Goal: Task Accomplishment & Management: Manage account settings

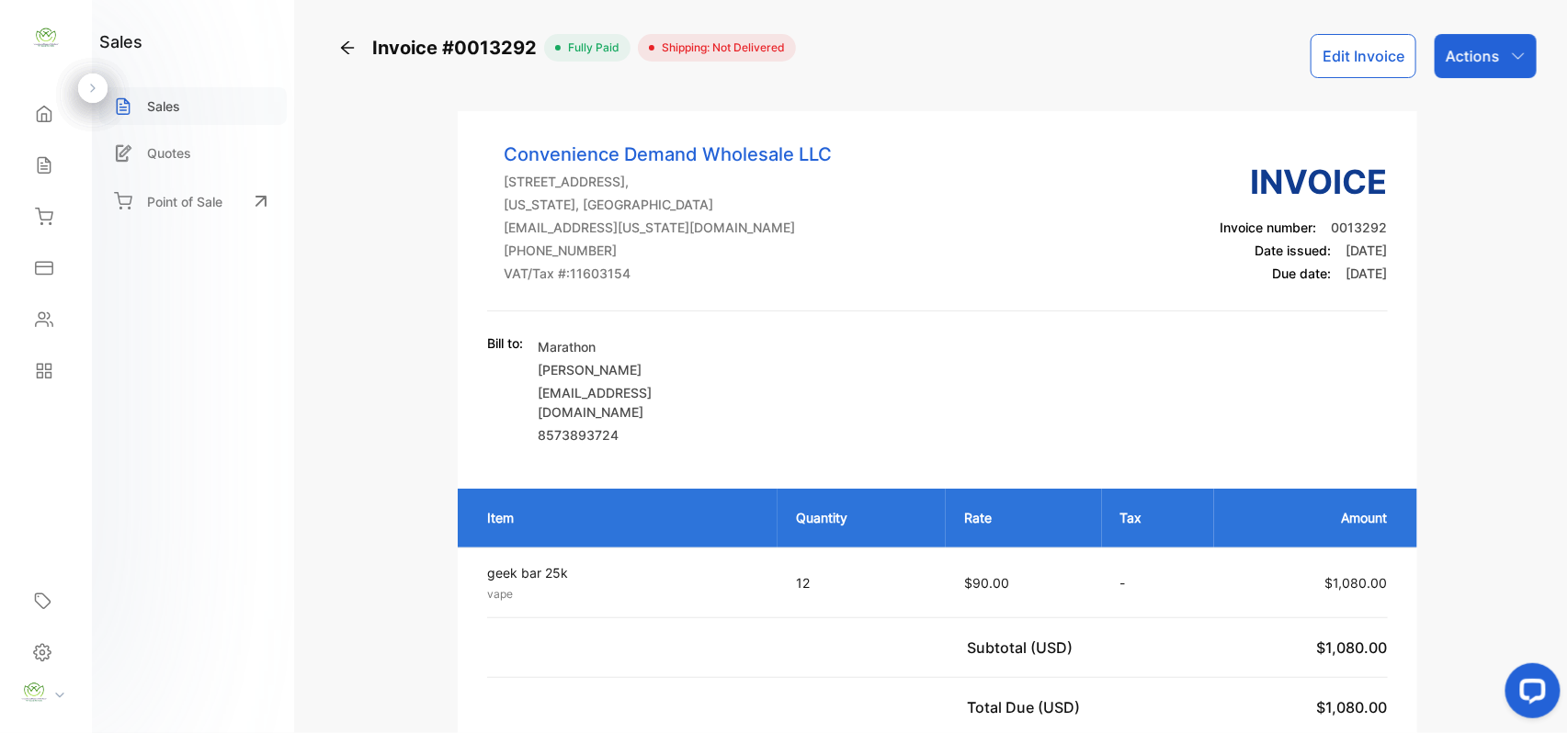
click at [170, 101] on p "Sales" at bounding box center [163, 107] width 33 height 20
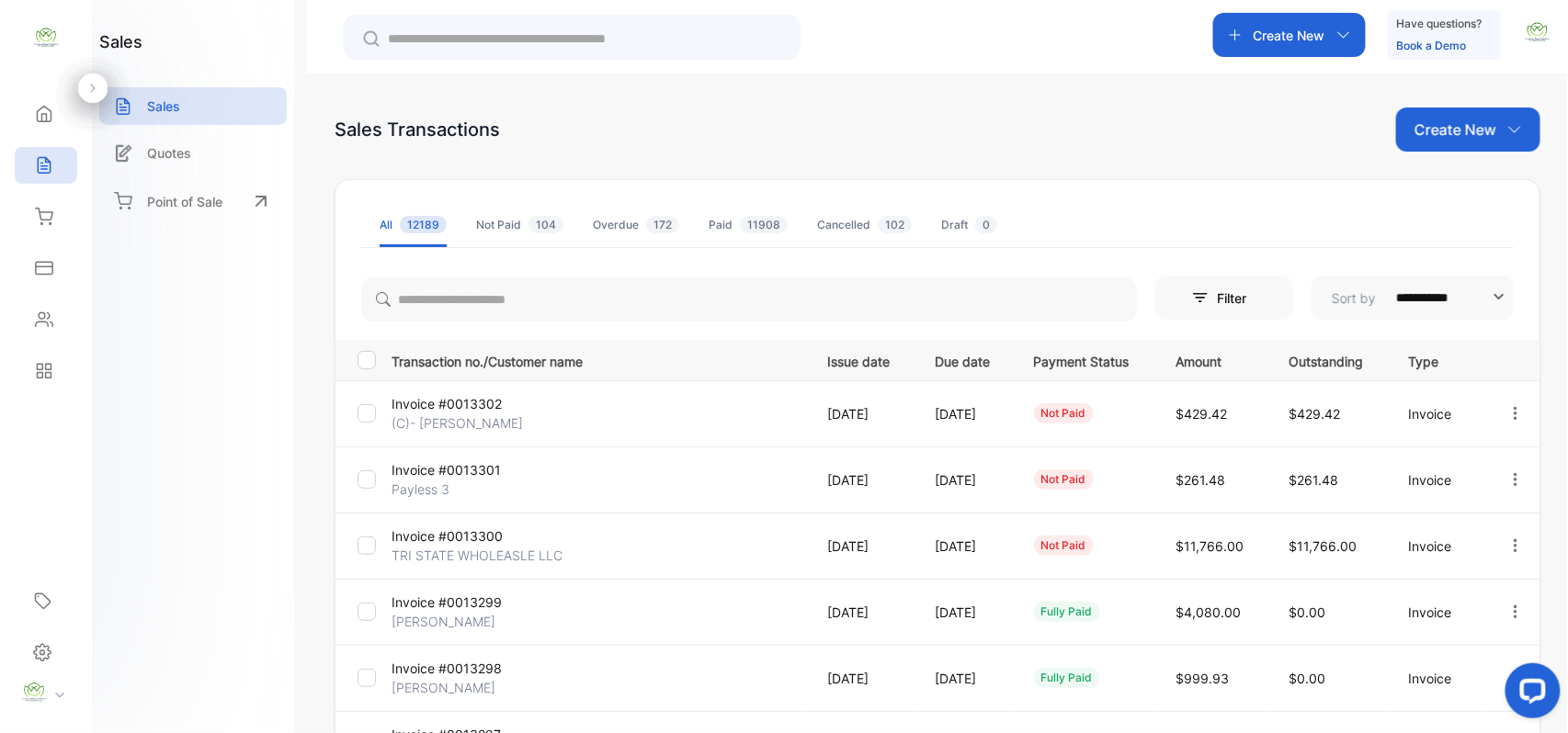
click at [692, 411] on td "Invoice #0013302 (C)- [PERSON_NAME]" at bounding box center [595, 413] width 422 height 66
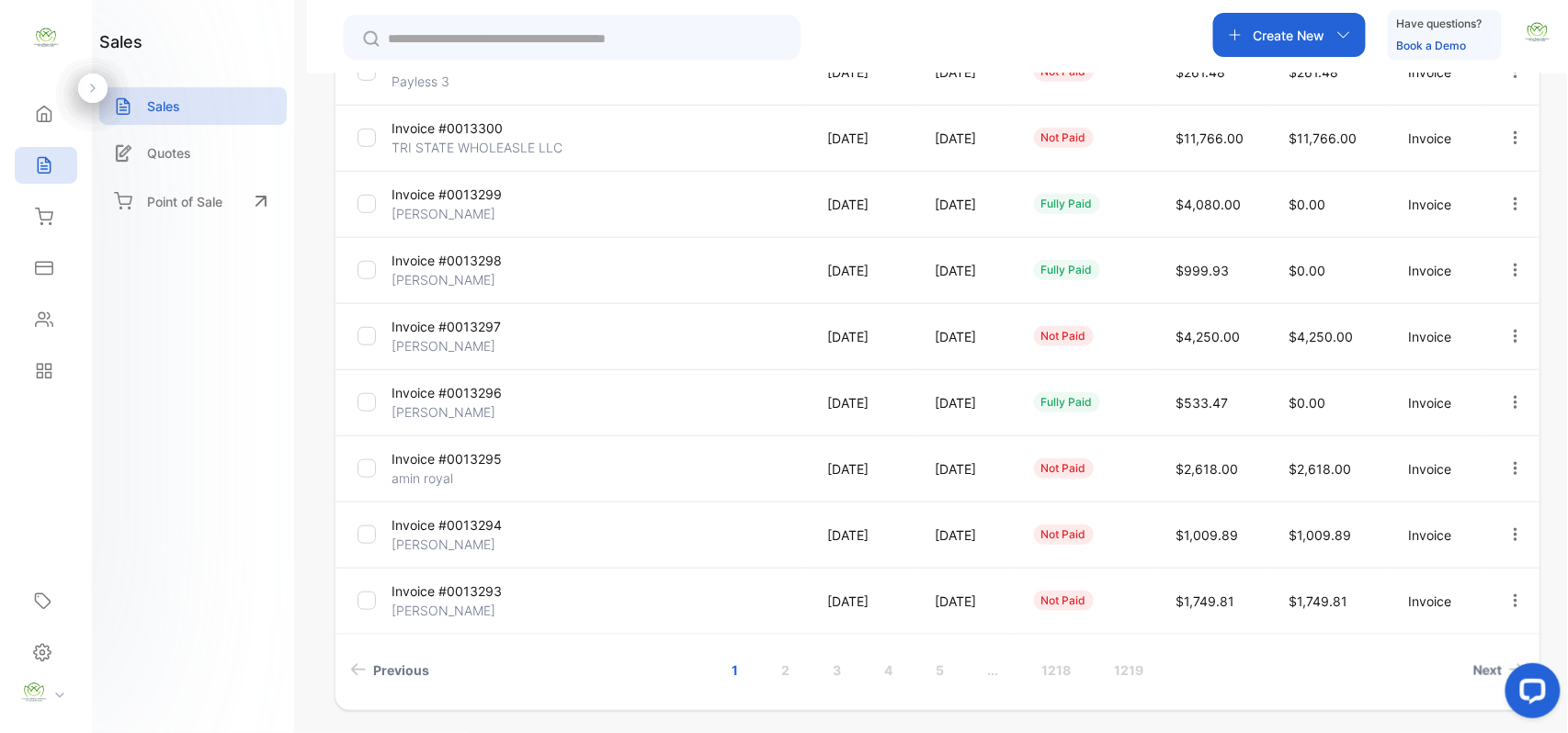
scroll to position [471, 0]
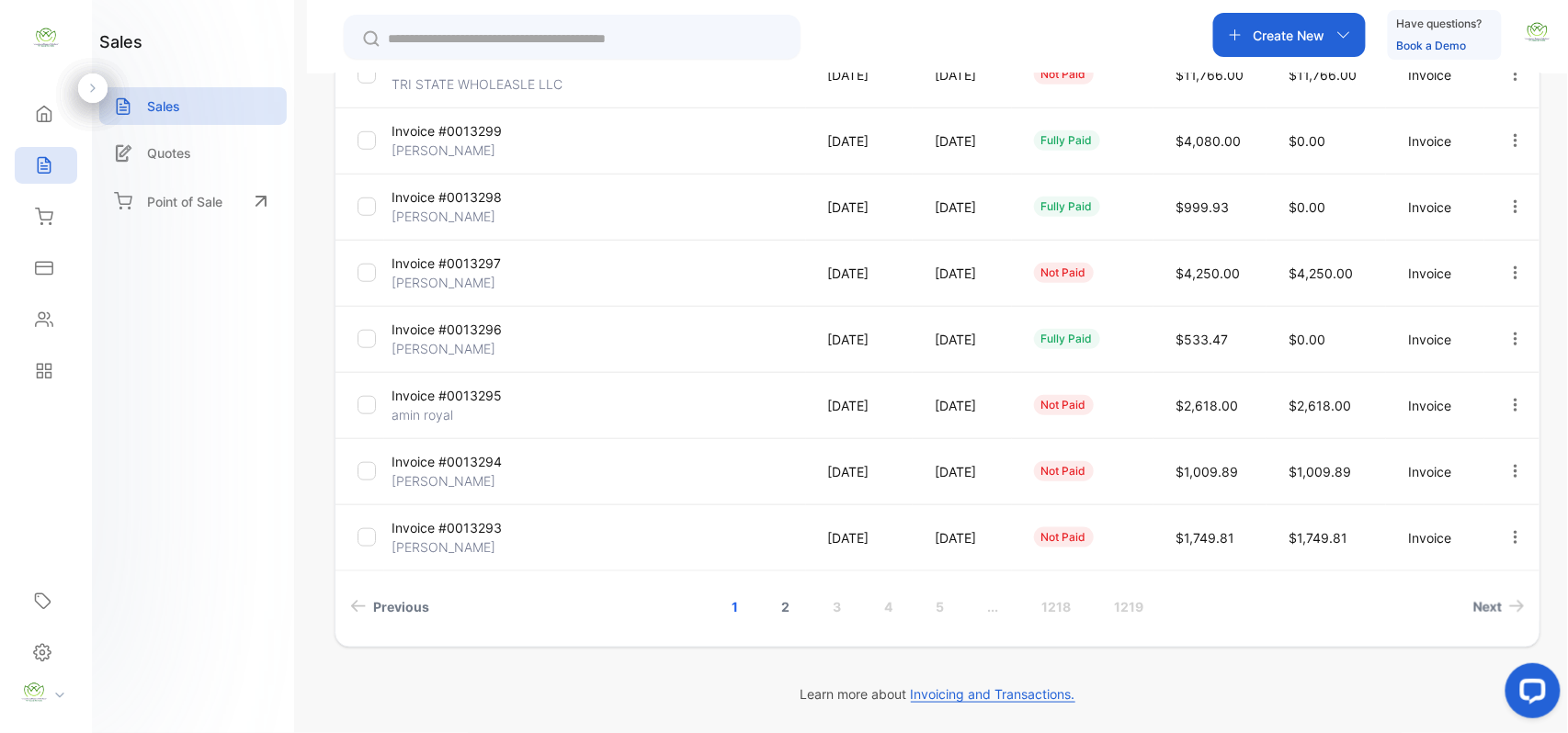
click at [779, 607] on link "2" at bounding box center [786, 607] width 53 height 34
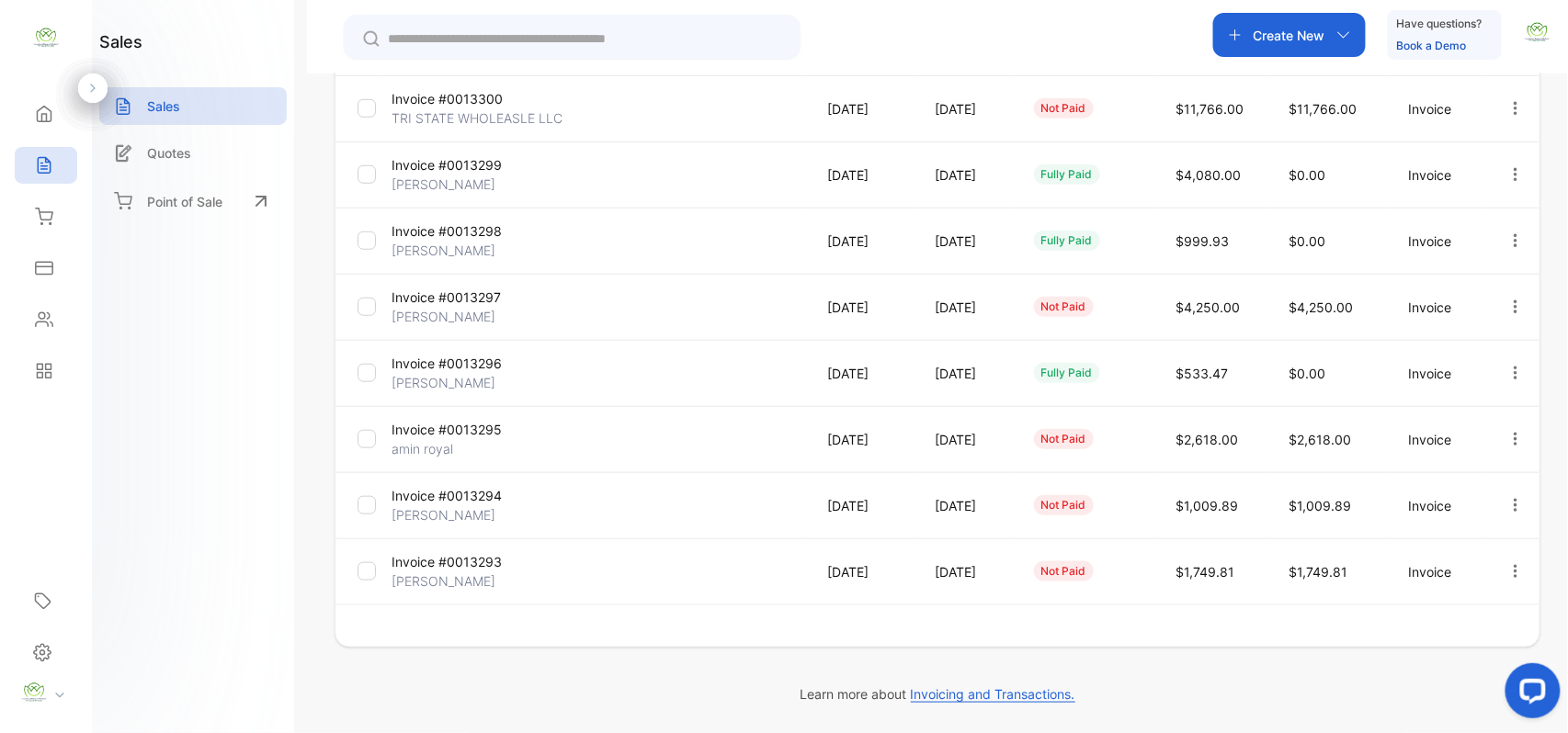
scroll to position [438, 0]
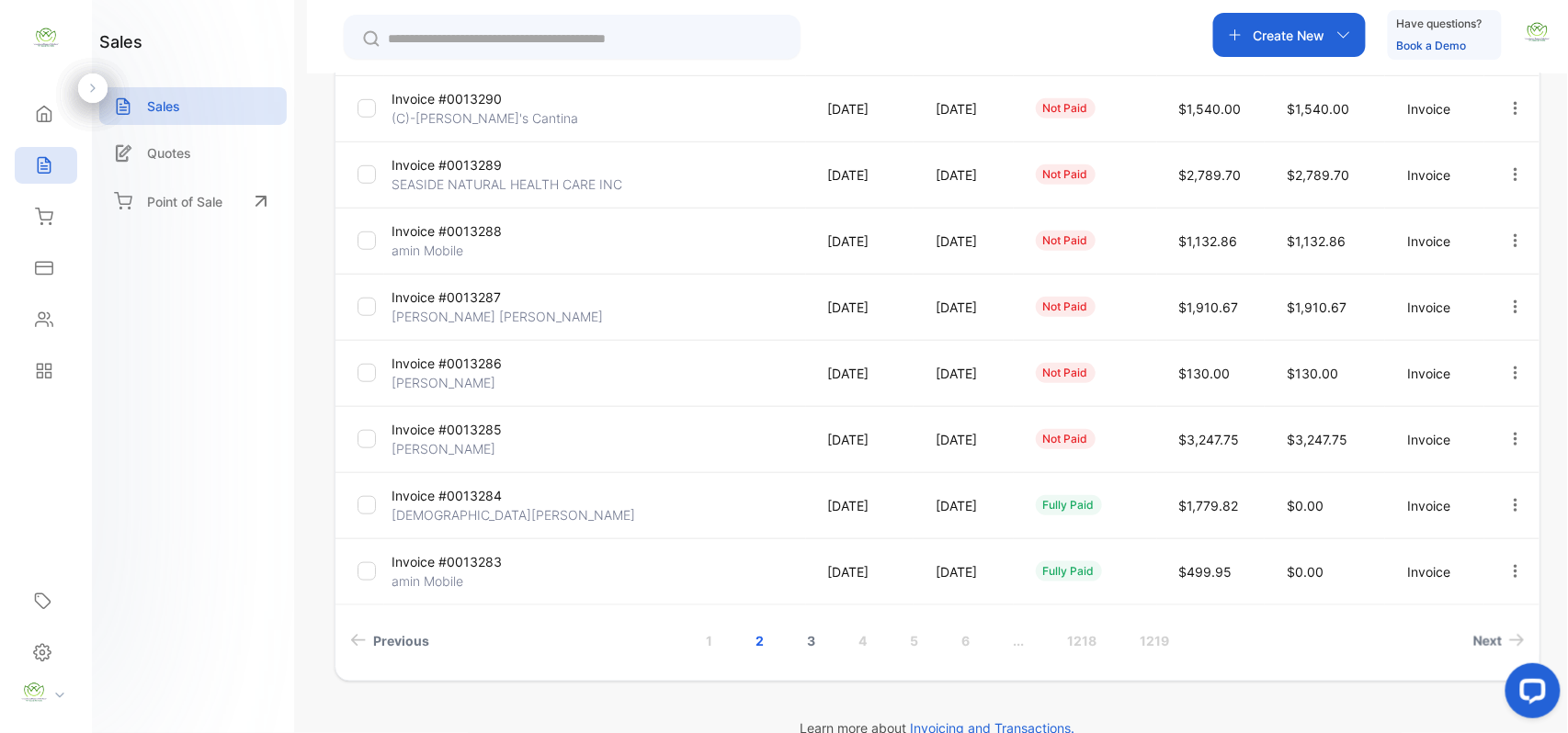
click at [807, 634] on link "3" at bounding box center [811, 640] width 53 height 34
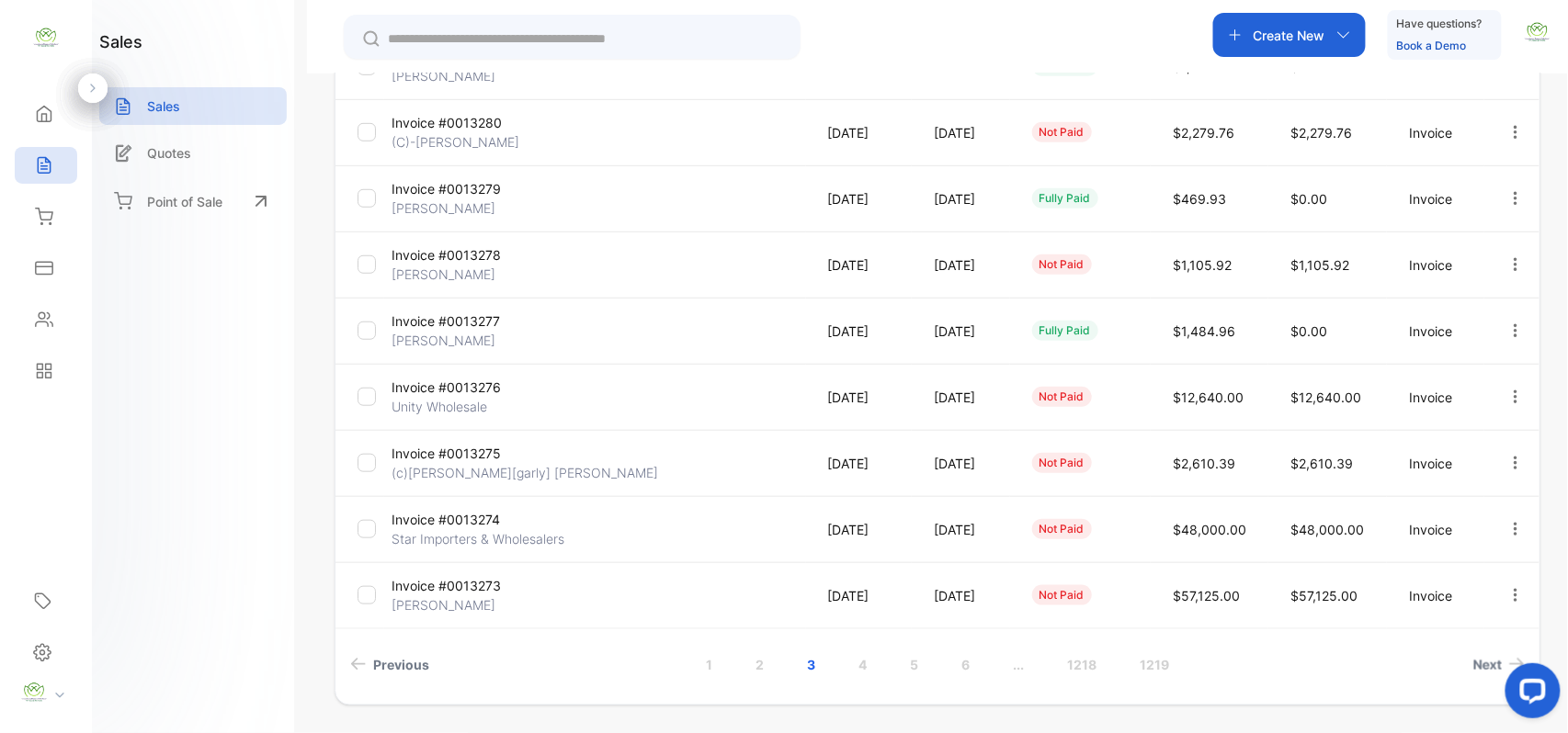
scroll to position [471, 0]
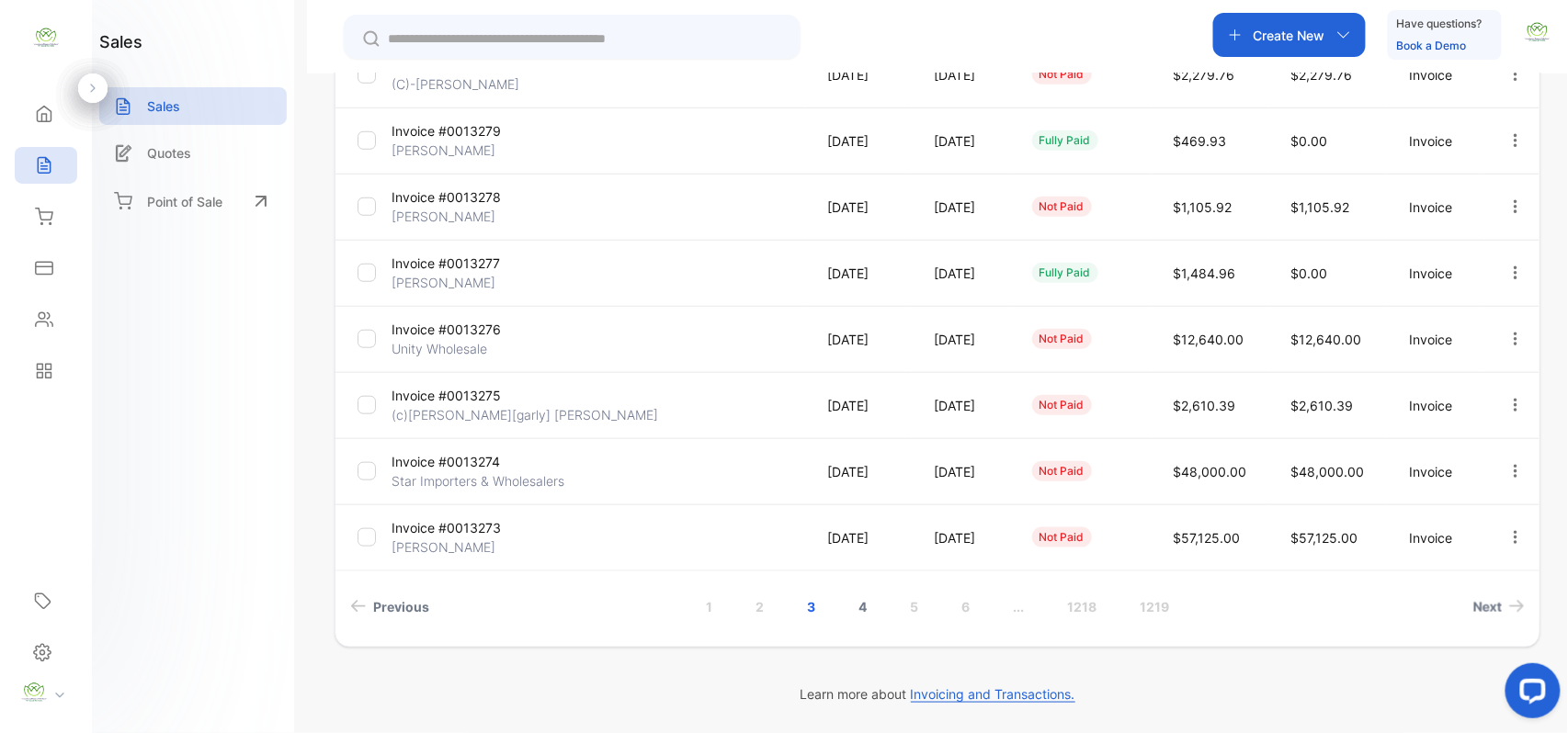
click at [856, 608] on link "4" at bounding box center [863, 607] width 53 height 34
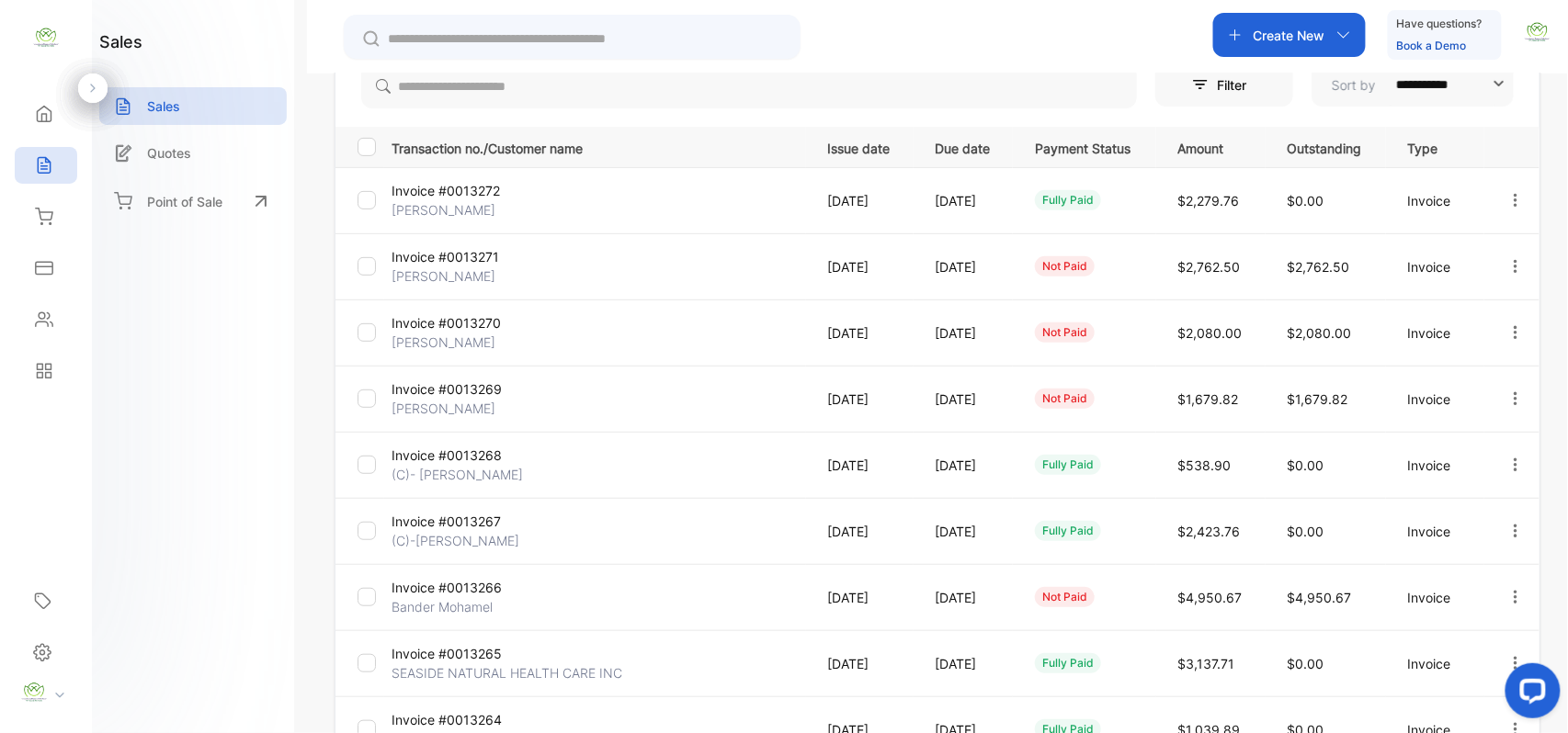
scroll to position [0, 0]
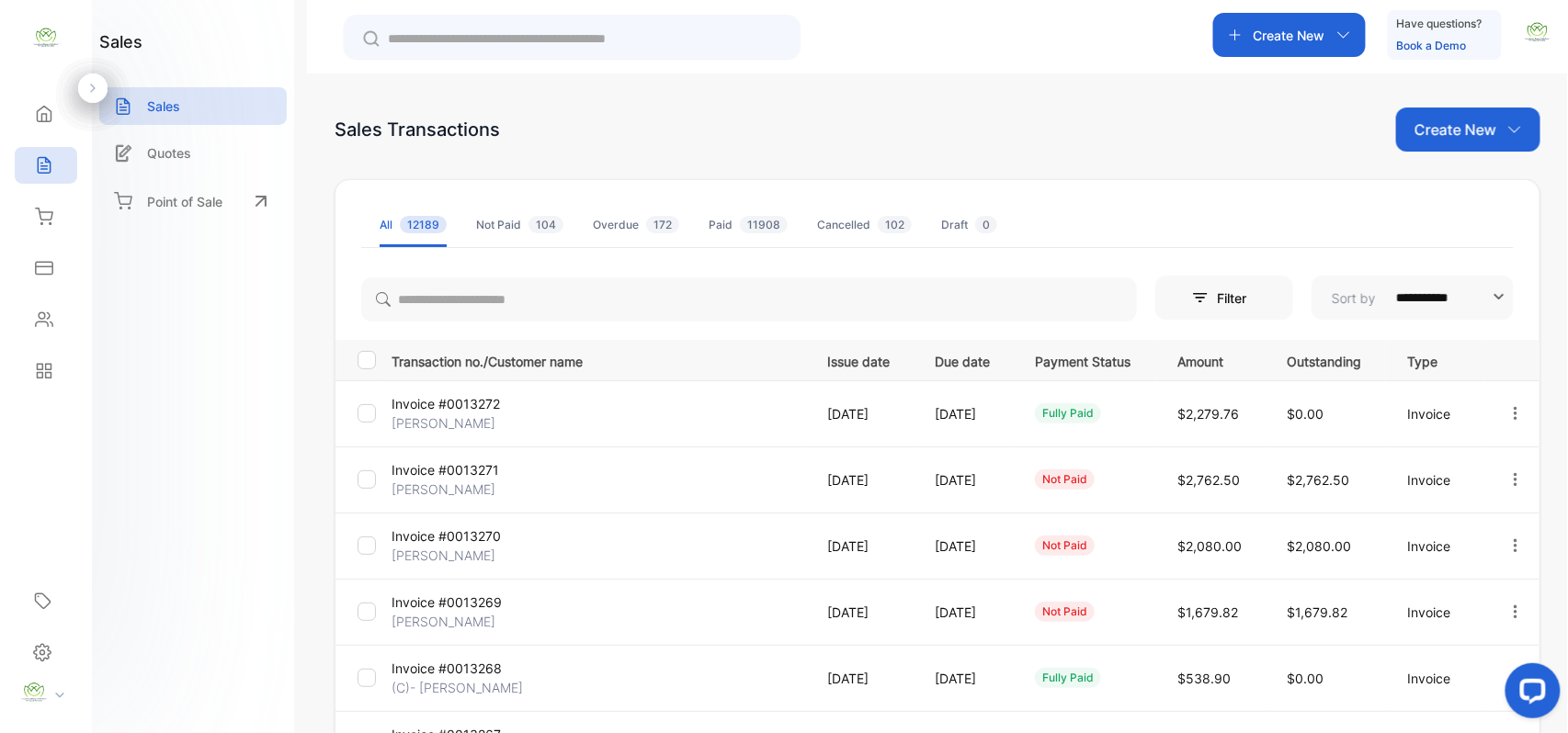
click at [675, 478] on td "Invoice #0013271 [PERSON_NAME]" at bounding box center [595, 480] width 422 height 66
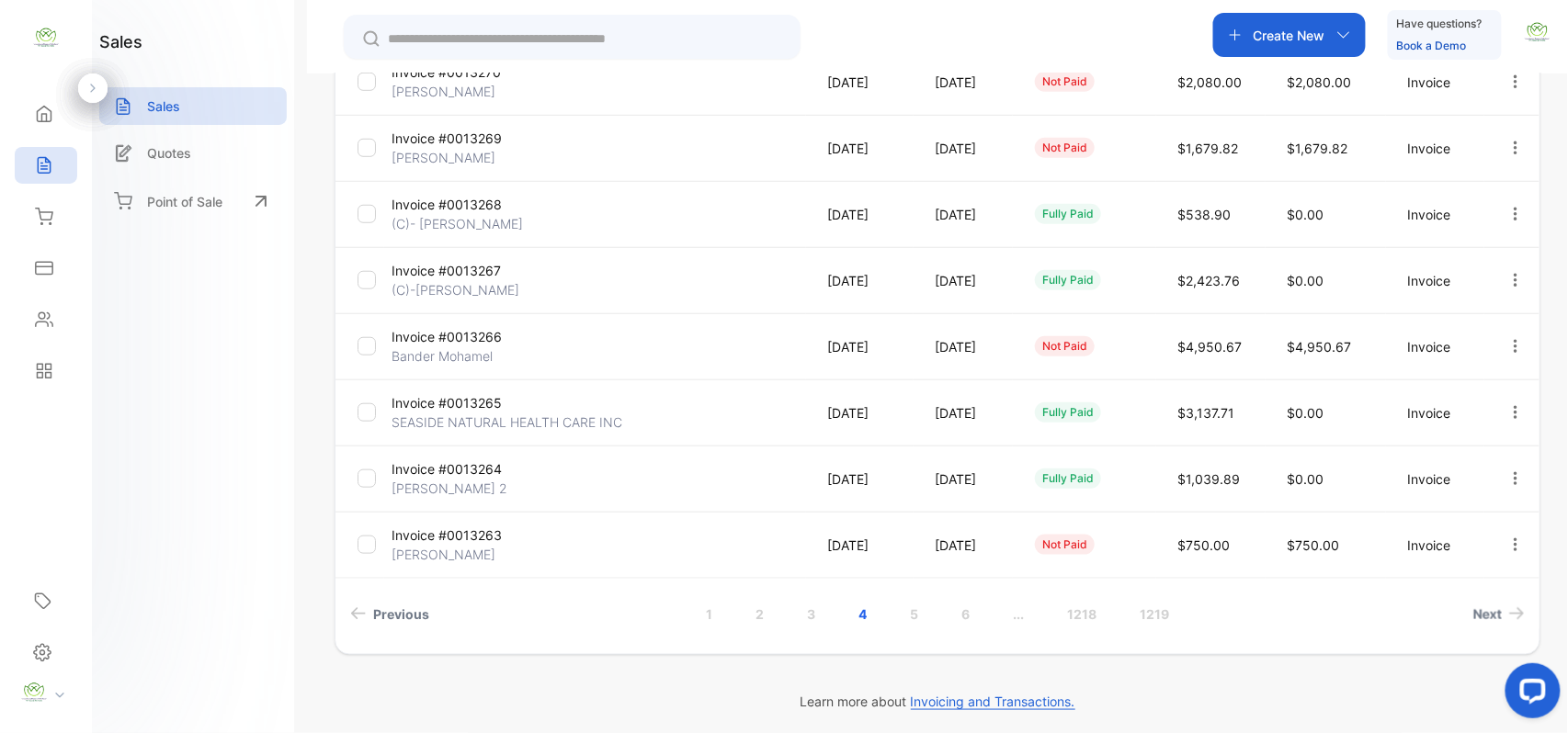
scroll to position [471, 0]
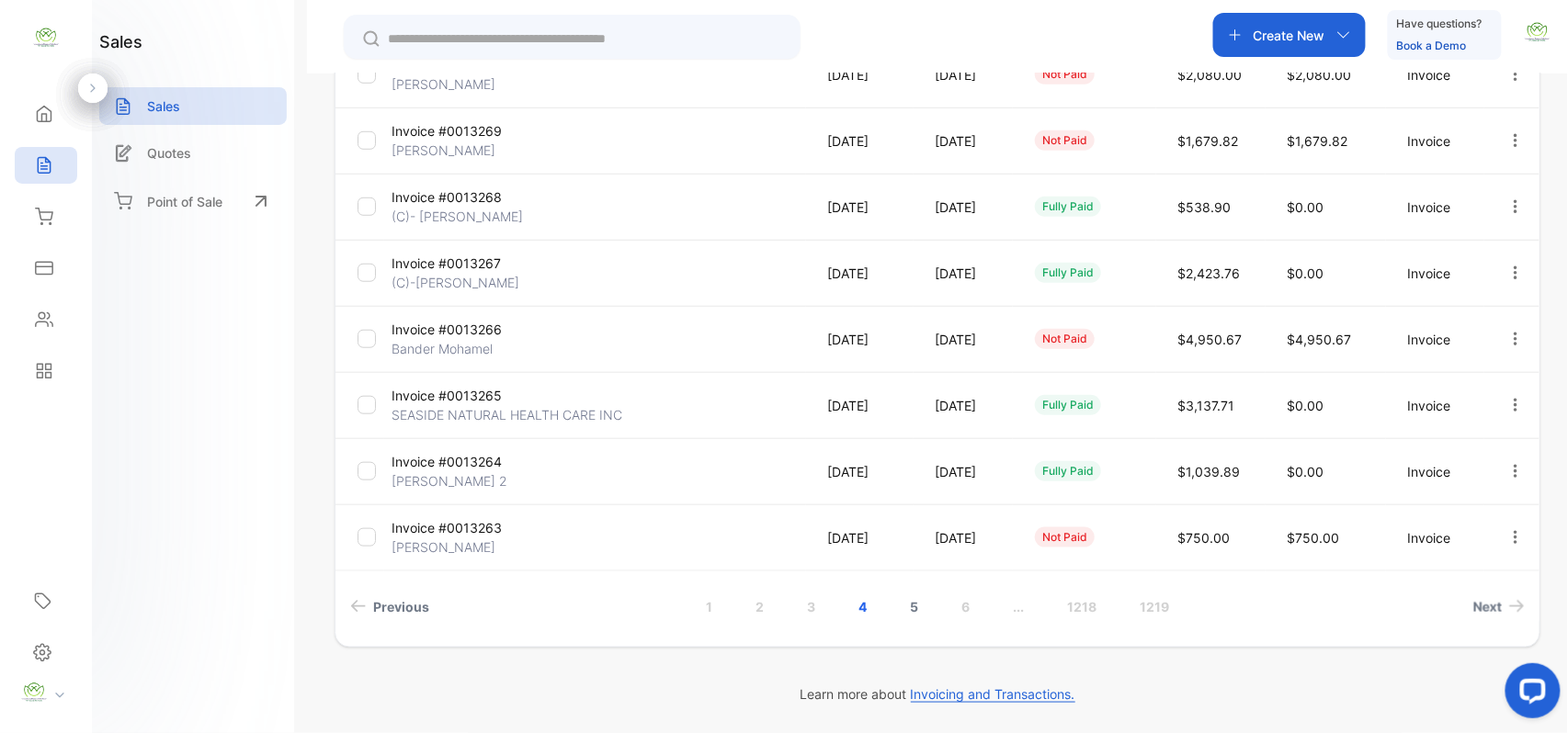
click at [912, 607] on link "5" at bounding box center [914, 607] width 53 height 34
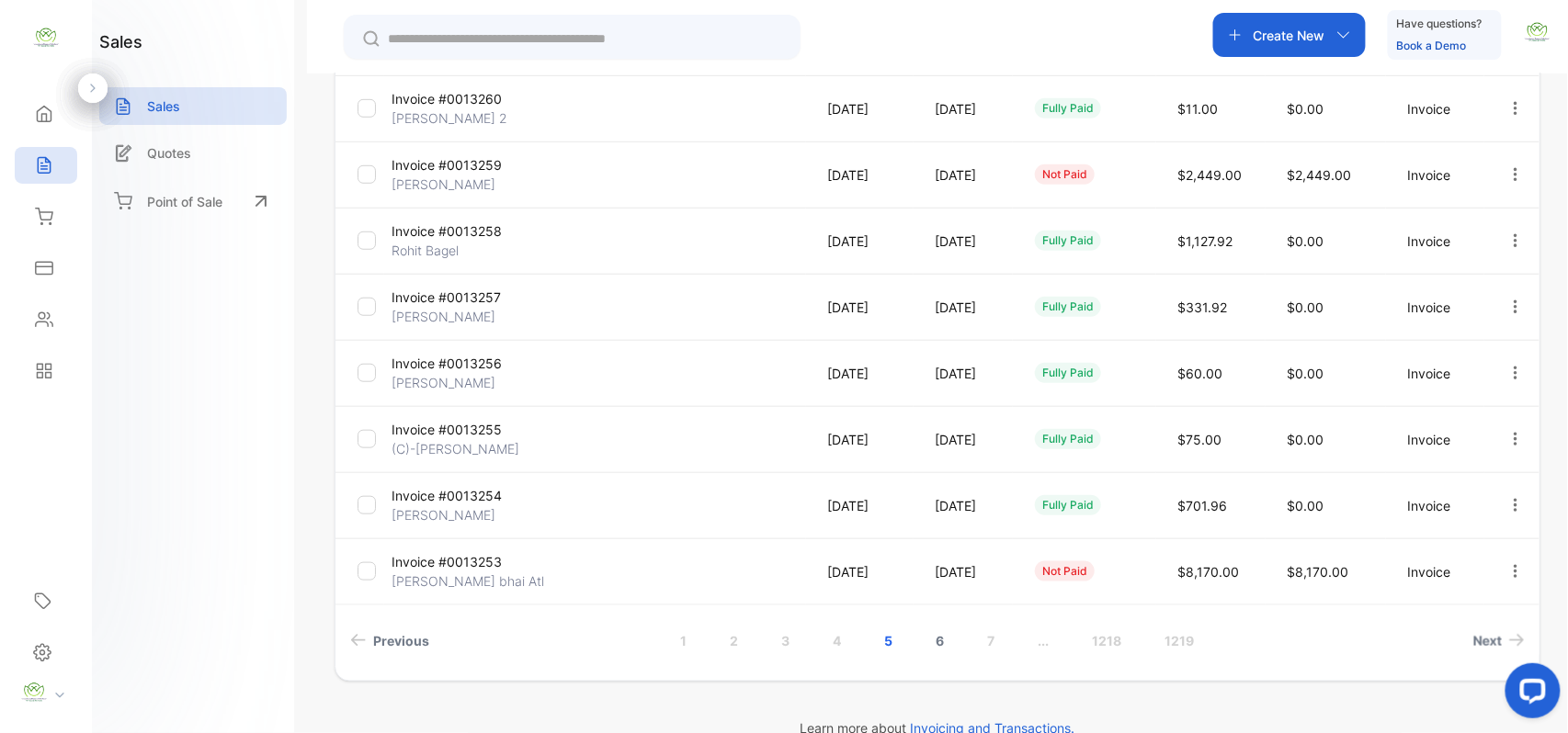
click at [938, 640] on link "6" at bounding box center [941, 640] width 53 height 34
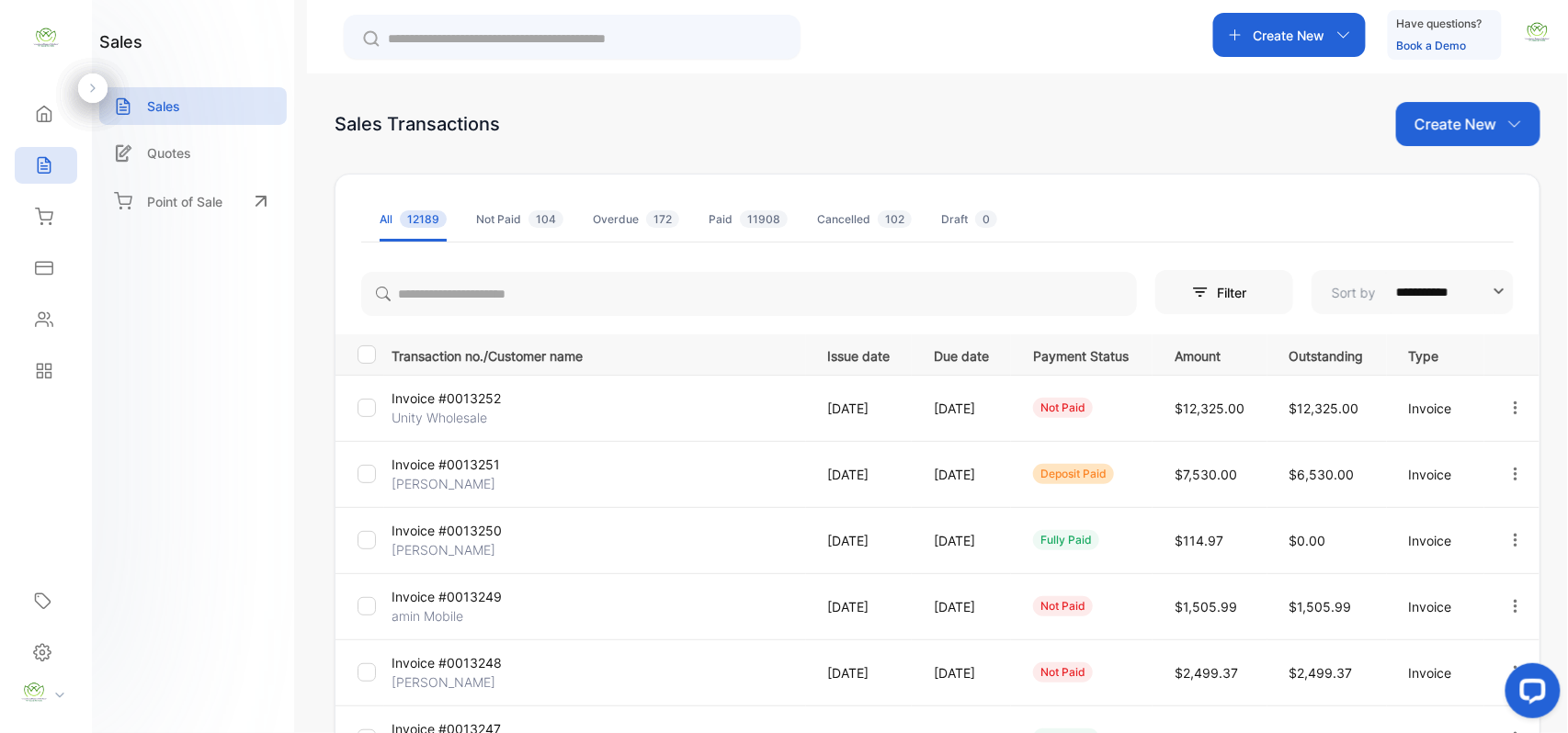
scroll to position [0, 0]
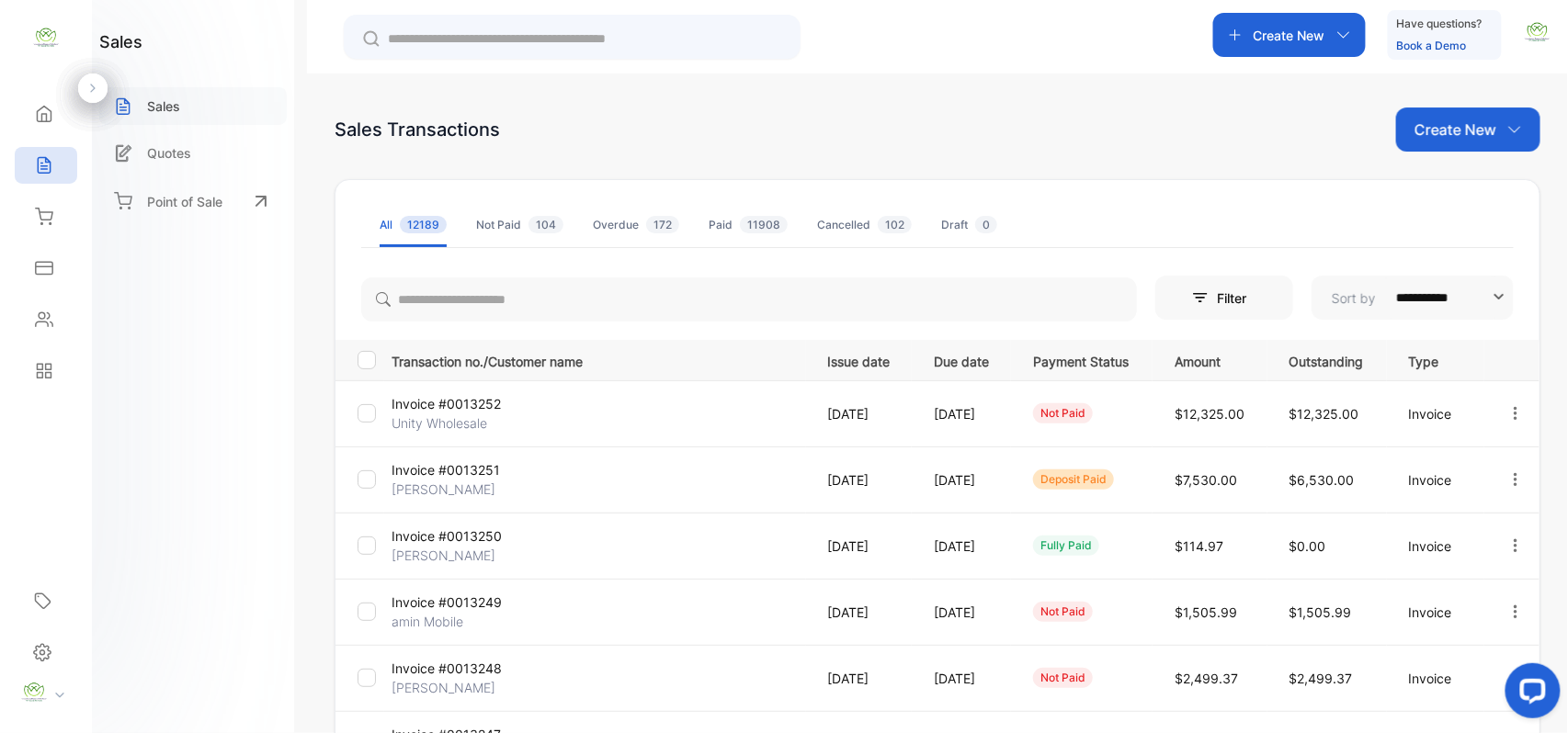
click at [177, 107] on p "Sales" at bounding box center [163, 107] width 33 height 20
click at [1460, 132] on p "Create New" at bounding box center [1456, 129] width 82 height 22
click at [1474, 189] on span "Invoice" at bounding box center [1471, 191] width 43 height 20
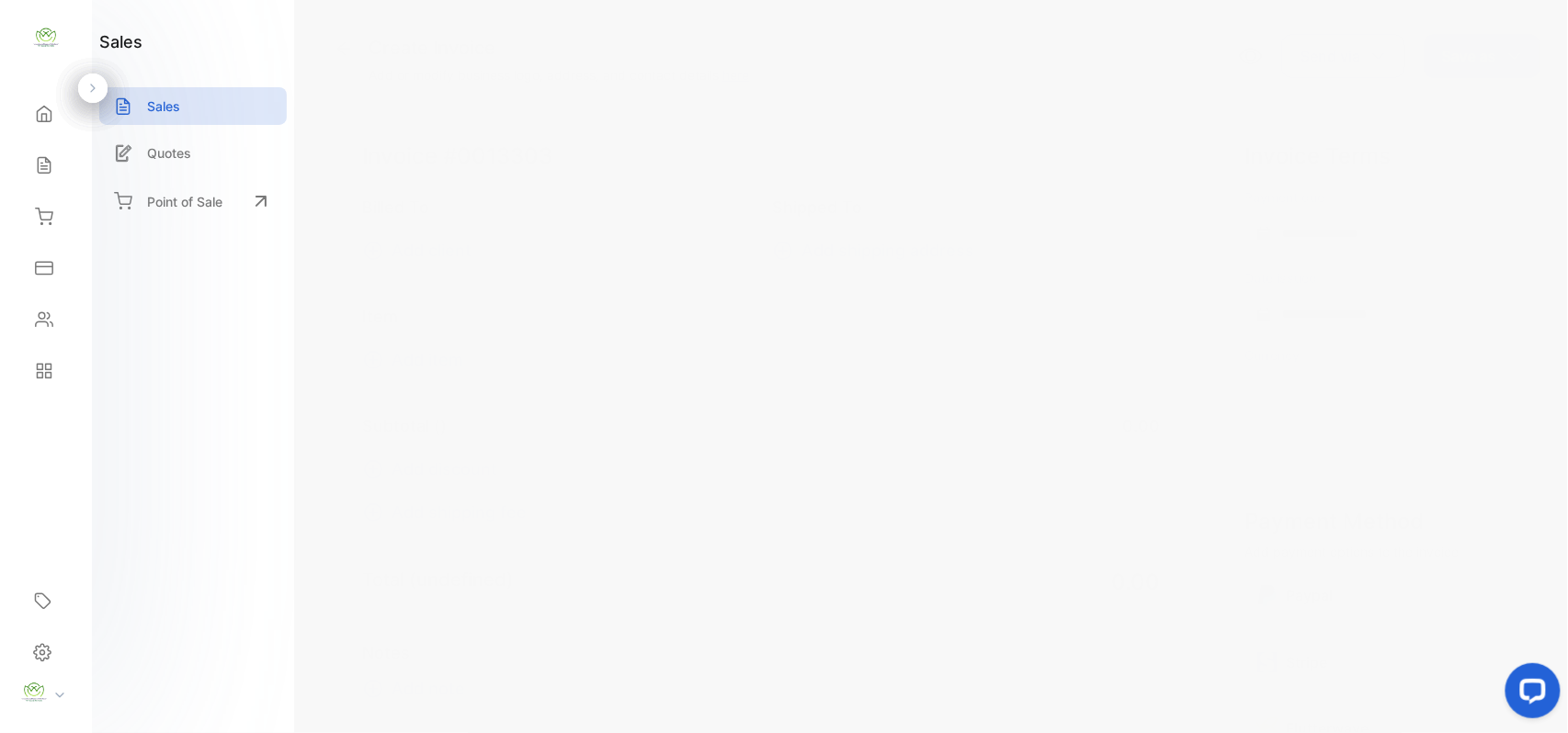
type input "**********"
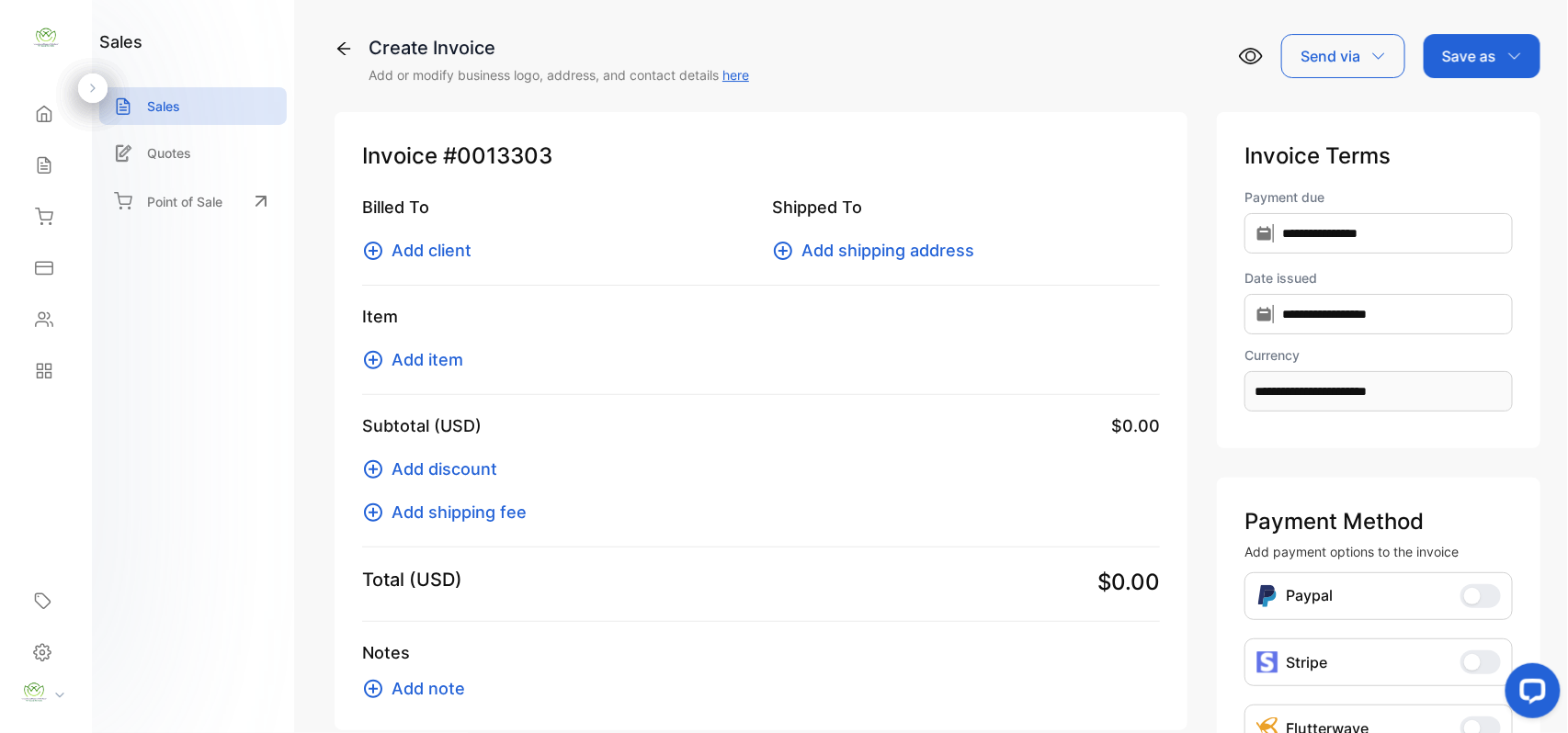
click at [424, 243] on span "Add client" at bounding box center [432, 250] width 80 height 24
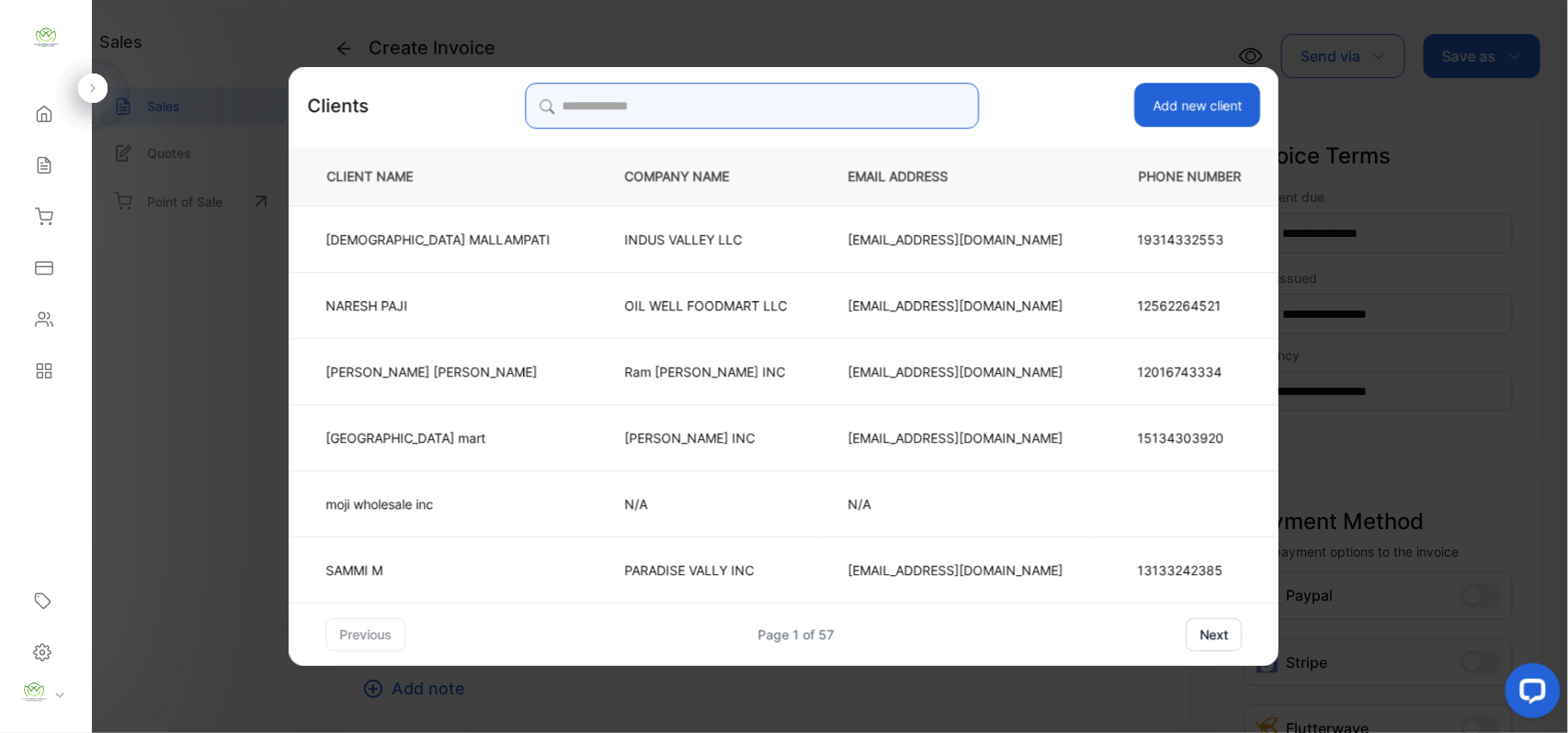
click at [596, 105] on input "search" at bounding box center [752, 106] width 455 height 46
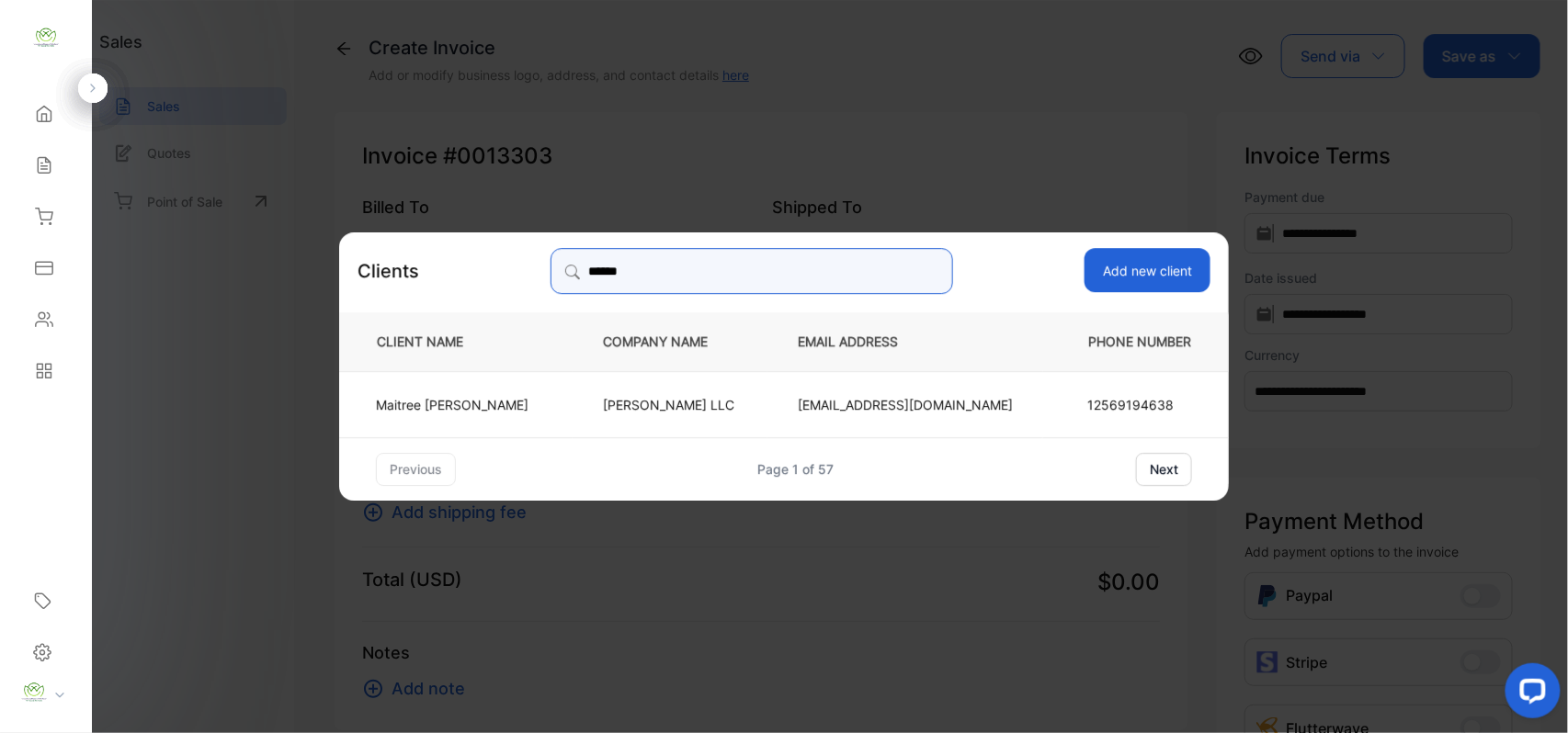
type input "*******"
click at [671, 407] on p "[PERSON_NAME] LLC" at bounding box center [670, 404] width 134 height 20
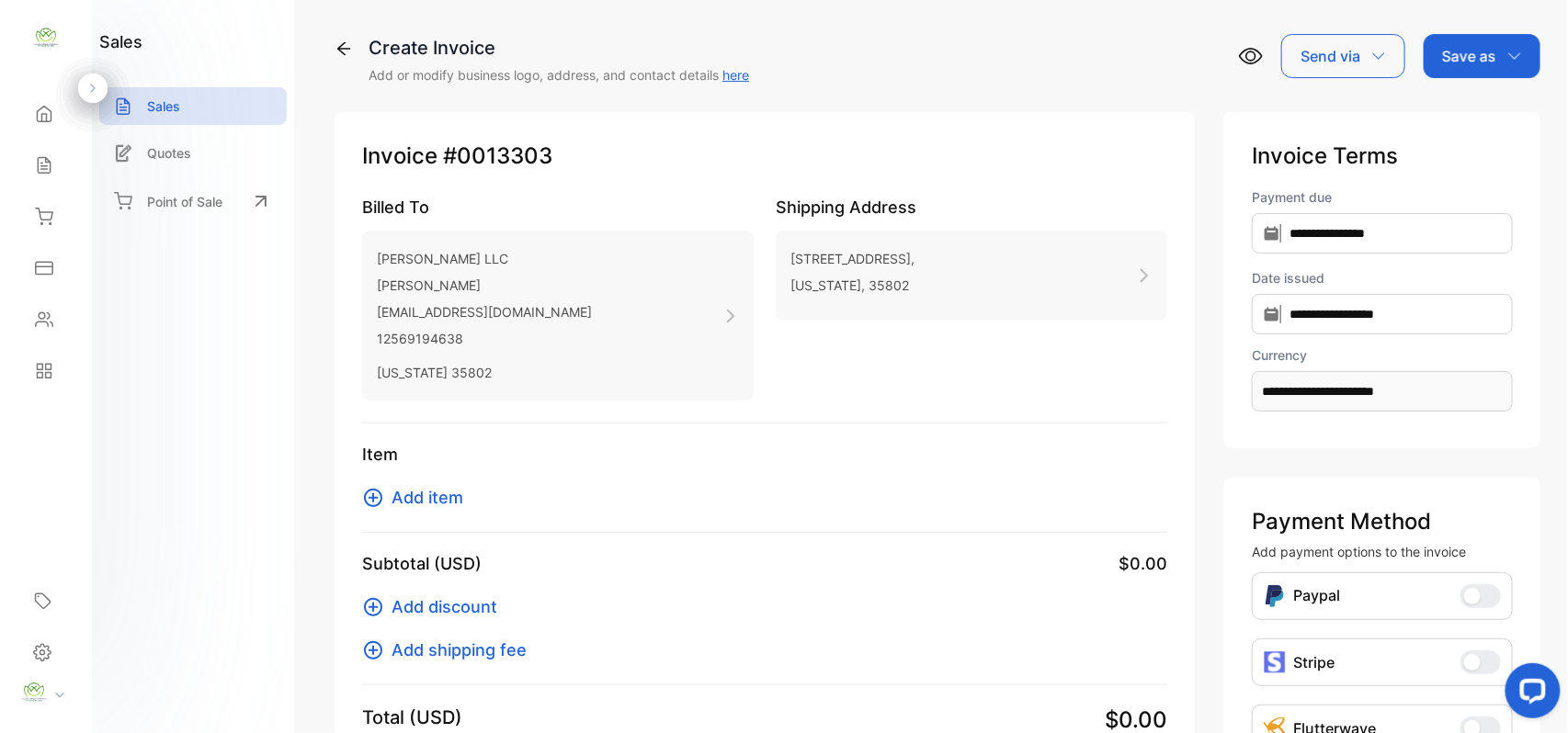
click at [409, 497] on span "Add item" at bounding box center [427, 496] width 71 height 24
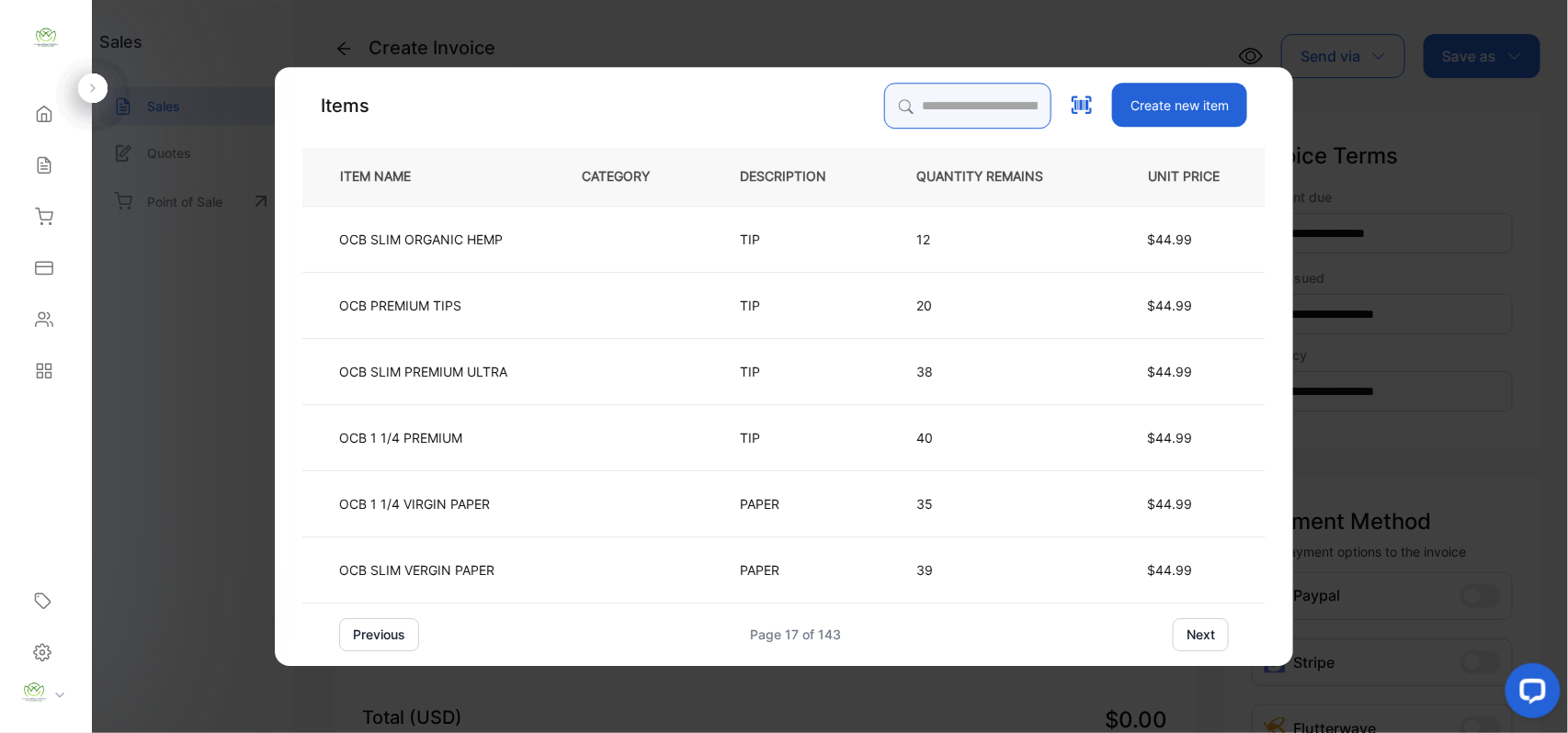
click at [916, 112] on input "search" at bounding box center [968, 106] width 167 height 46
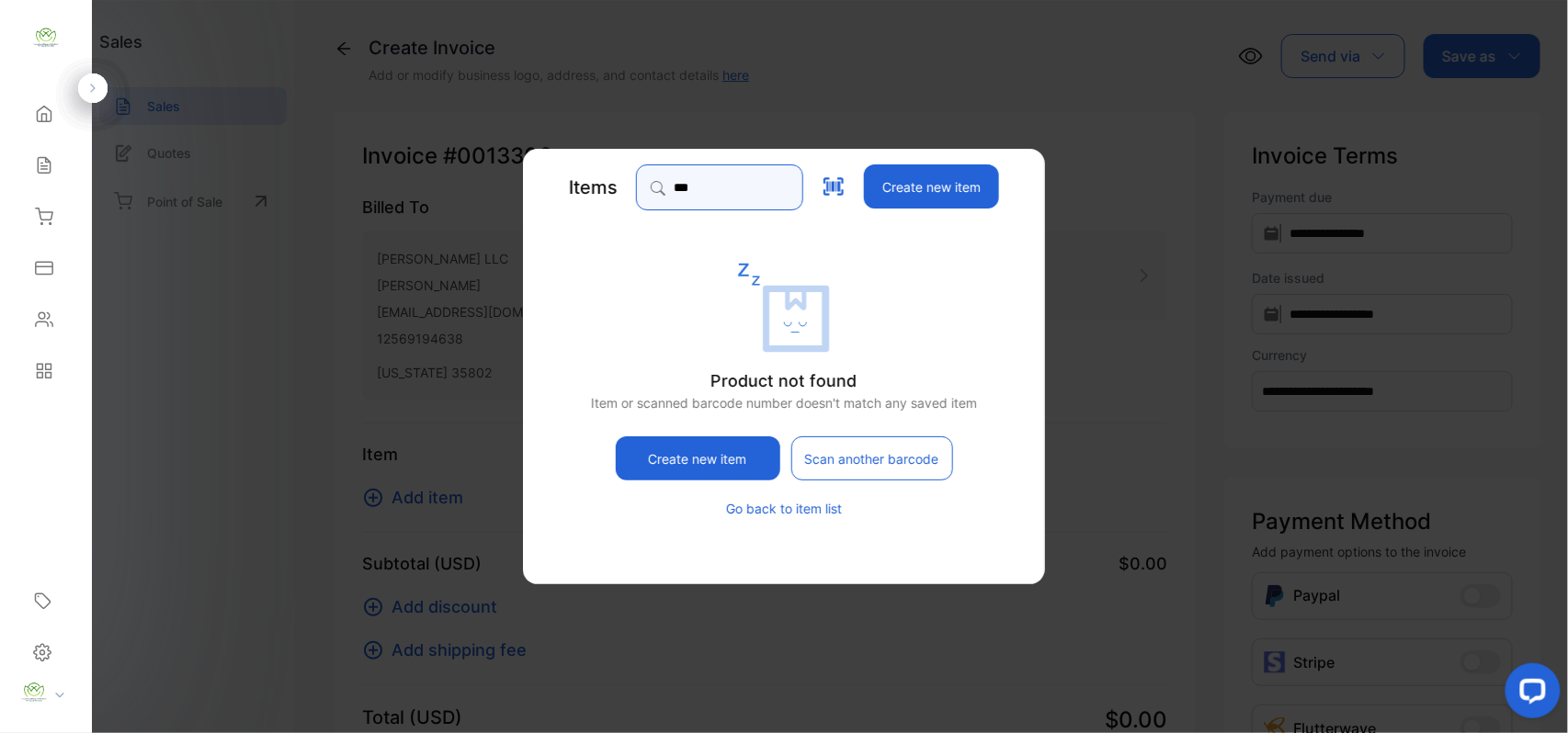
type input "***"
click at [806, 512] on button "Go back to item list" at bounding box center [784, 508] width 115 height 20
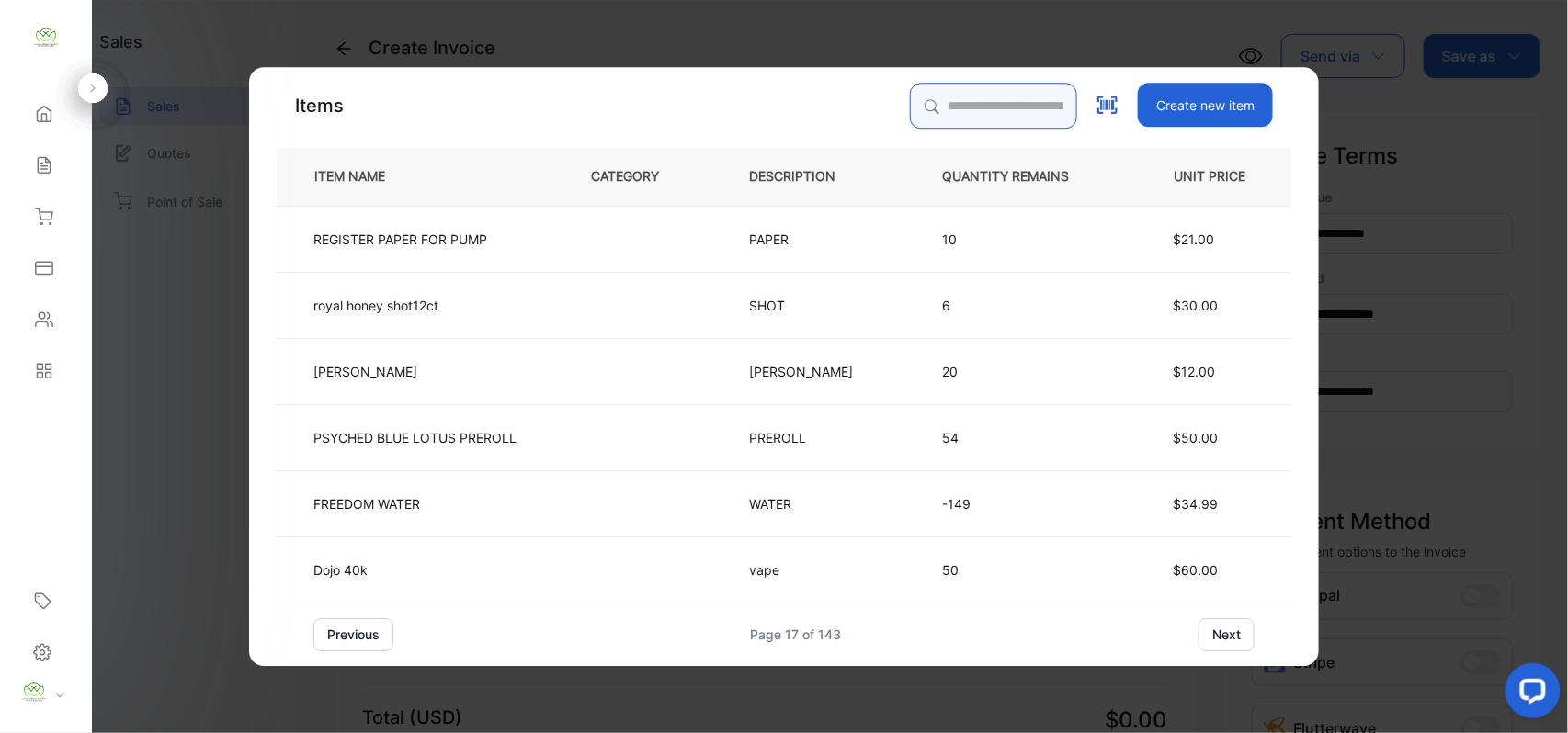
click at [916, 108] on input "search" at bounding box center [993, 106] width 167 height 46
type input "***"
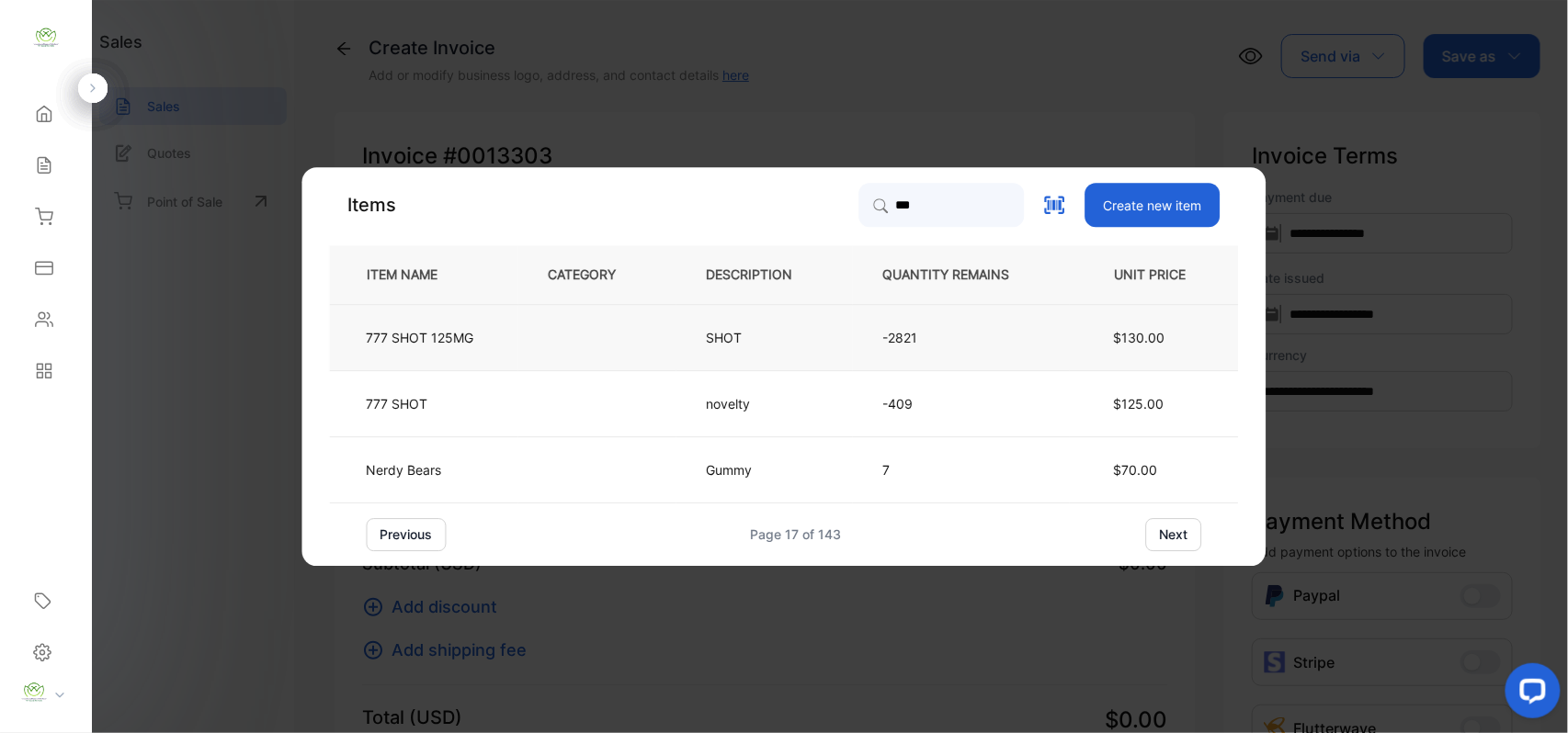
click at [542, 334] on td at bounding box center [597, 337] width 158 height 66
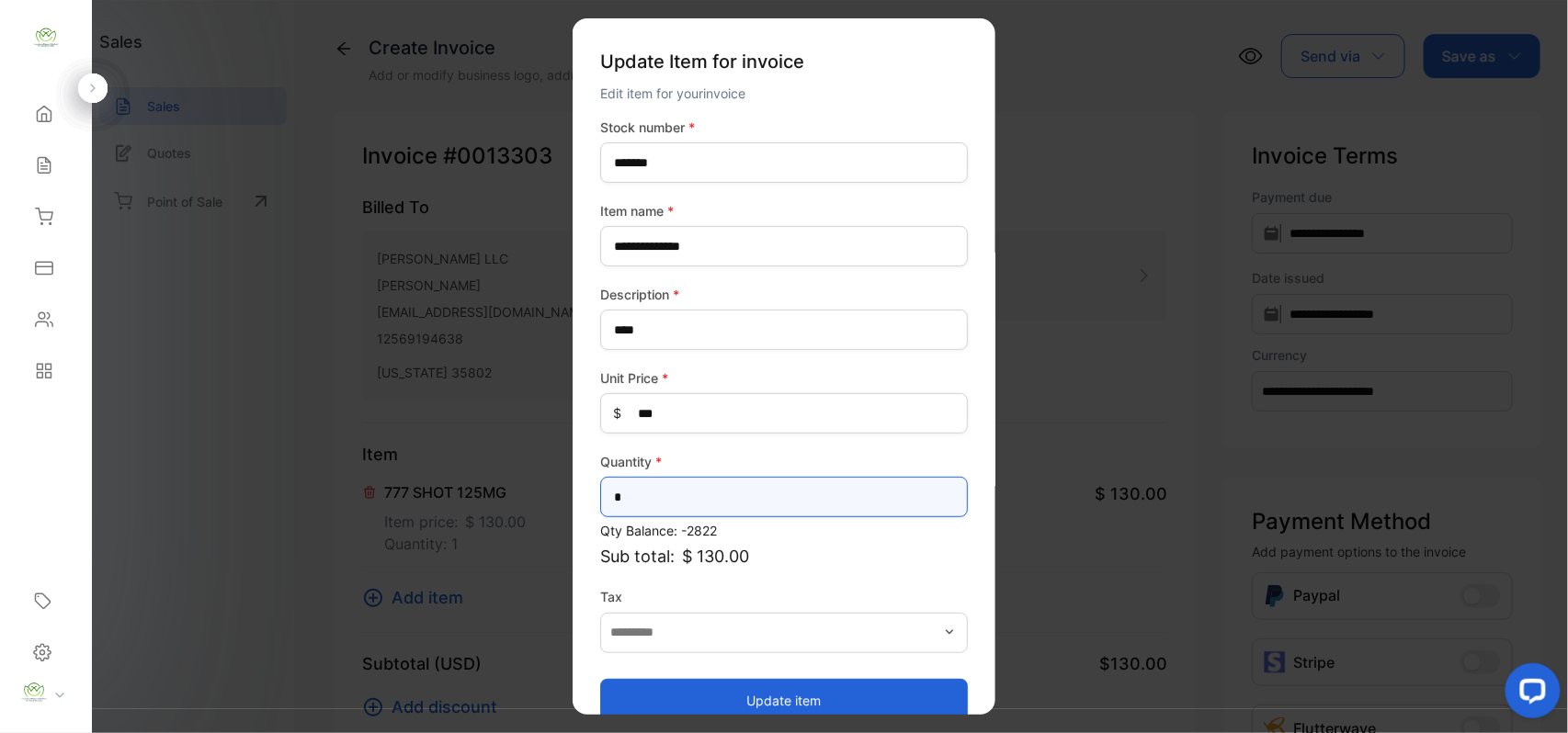
click at [633, 498] on input "*" at bounding box center [784, 496] width 368 height 40
type input "**"
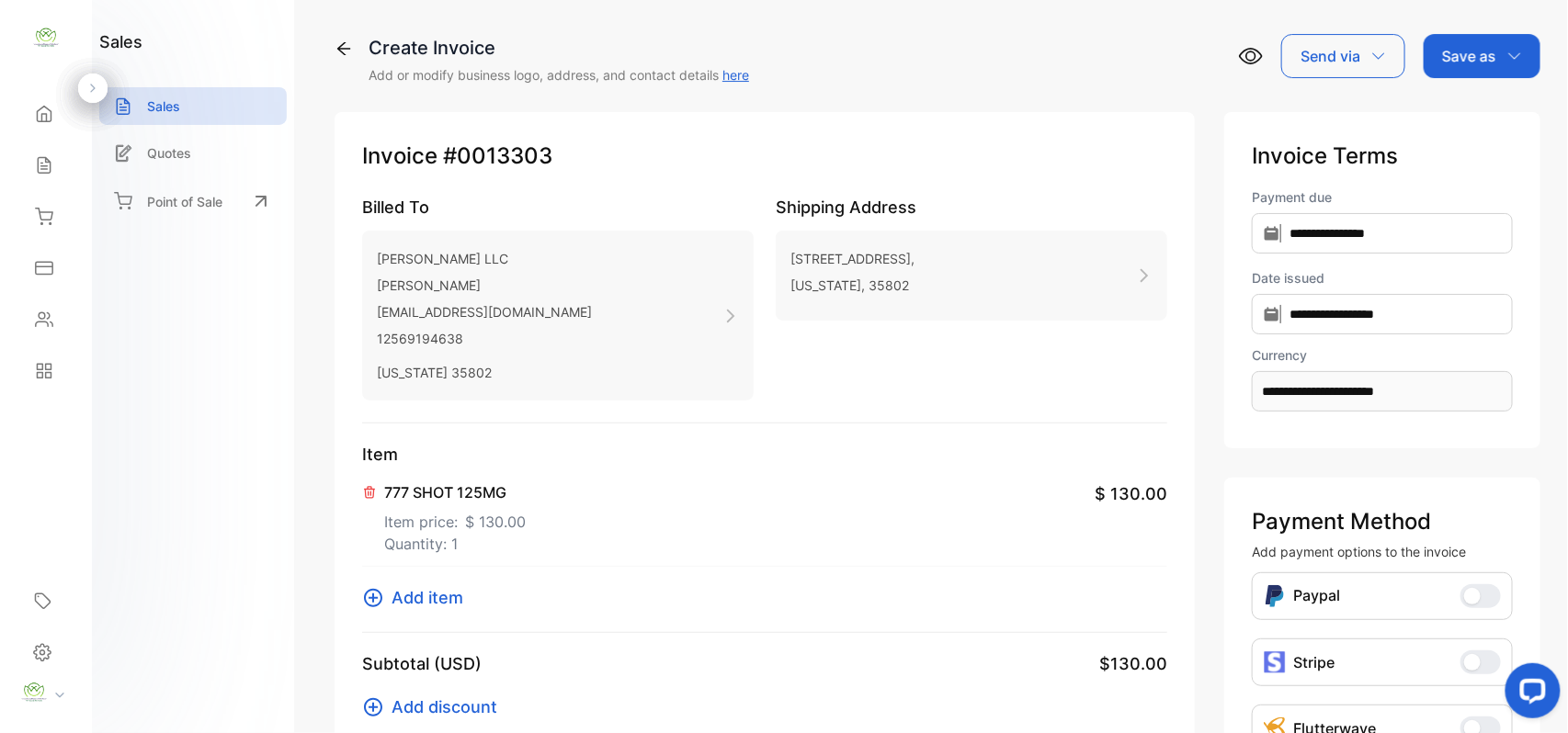
click at [449, 597] on span "Add item" at bounding box center [427, 597] width 71 height 24
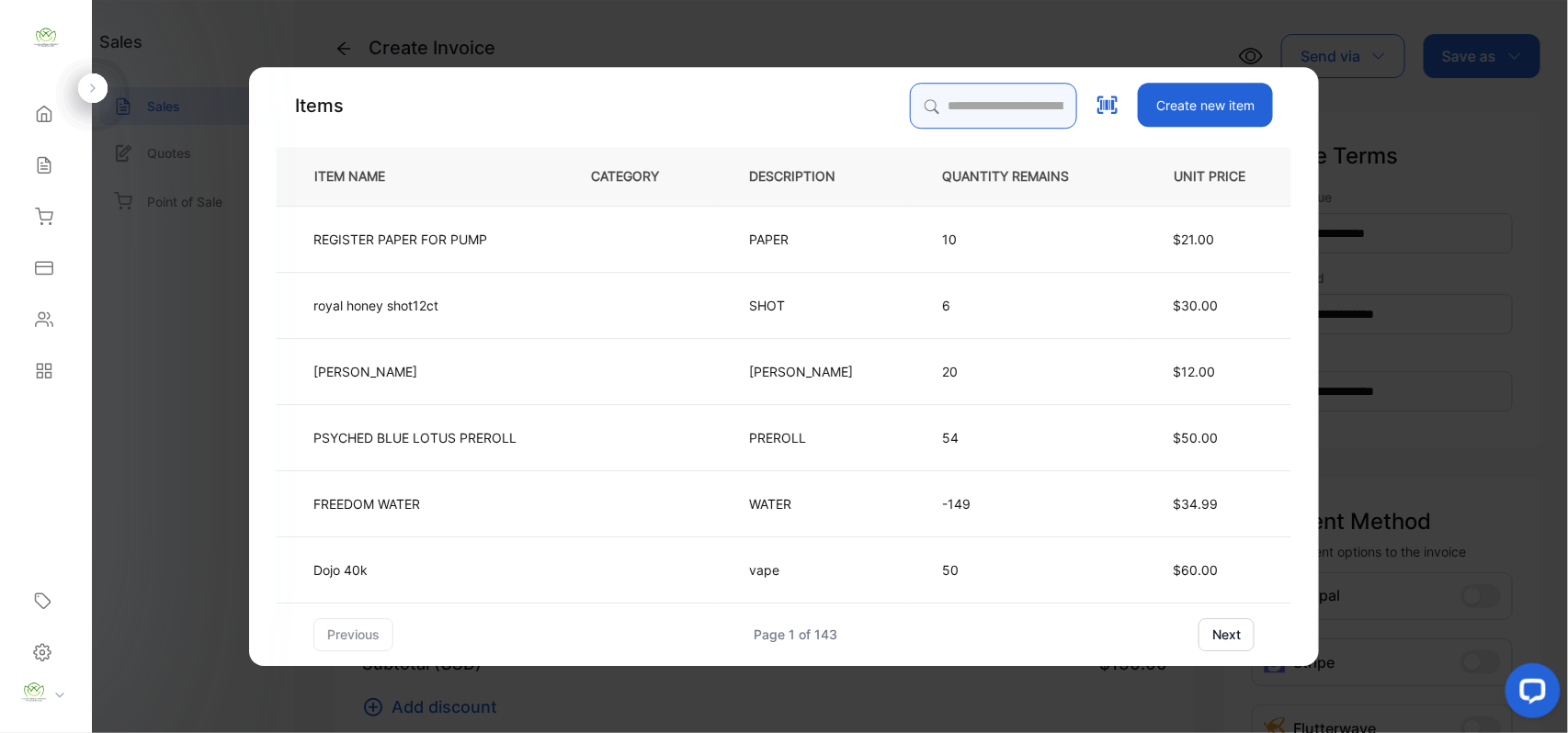
click at [910, 110] on input "search" at bounding box center [993, 106] width 167 height 46
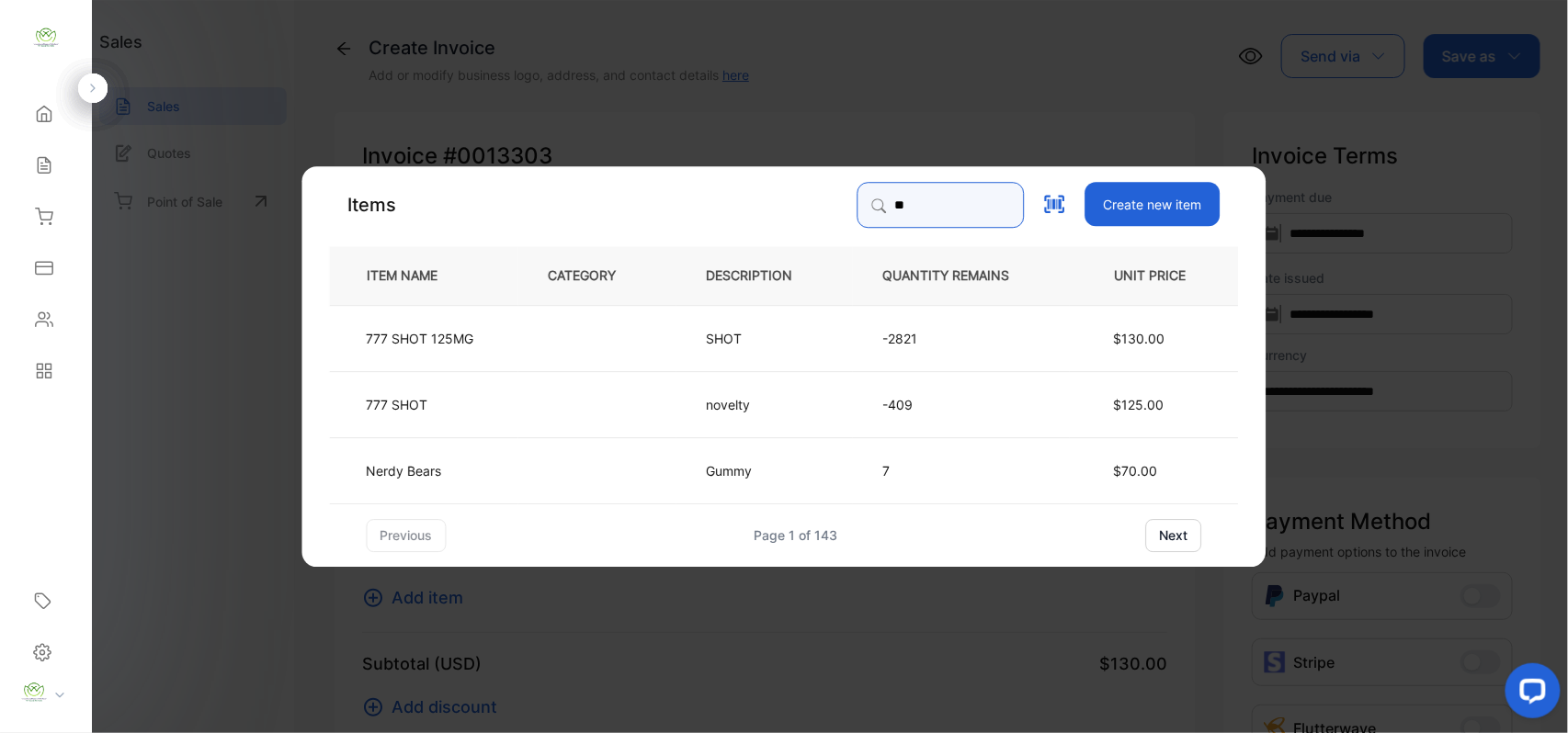
type input "*"
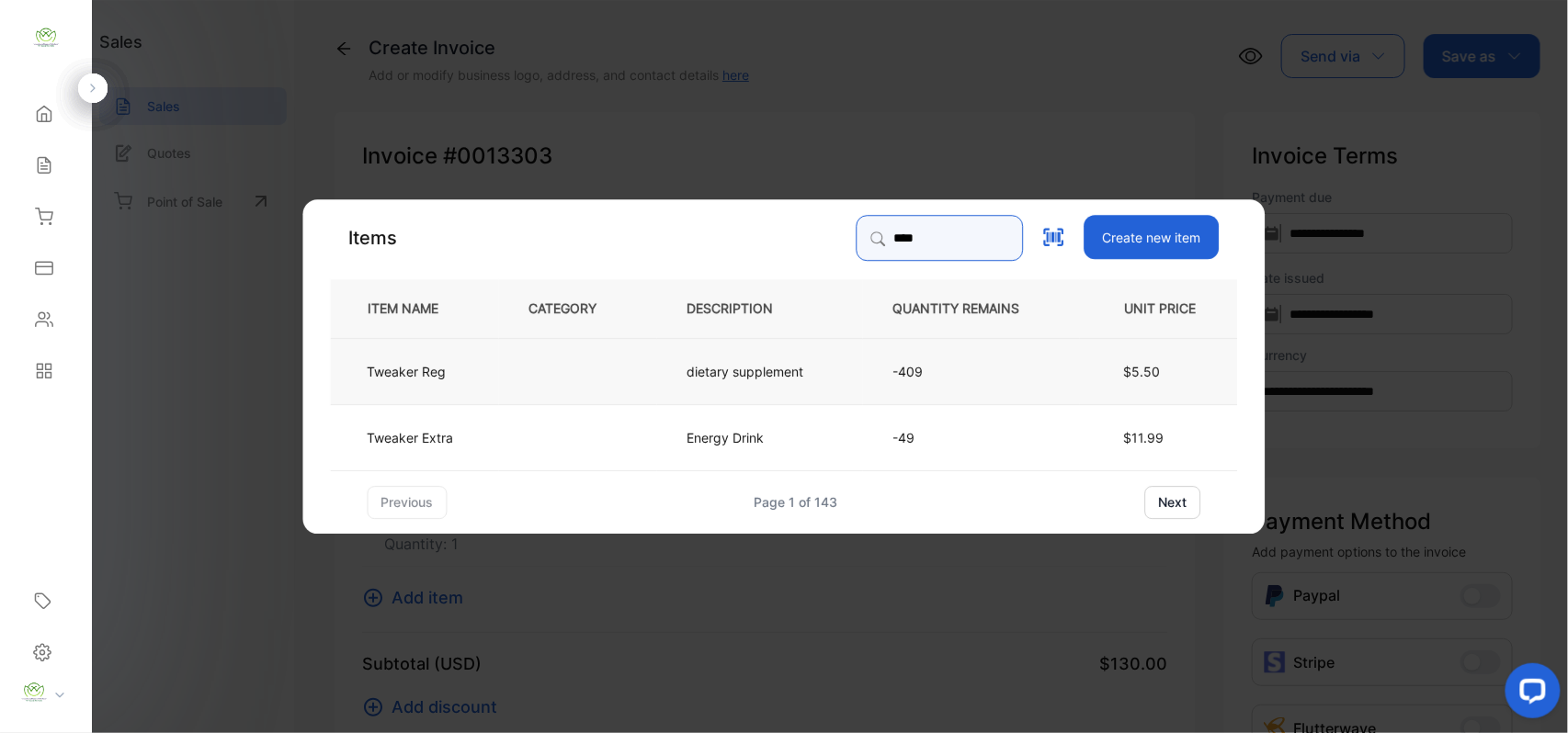
type input "****"
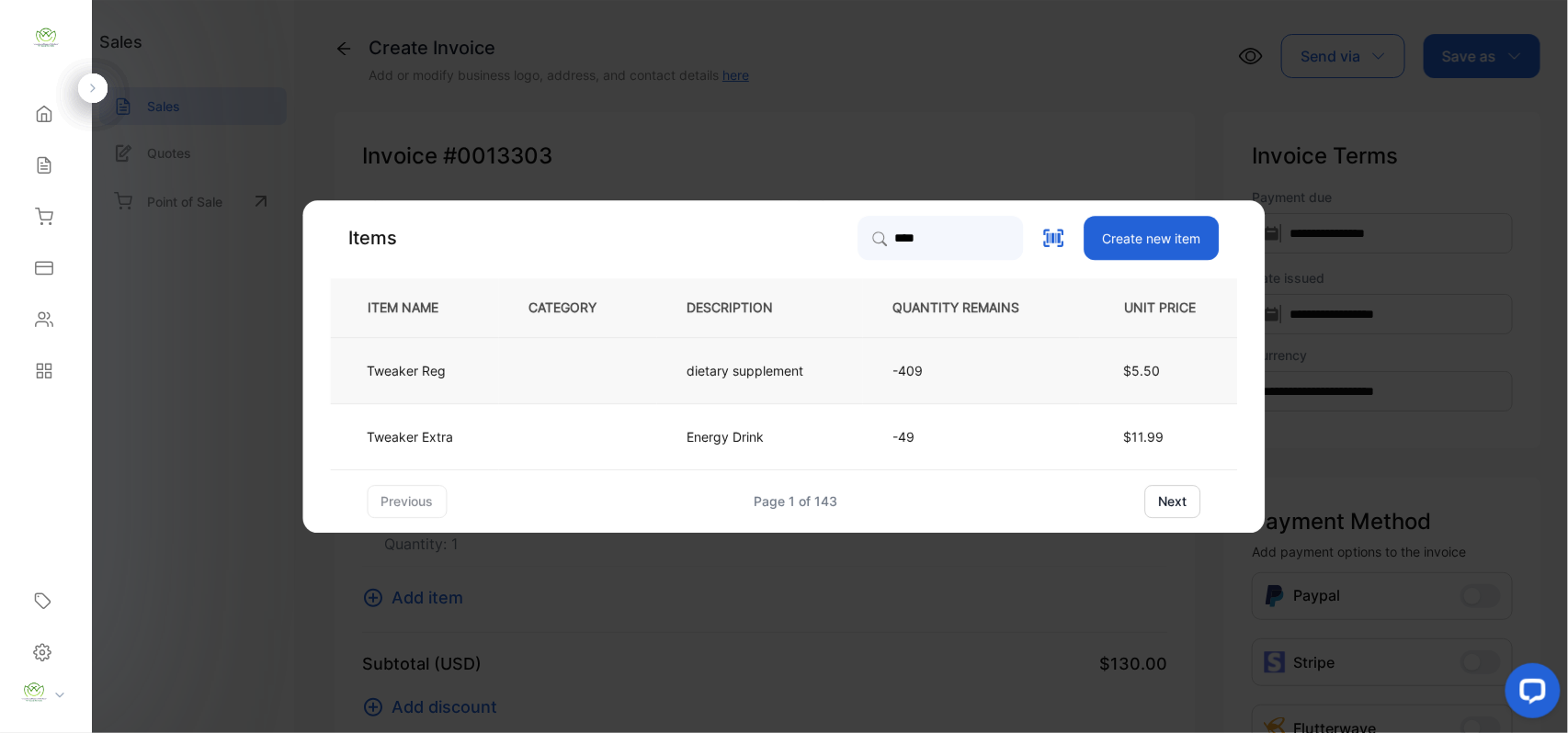
click at [745, 366] on p "dietary supplement" at bounding box center [745, 371] width 116 height 20
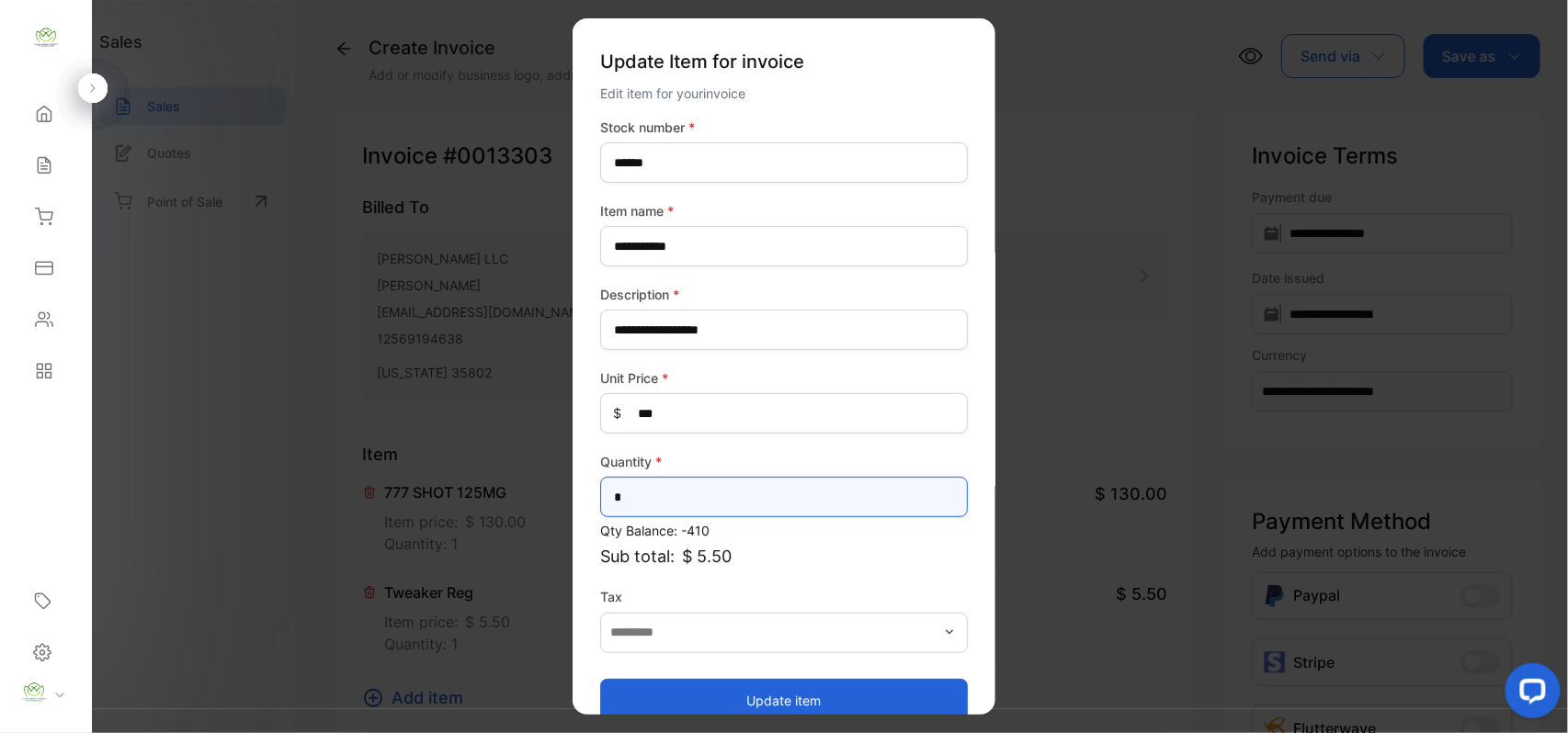
click at [637, 507] on input "*" at bounding box center [784, 496] width 368 height 40
type input "*"
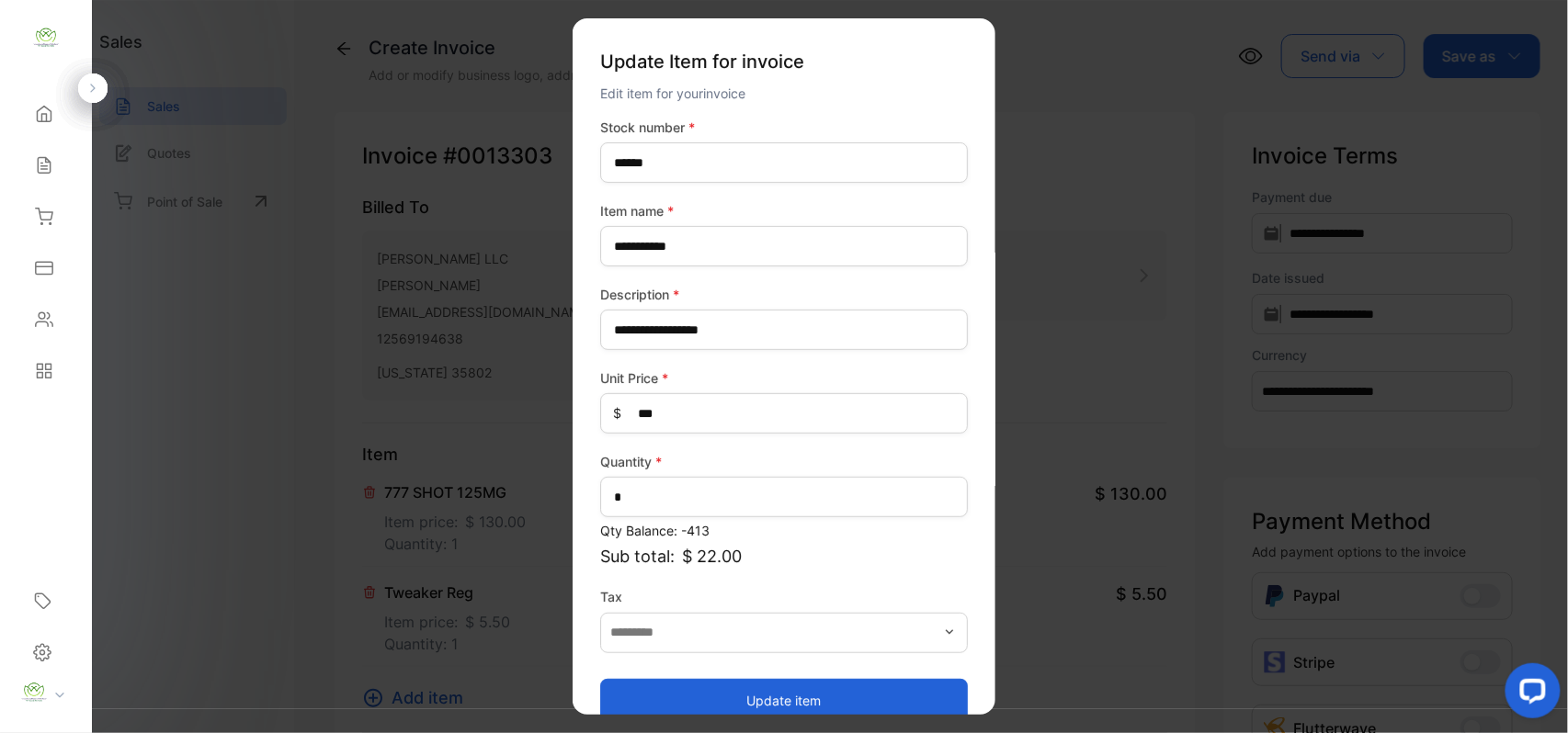
click at [818, 697] on button "Update item" at bounding box center [784, 700] width 368 height 44
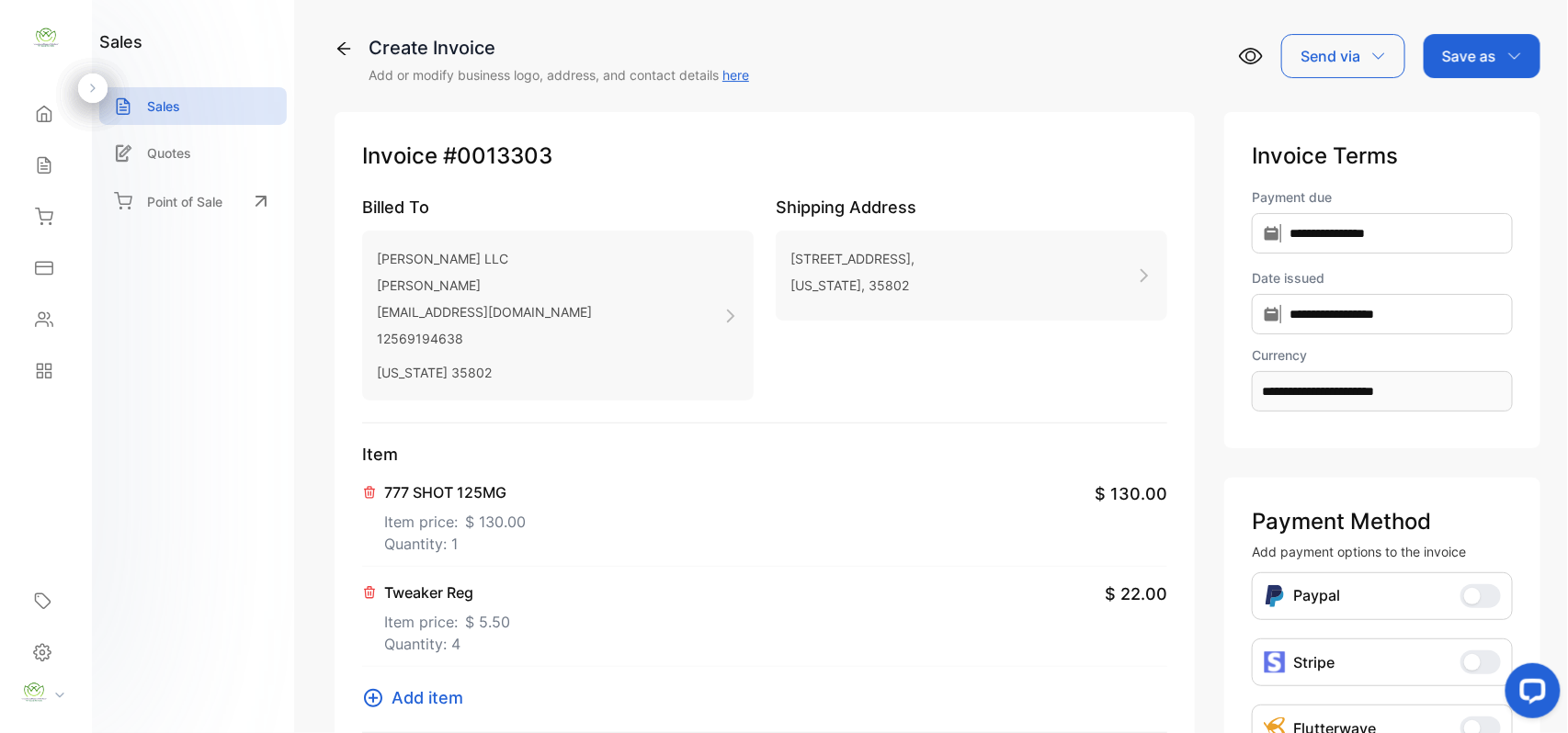
click at [501, 509] on p "Item price: $ 130.00" at bounding box center [455, 518] width 142 height 29
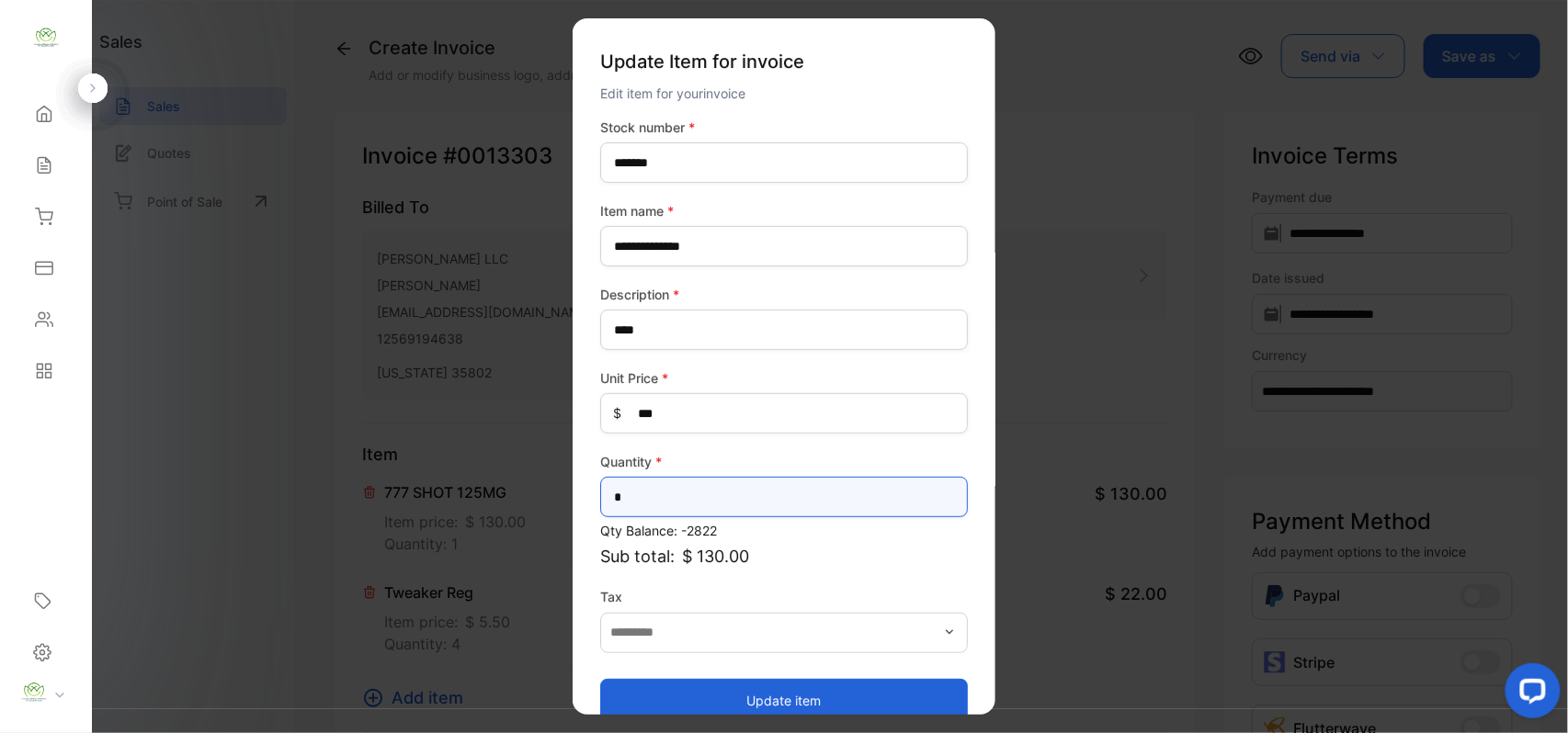
click at [649, 495] on input "*" at bounding box center [784, 496] width 368 height 40
type input "**"
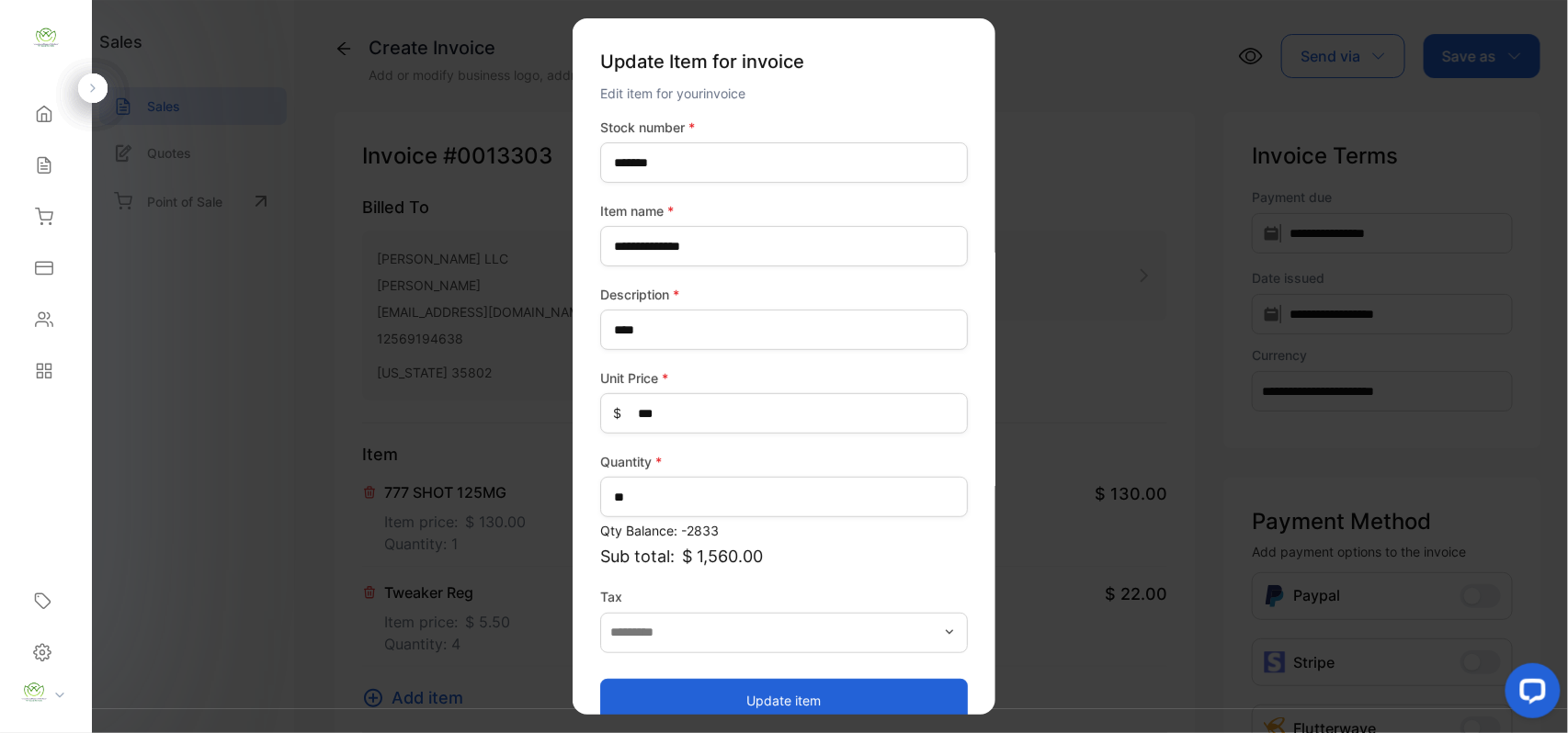
click at [684, 695] on button "Update item" at bounding box center [784, 700] width 368 height 44
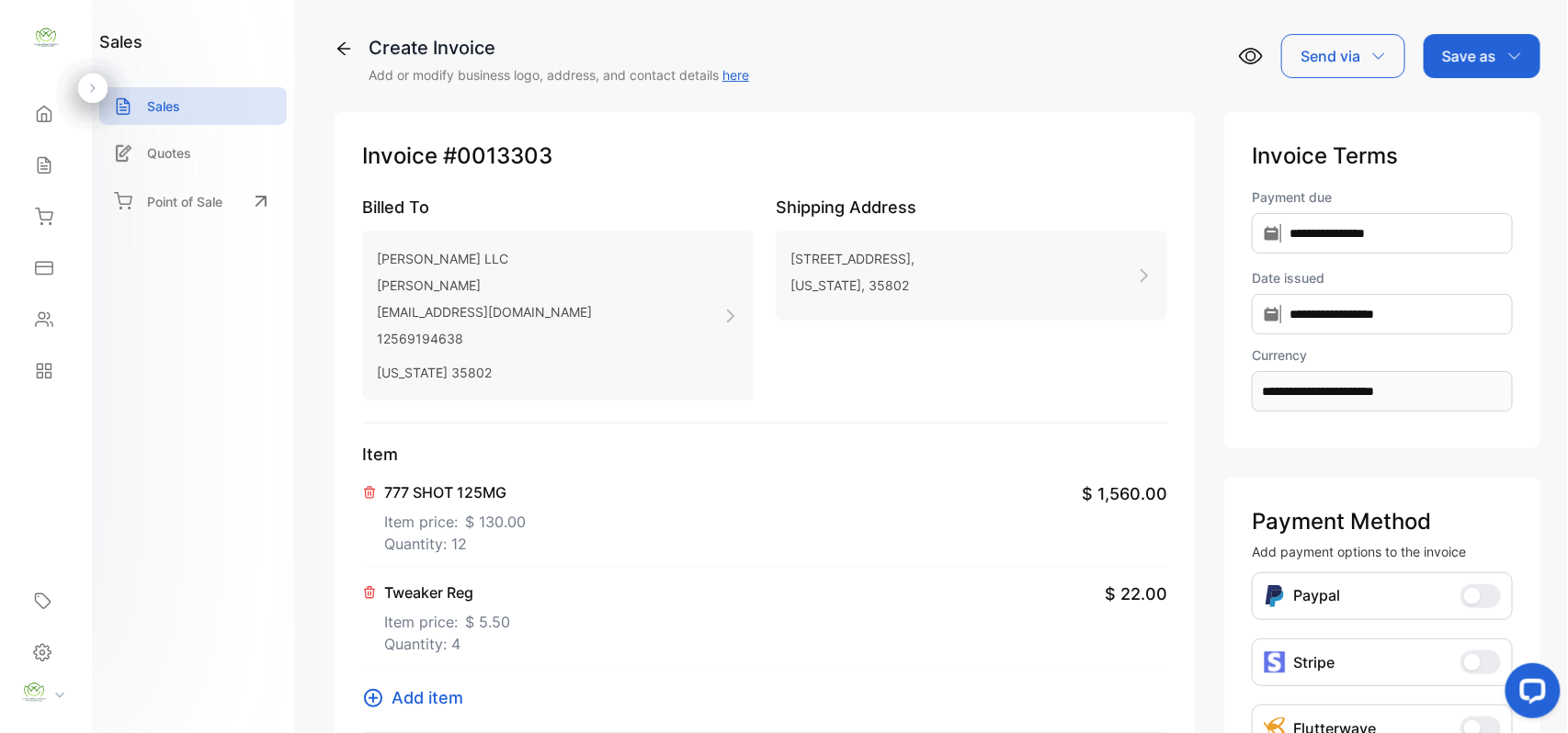
click at [442, 693] on span "Add item" at bounding box center [427, 697] width 71 height 24
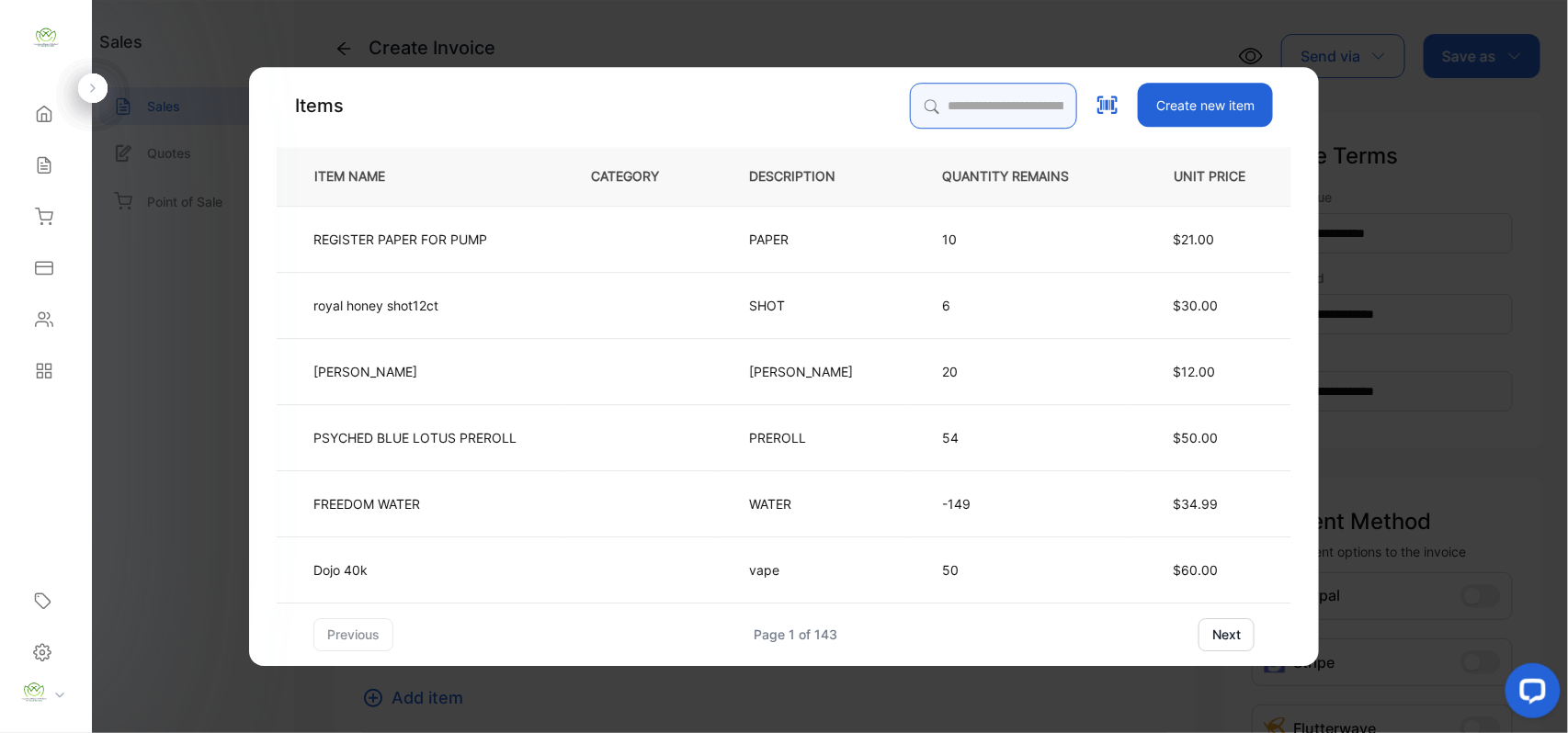
click at [950, 98] on input "search" at bounding box center [993, 106] width 167 height 46
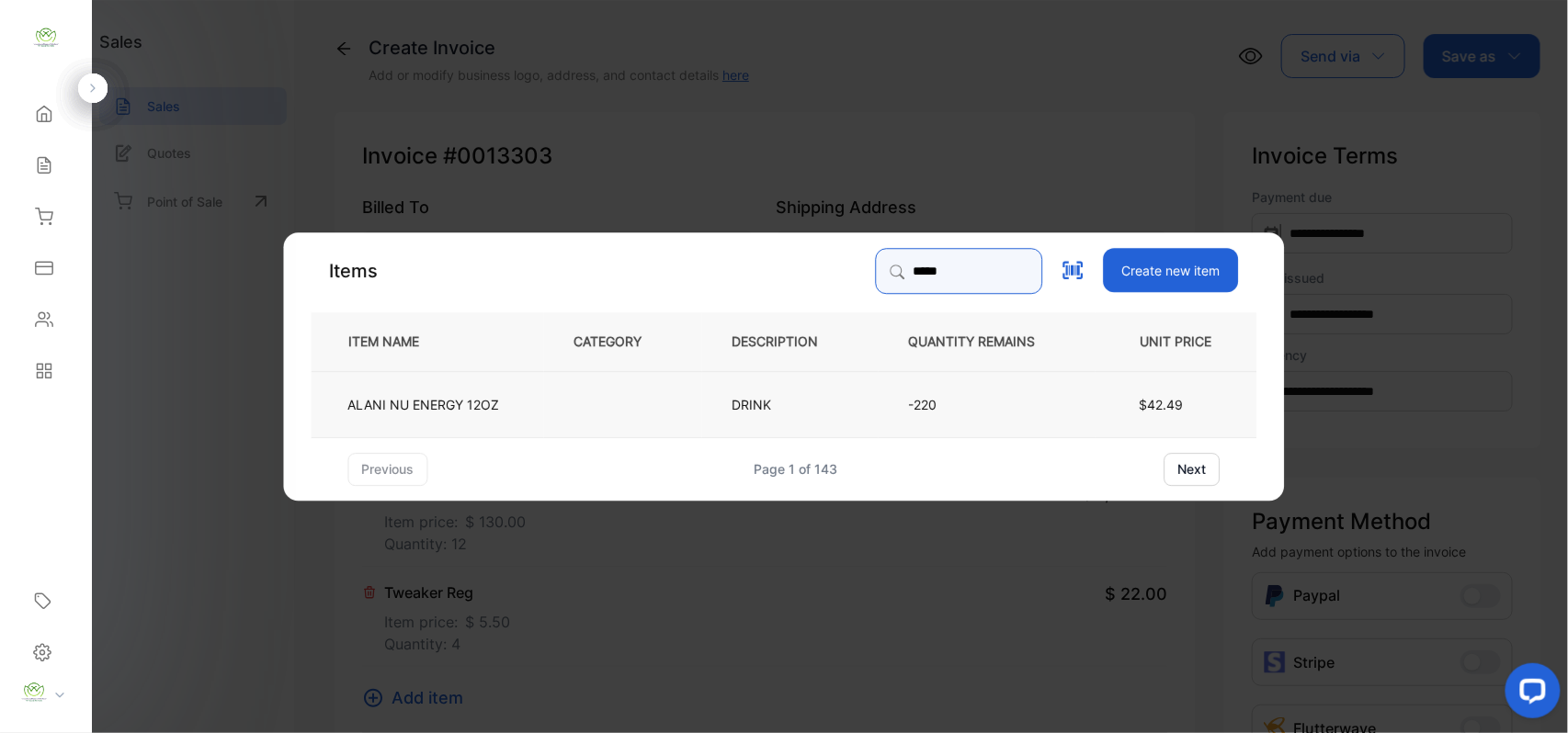
type input "*****"
click at [765, 409] on p "DRINK" at bounding box center [757, 404] width 49 height 20
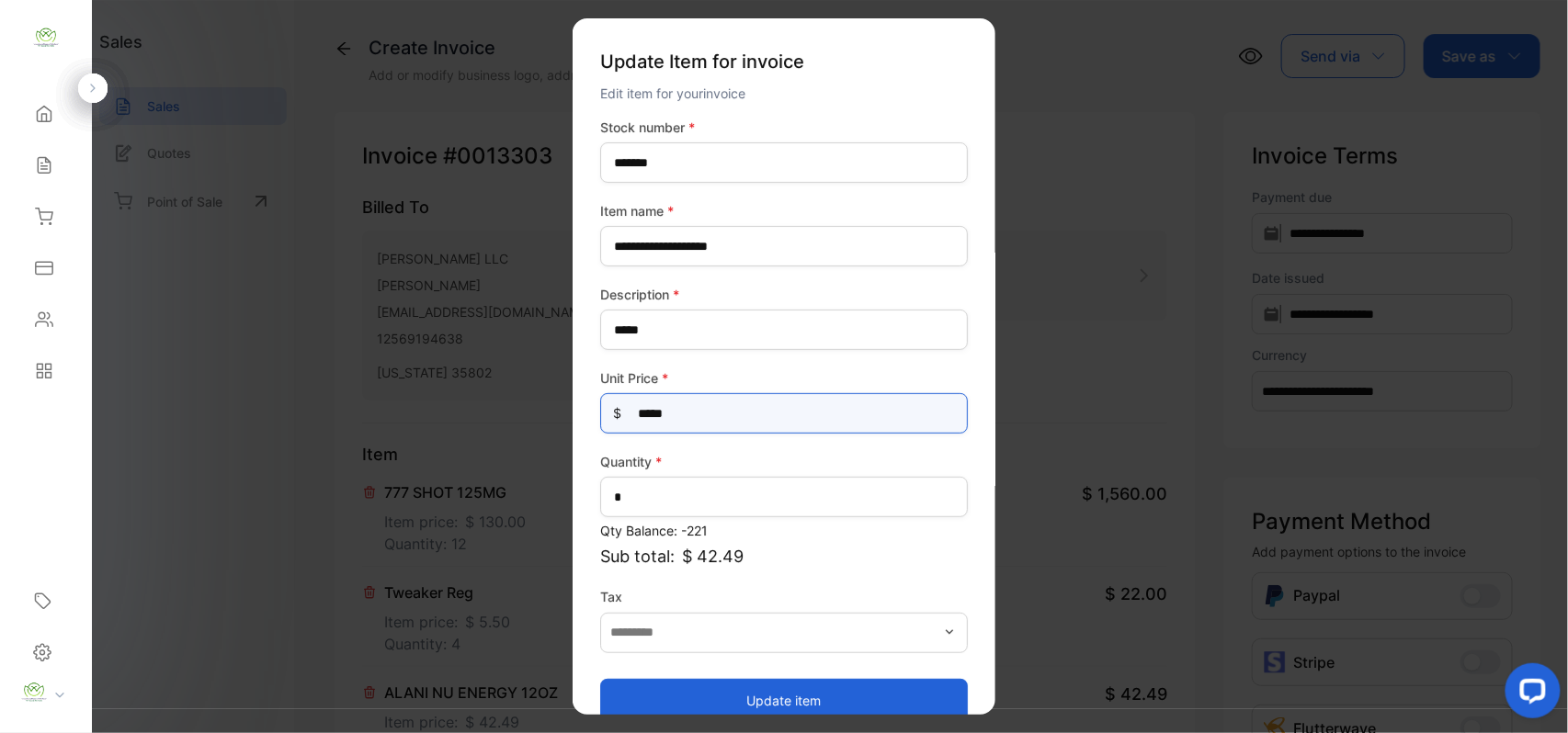
click at [699, 402] on Price-inputprice "*****" at bounding box center [784, 412] width 368 height 40
type Price-inputprice "*"
type Price-inputprice "**"
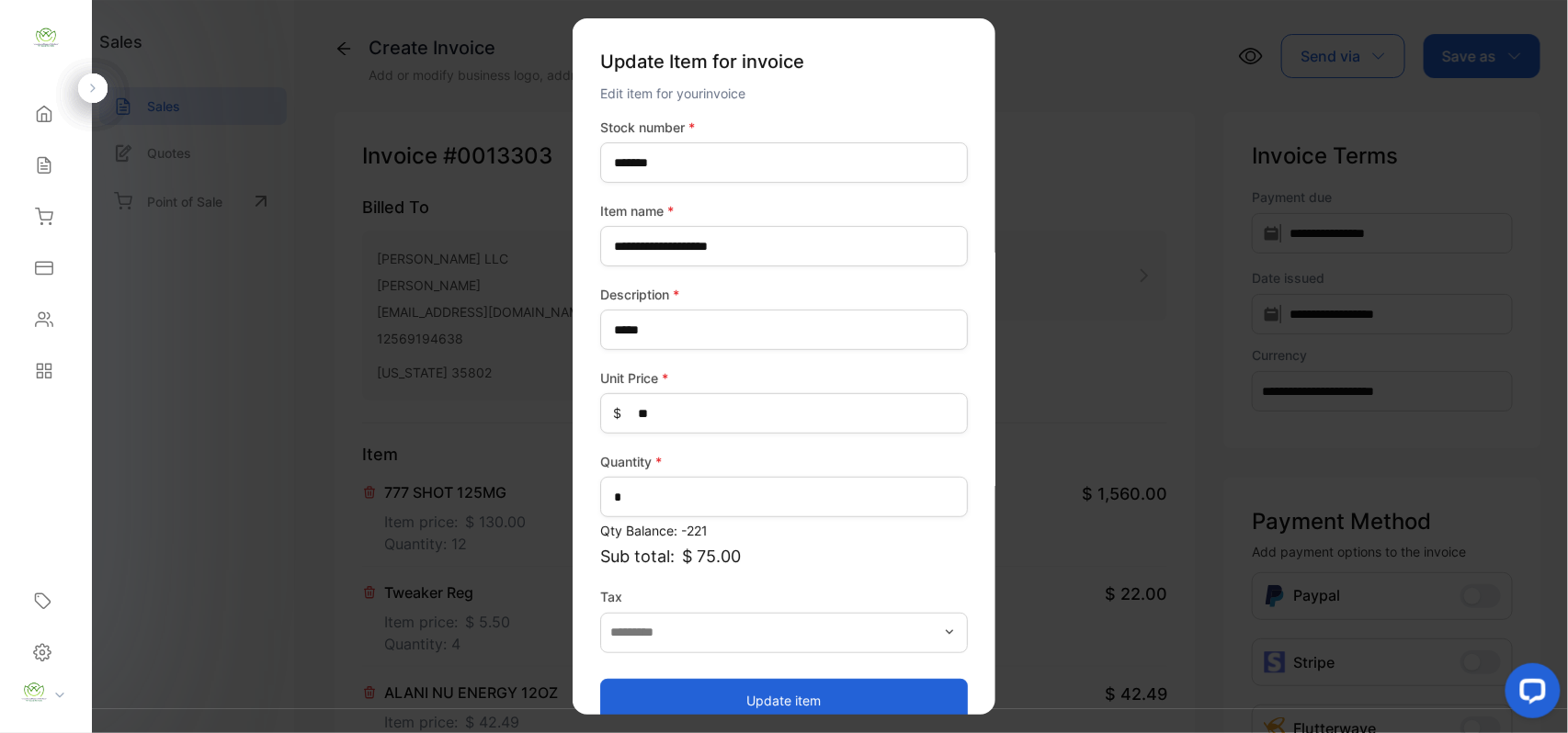
click at [762, 699] on button "Update item" at bounding box center [784, 700] width 368 height 44
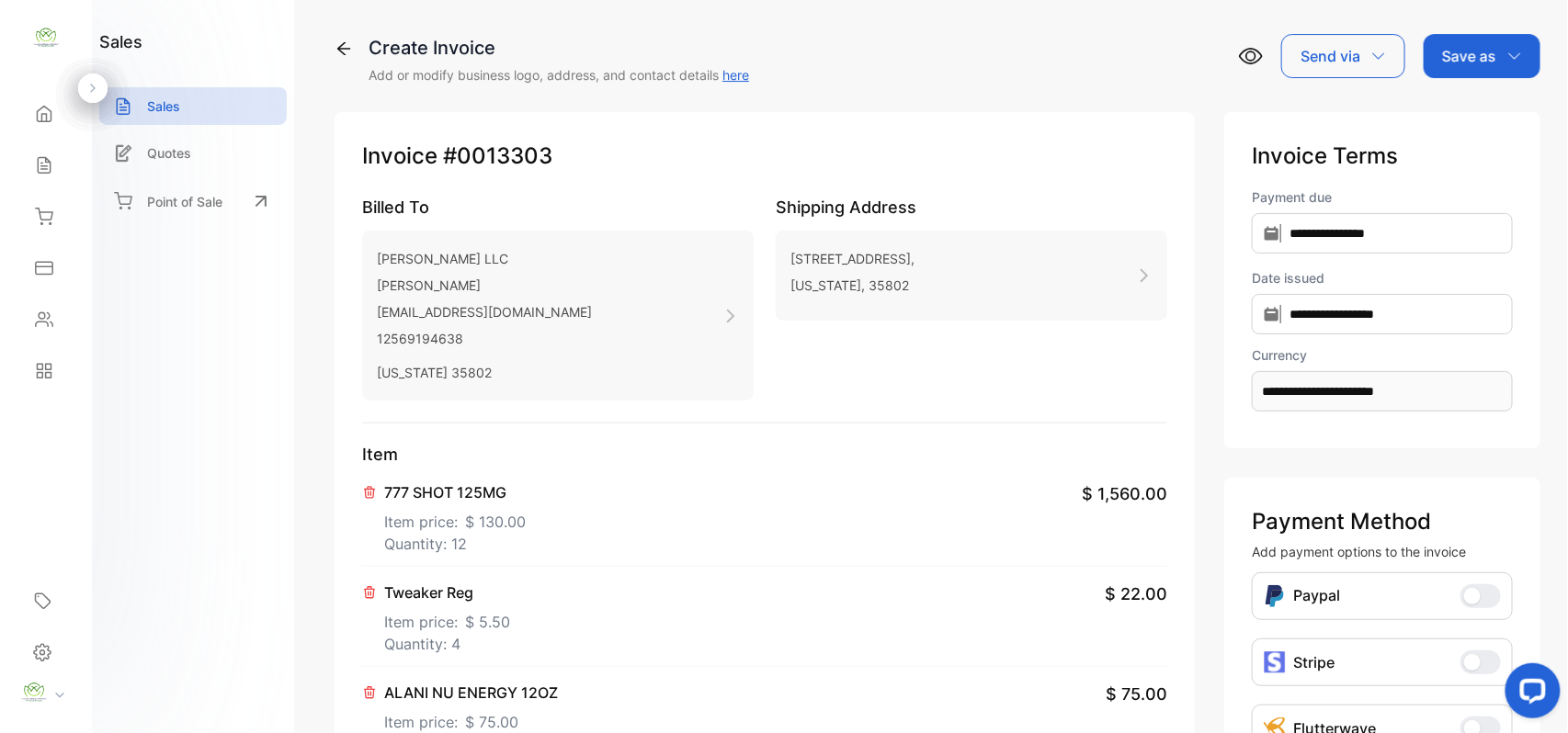
click at [637, 453] on p "Item" at bounding box center [764, 453] width 806 height 24
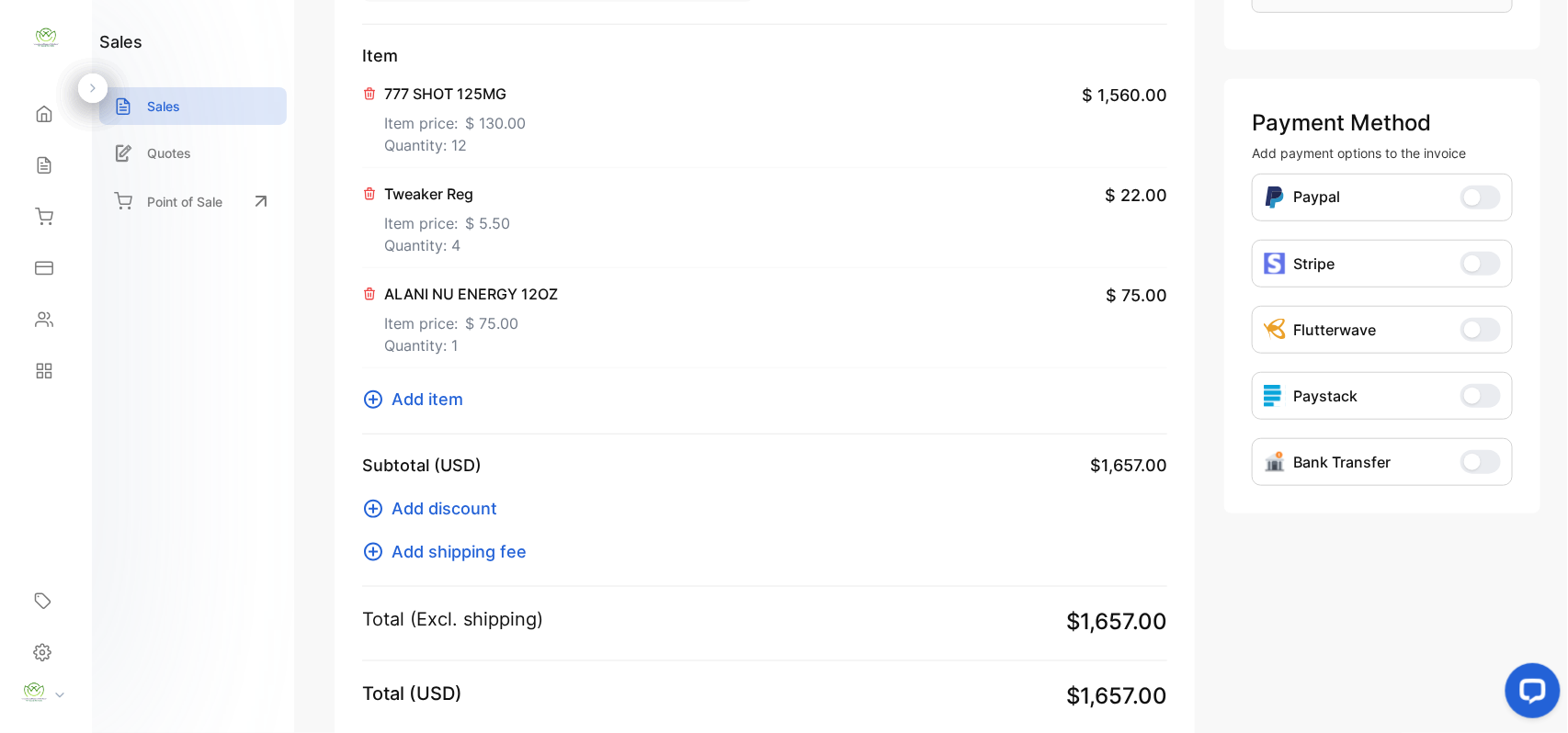
scroll to position [615, 0]
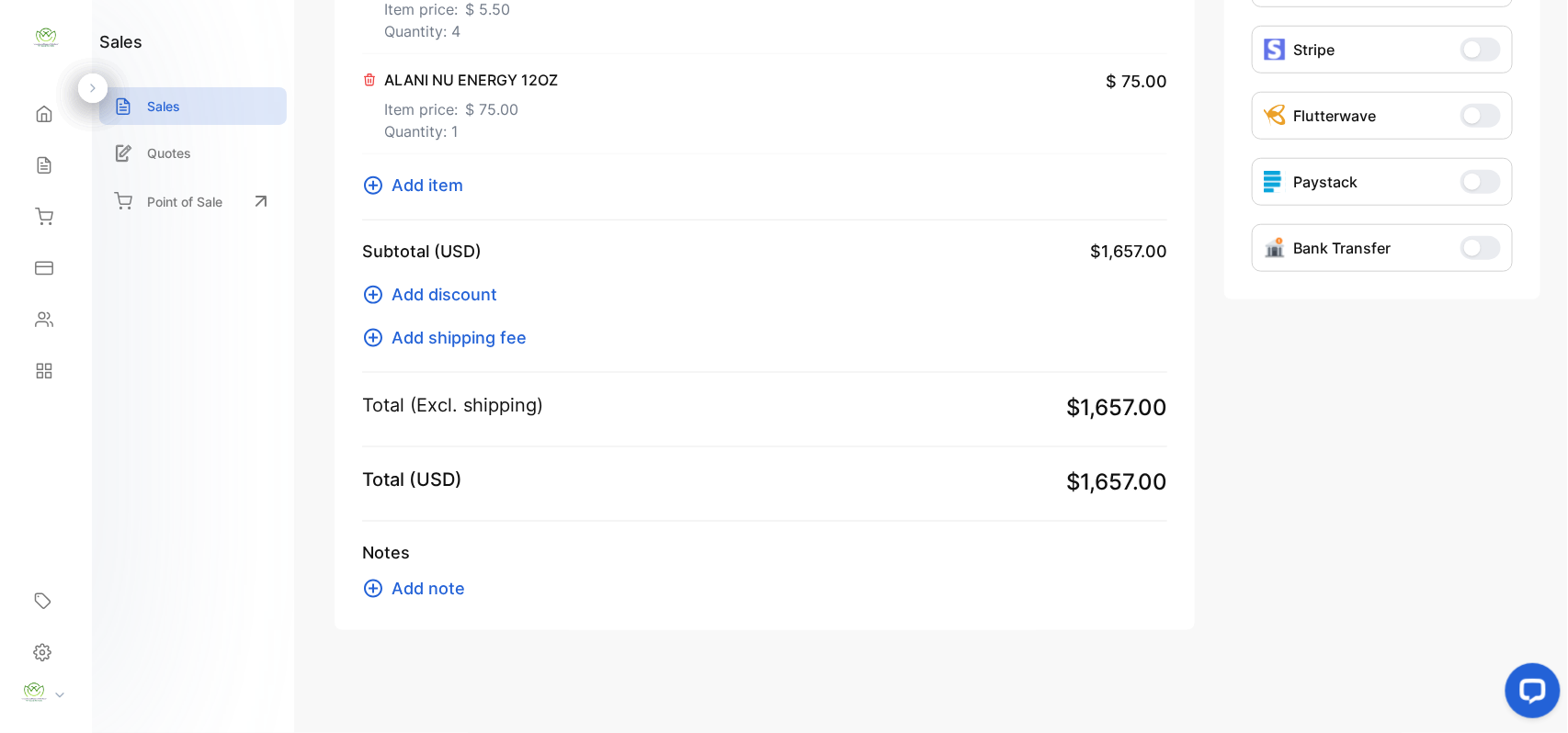
click at [426, 185] on span "Add item" at bounding box center [427, 185] width 71 height 24
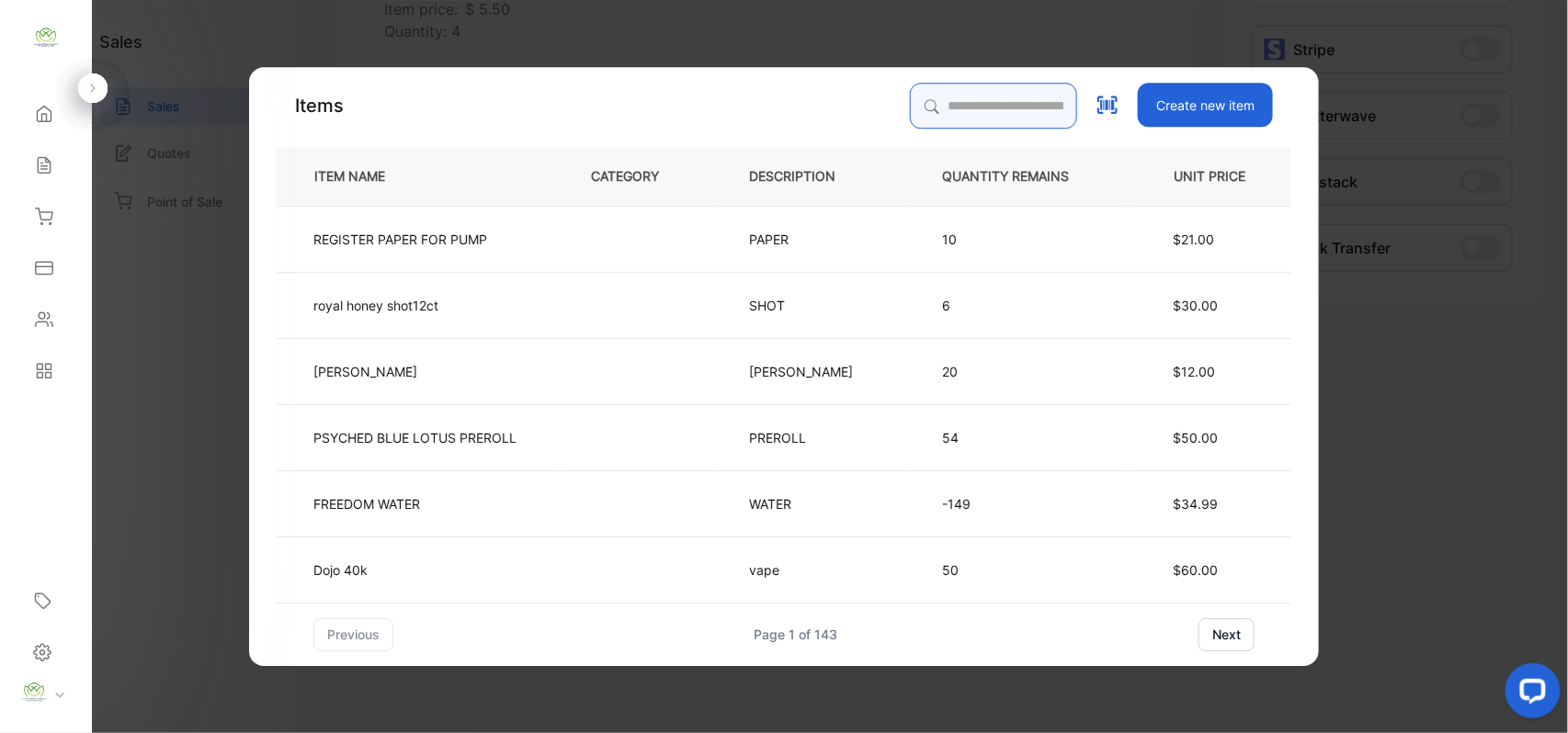
click at [910, 100] on input "search" at bounding box center [993, 106] width 167 height 46
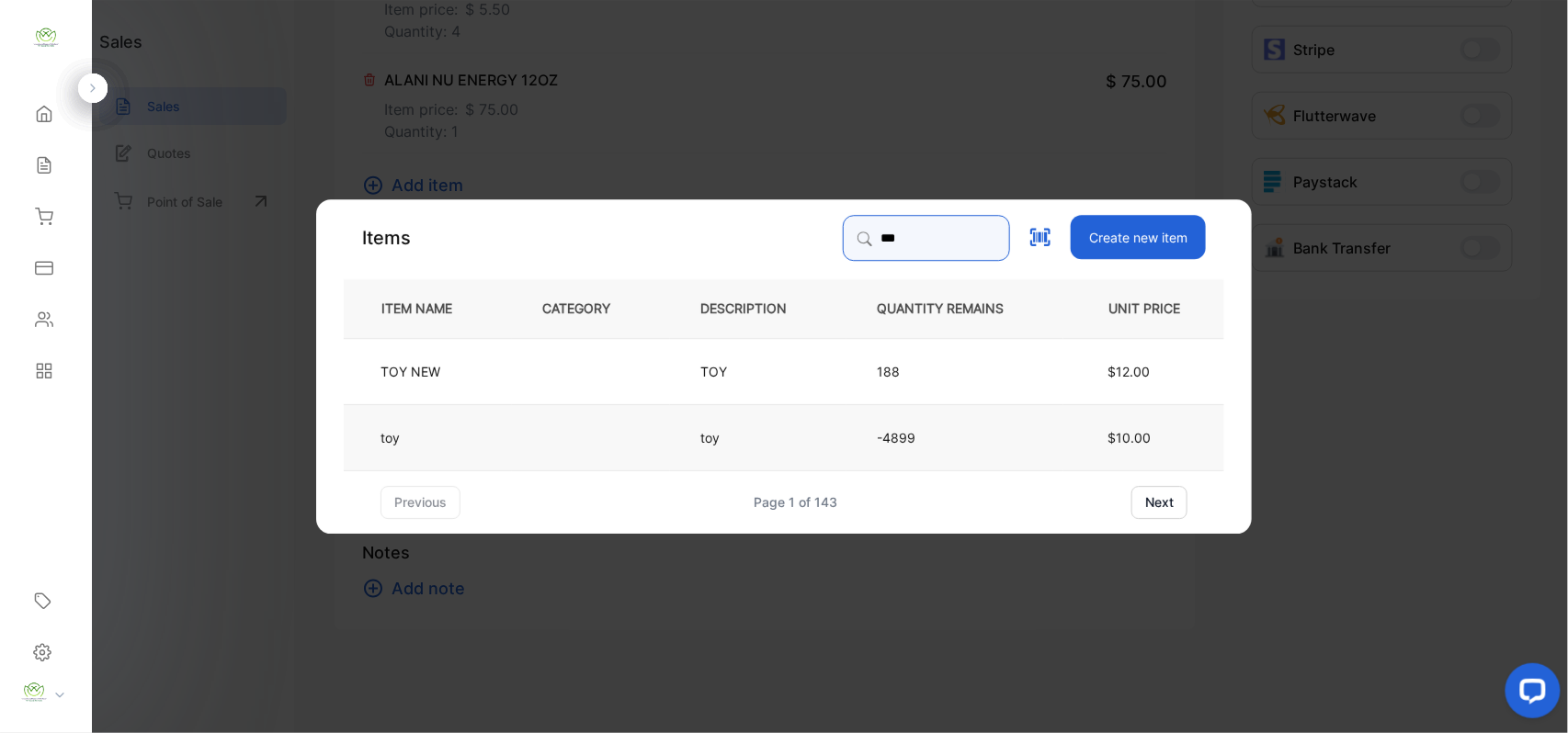
type input "***"
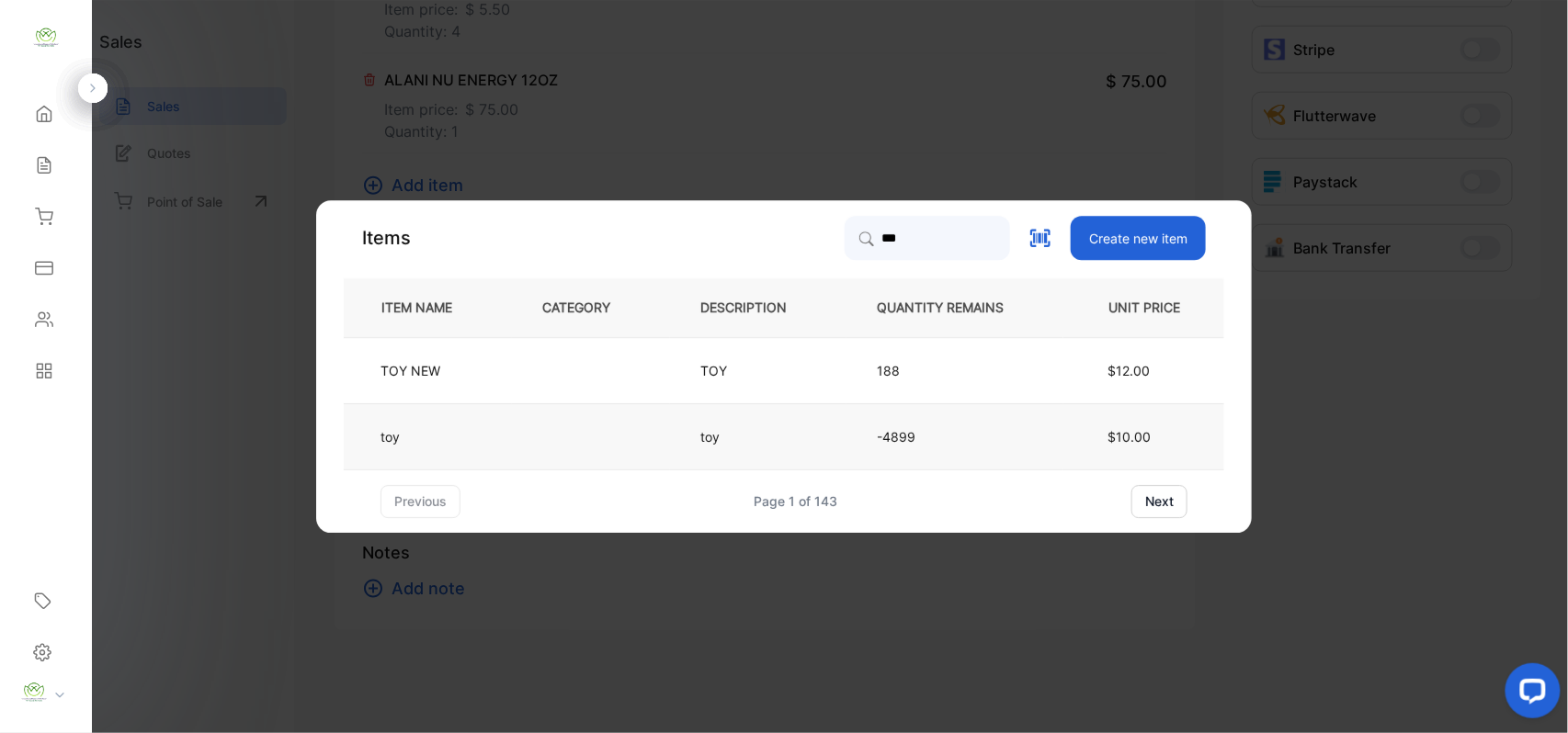
click at [824, 432] on td "toy" at bounding box center [758, 437] width 177 height 66
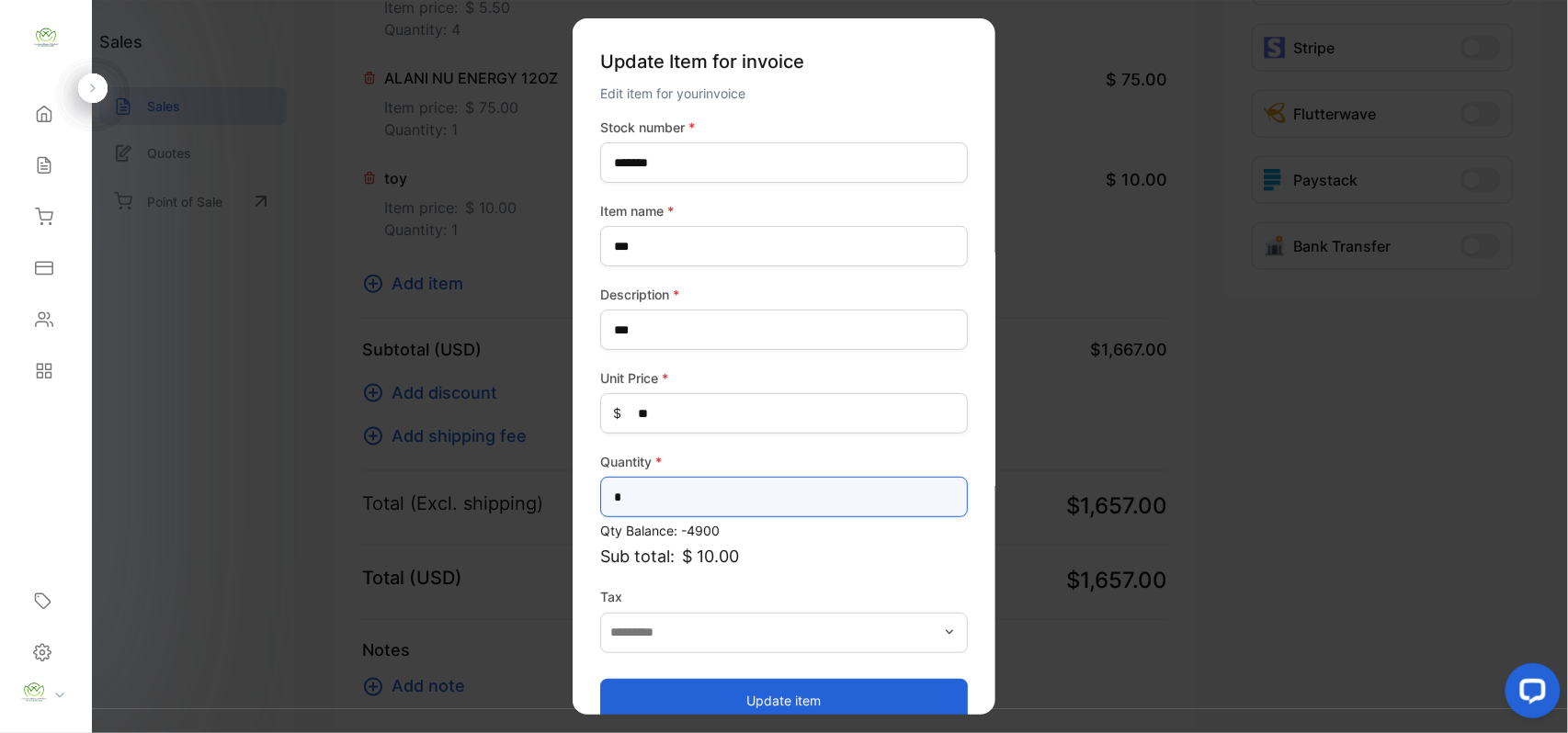
click at [644, 500] on input "*" at bounding box center [784, 496] width 368 height 40
type input "*"
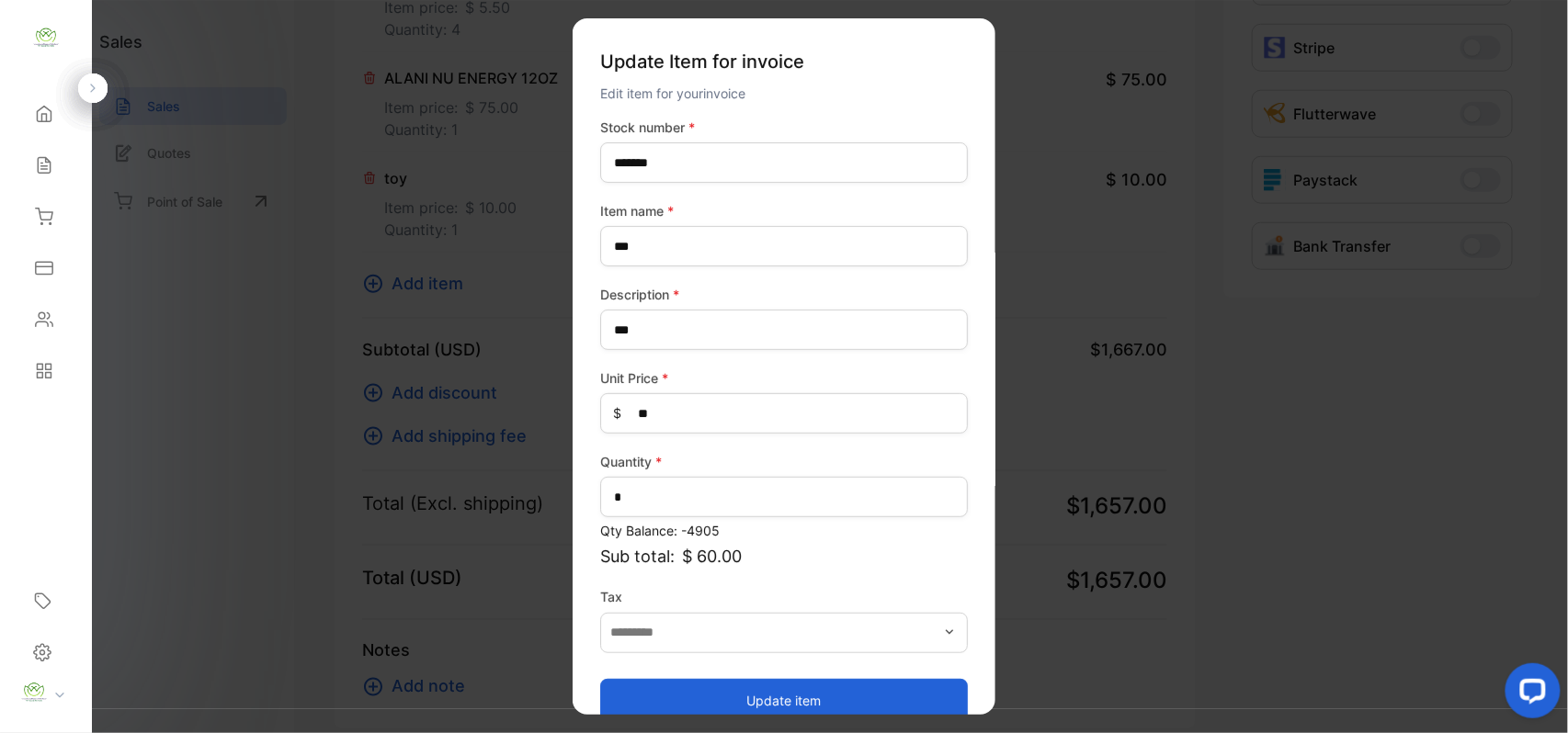
click at [766, 701] on button "Update item" at bounding box center [784, 700] width 368 height 44
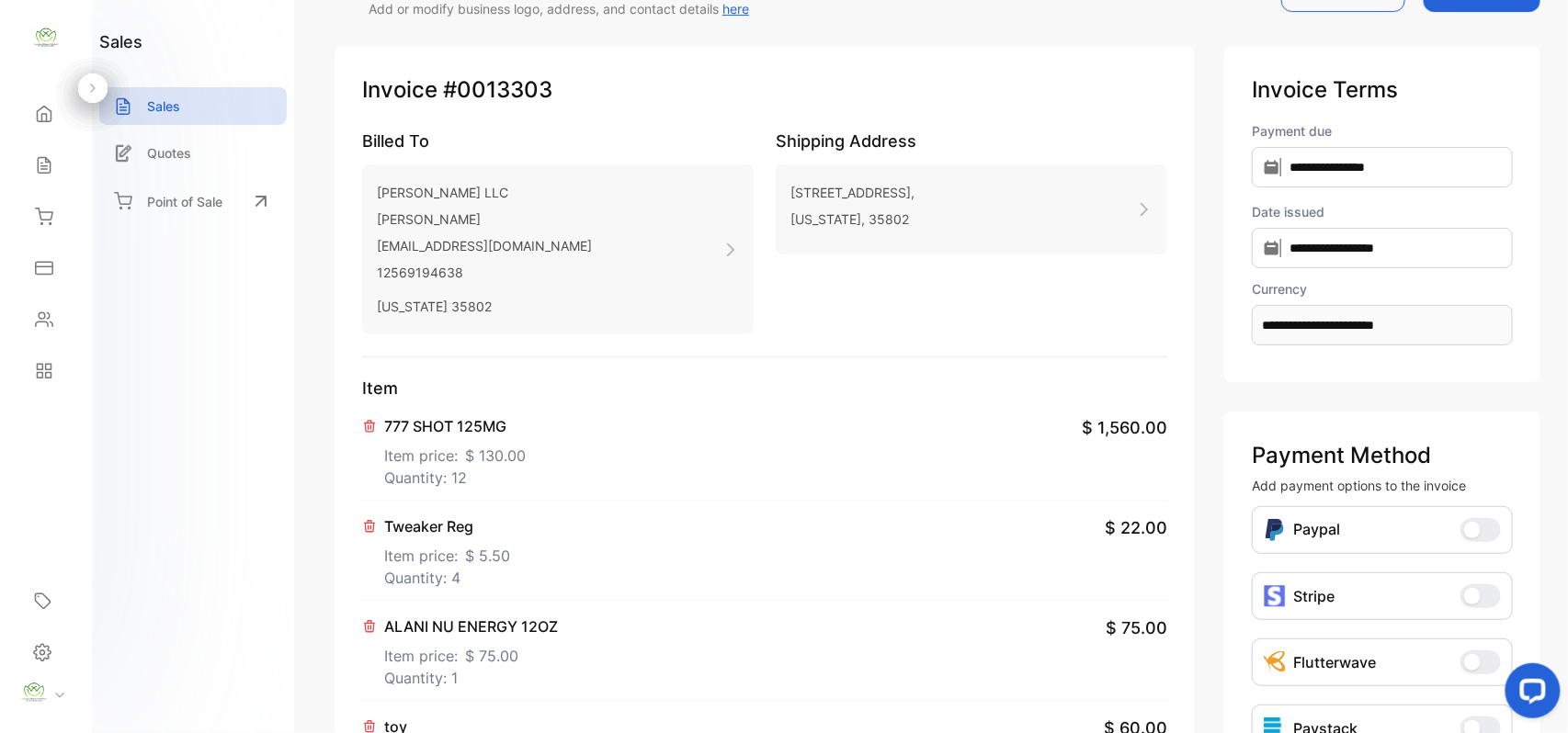
scroll to position [0, 0]
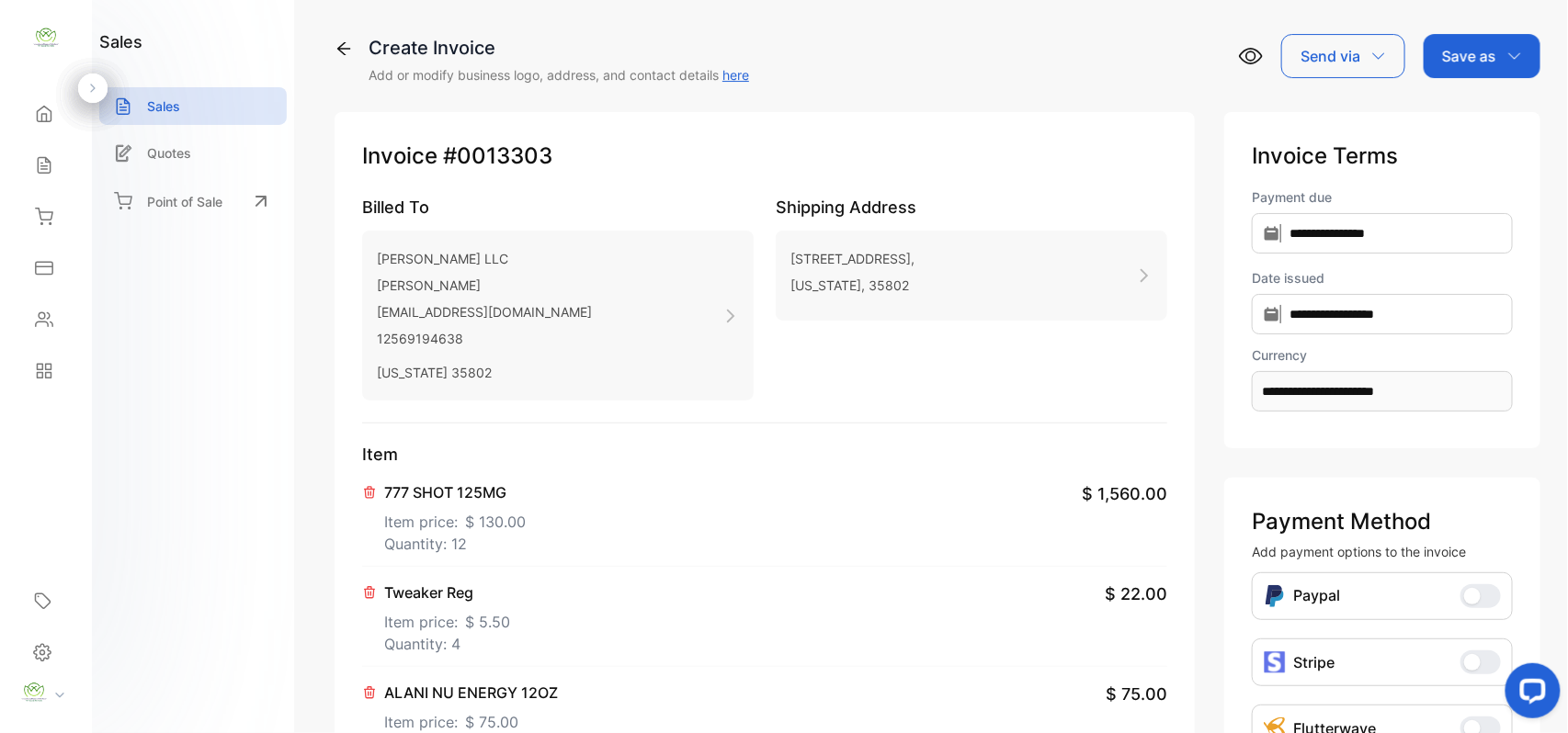
click at [1479, 56] on p "Save as" at bounding box center [1468, 56] width 54 height 22
click at [1454, 115] on div "Invoice" at bounding box center [1477, 117] width 106 height 37
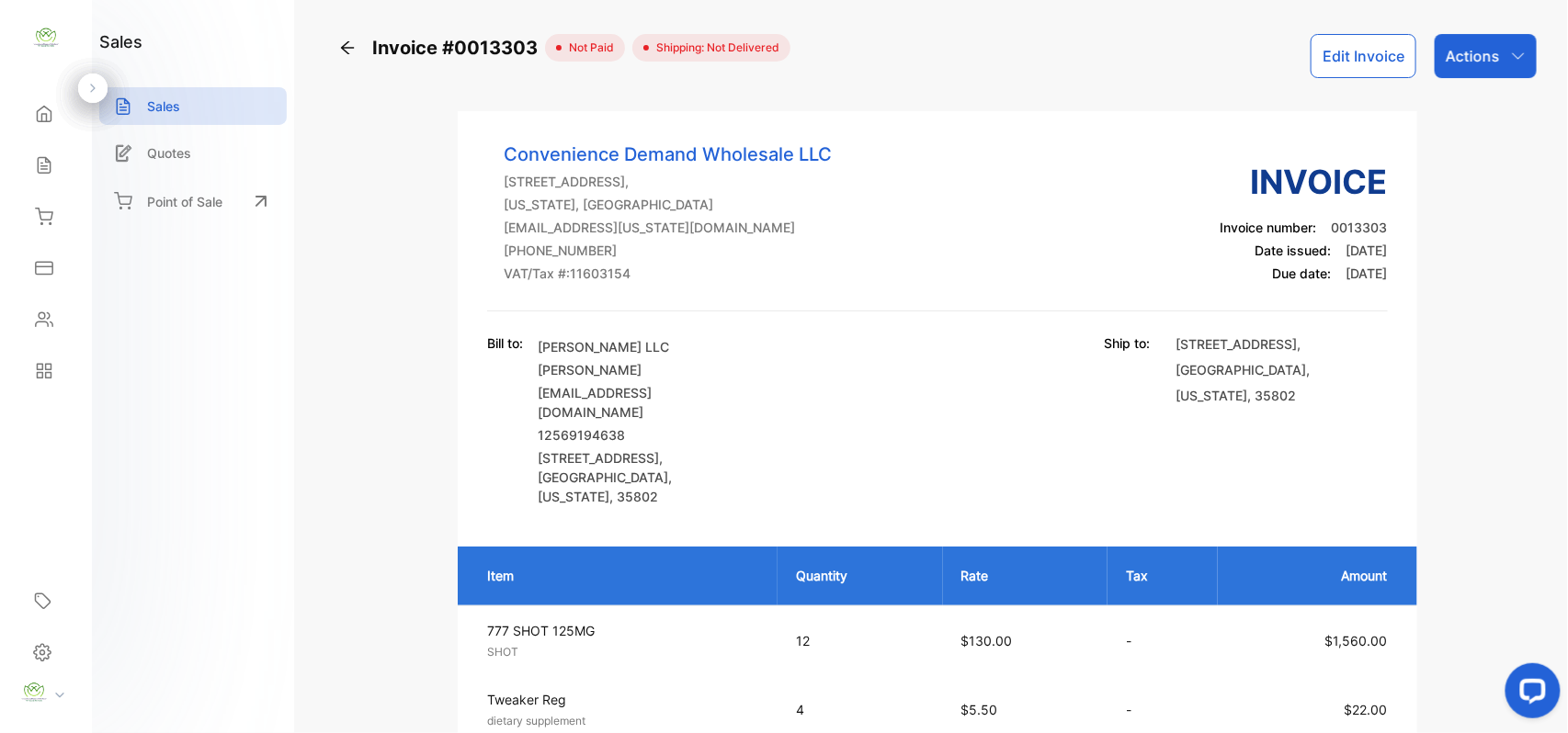
click at [1479, 50] on p "Actions" at bounding box center [1472, 56] width 54 height 22
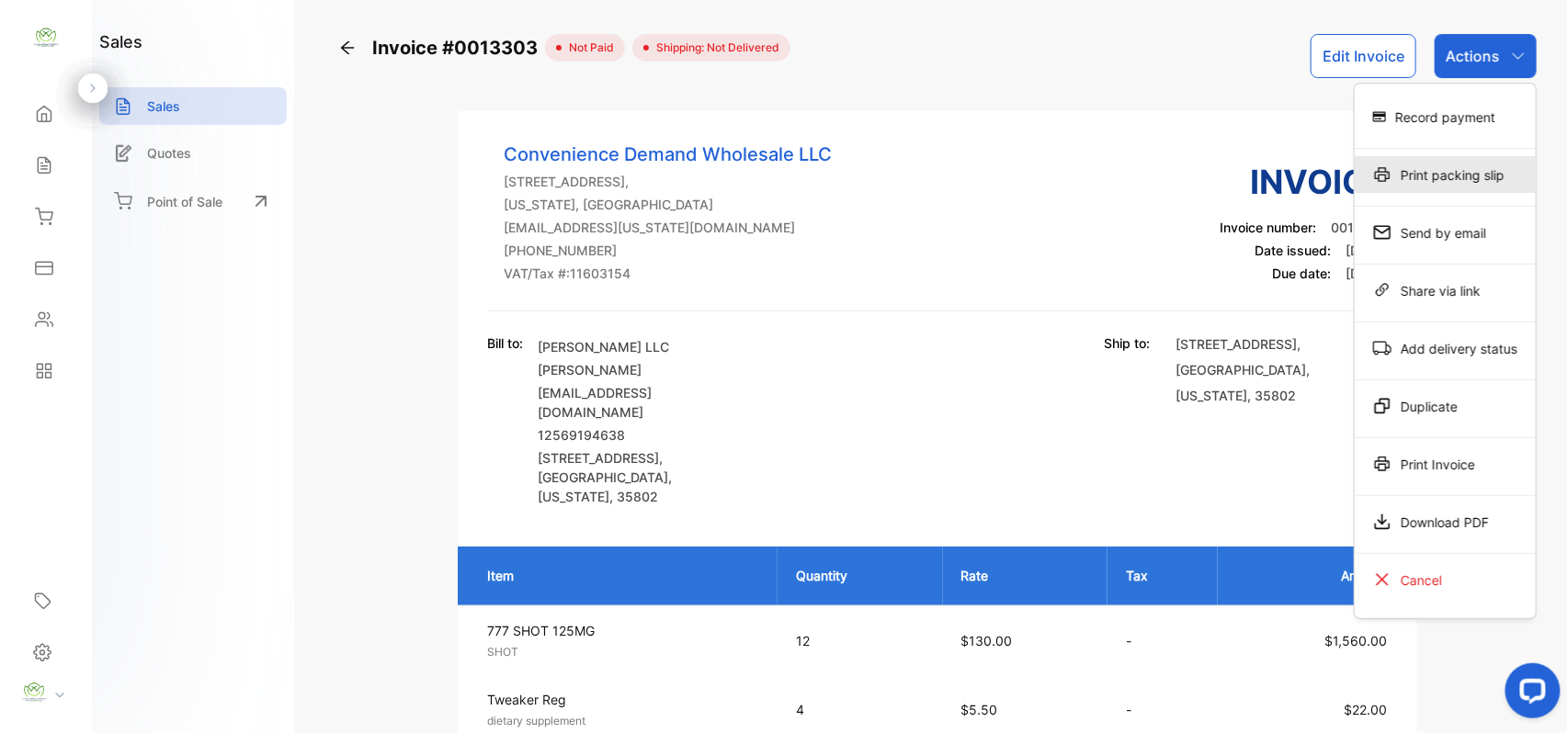
click at [1449, 177] on div "Print packing slip" at bounding box center [1445, 175] width 181 height 37
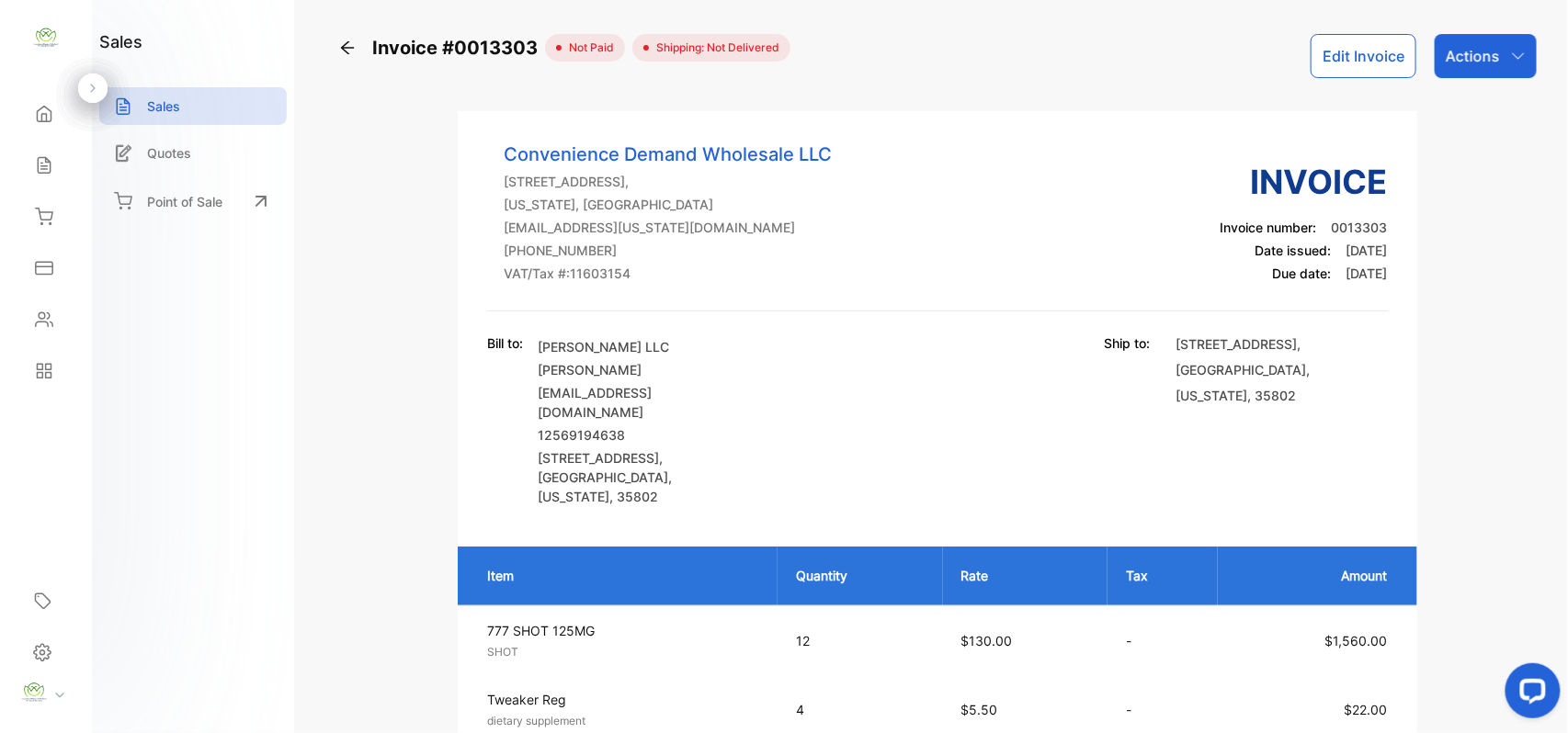
click at [1340, 41] on button "Edit Invoice" at bounding box center [1364, 56] width 106 height 44
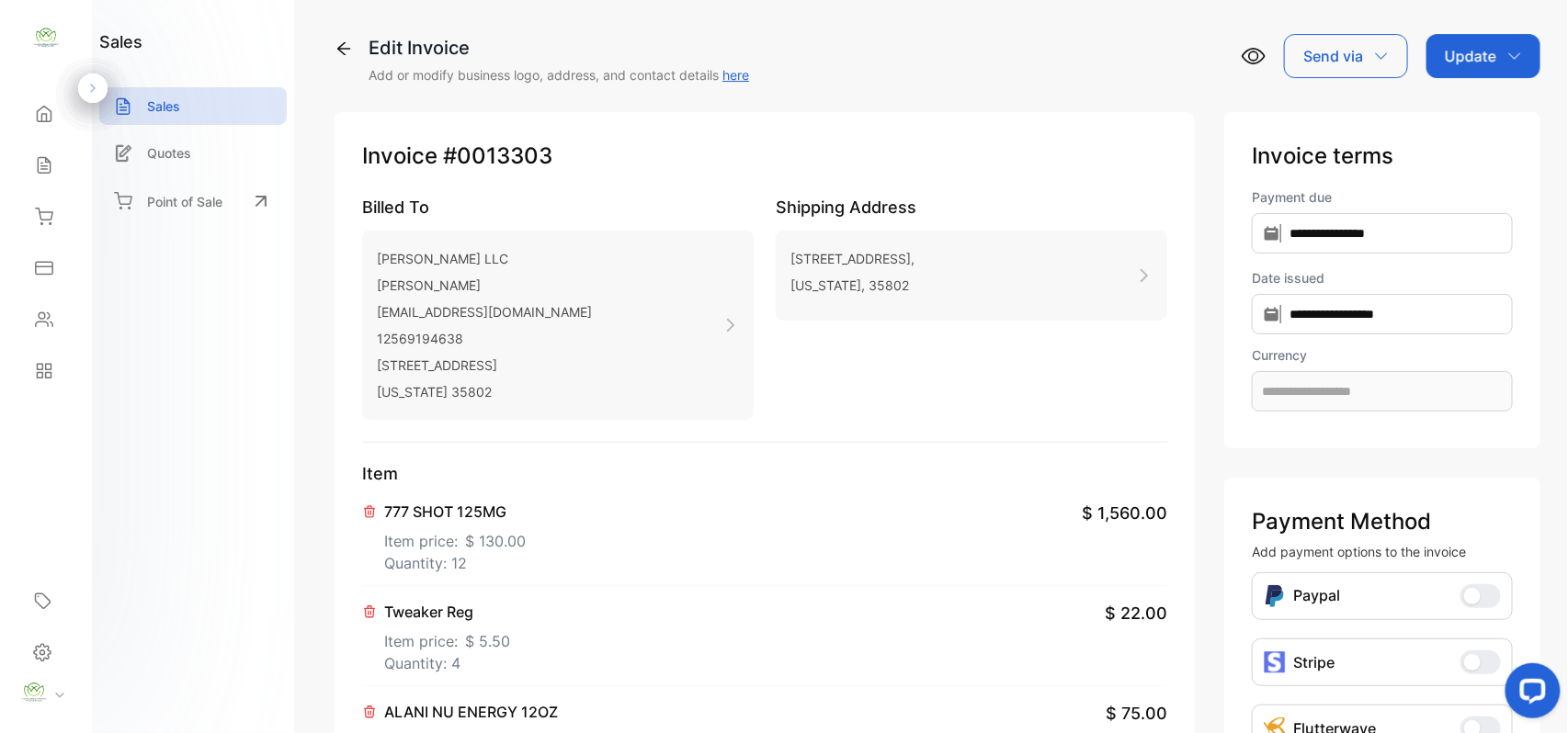
type input "**********"
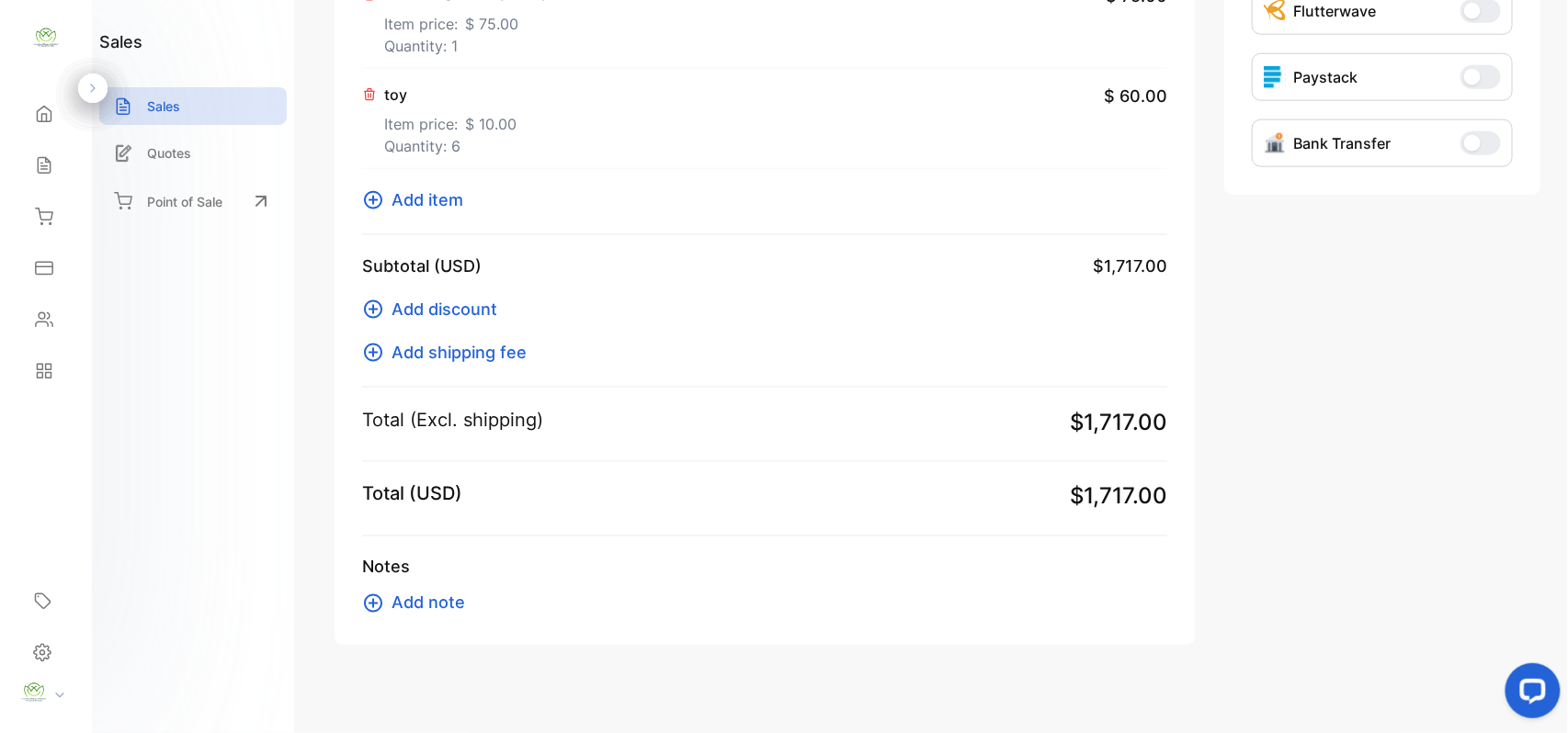
scroll to position [735, 0]
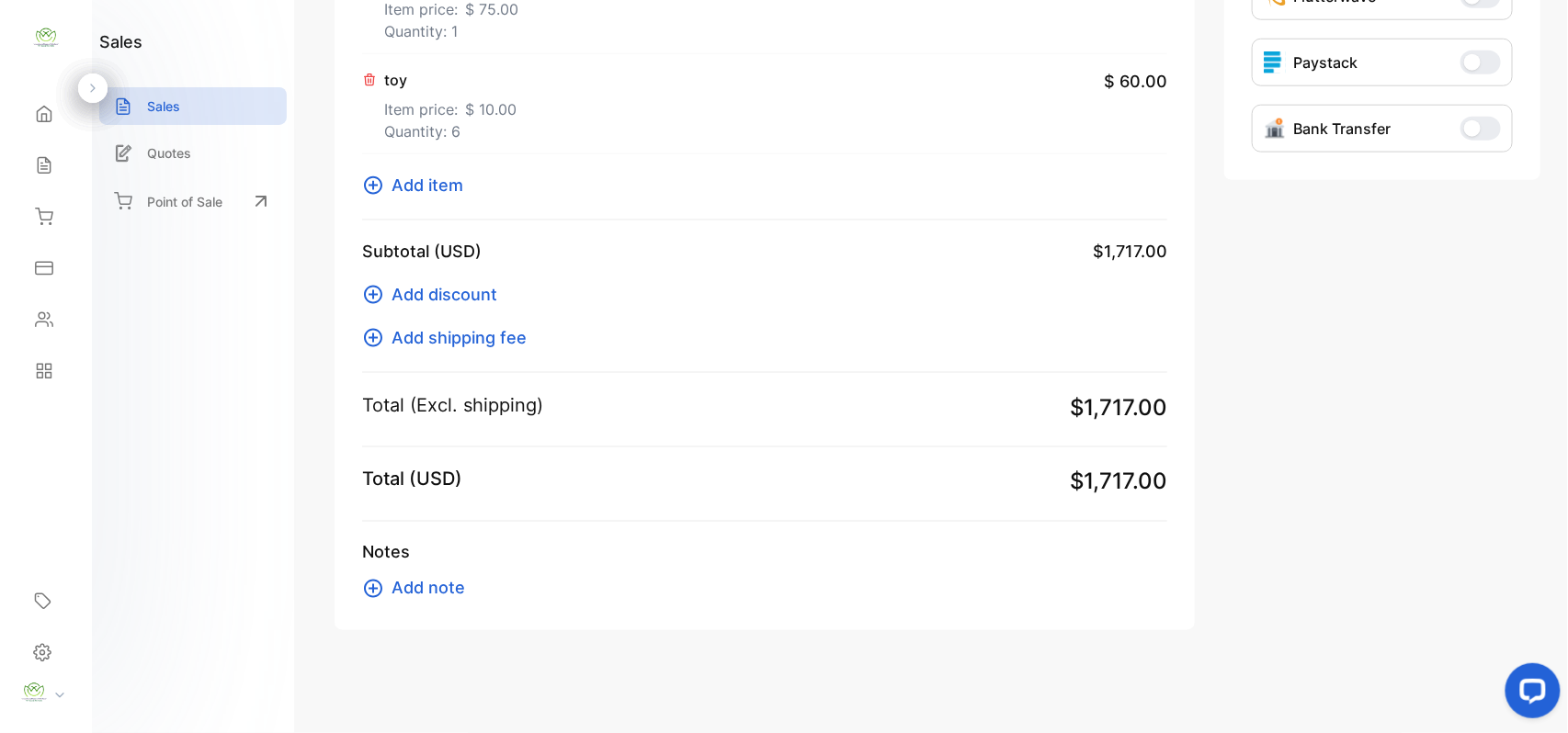
click at [453, 593] on span "Add note" at bounding box center [428, 588] width 73 height 24
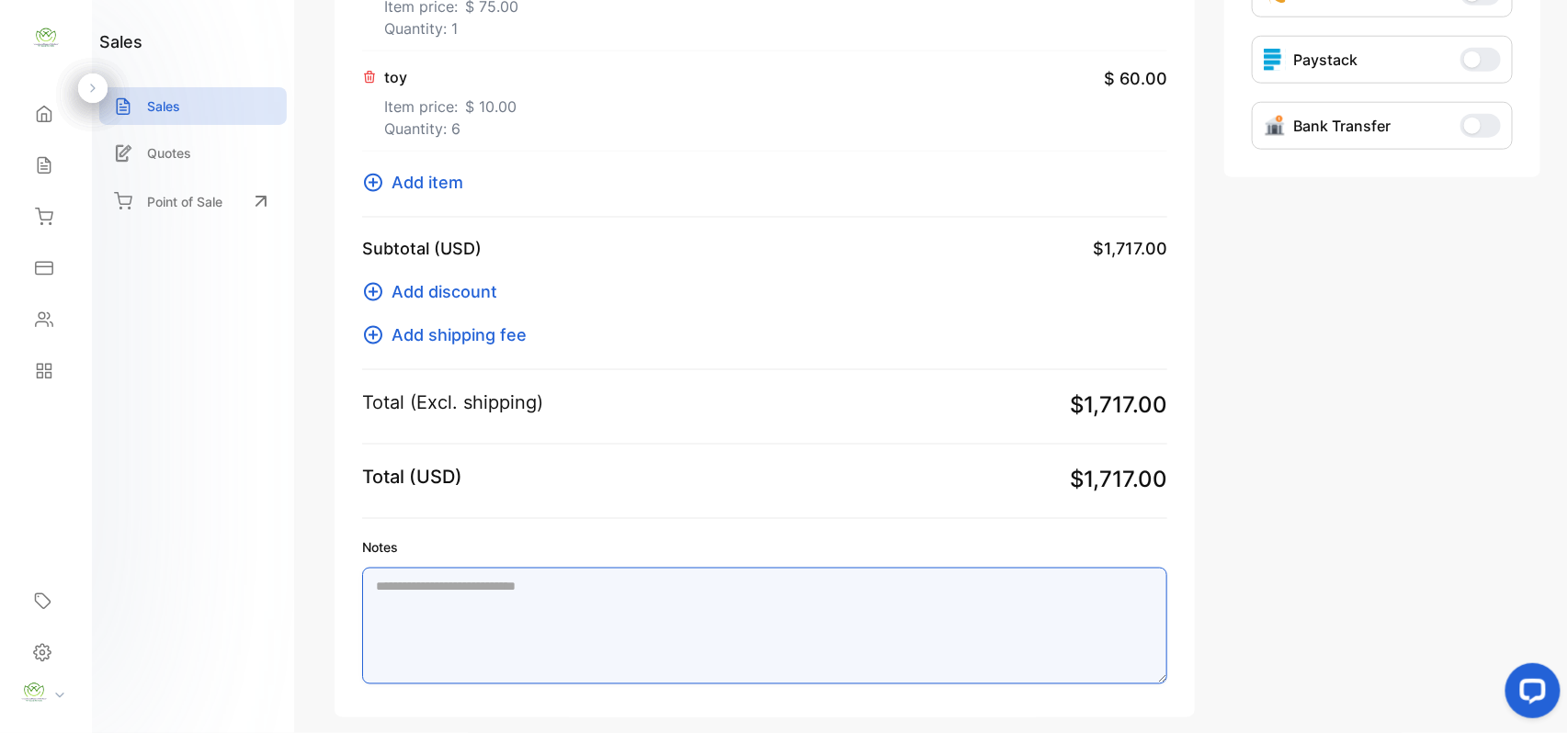
click at [581, 589] on textarea "Notes" at bounding box center [764, 625] width 806 height 116
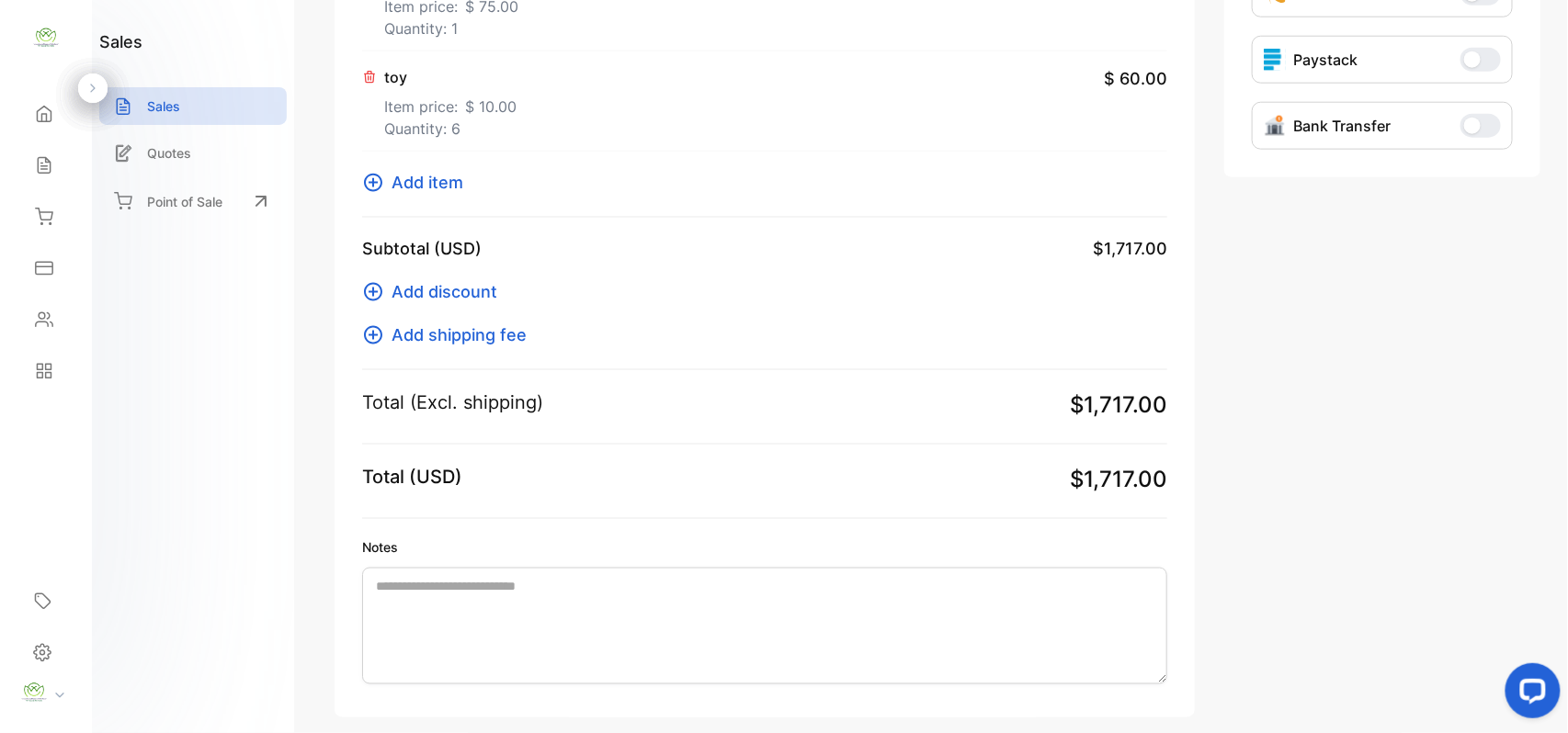
click at [251, 476] on div "sales Sales Quotes Point of Sale" at bounding box center [193, 366] width 202 height 733
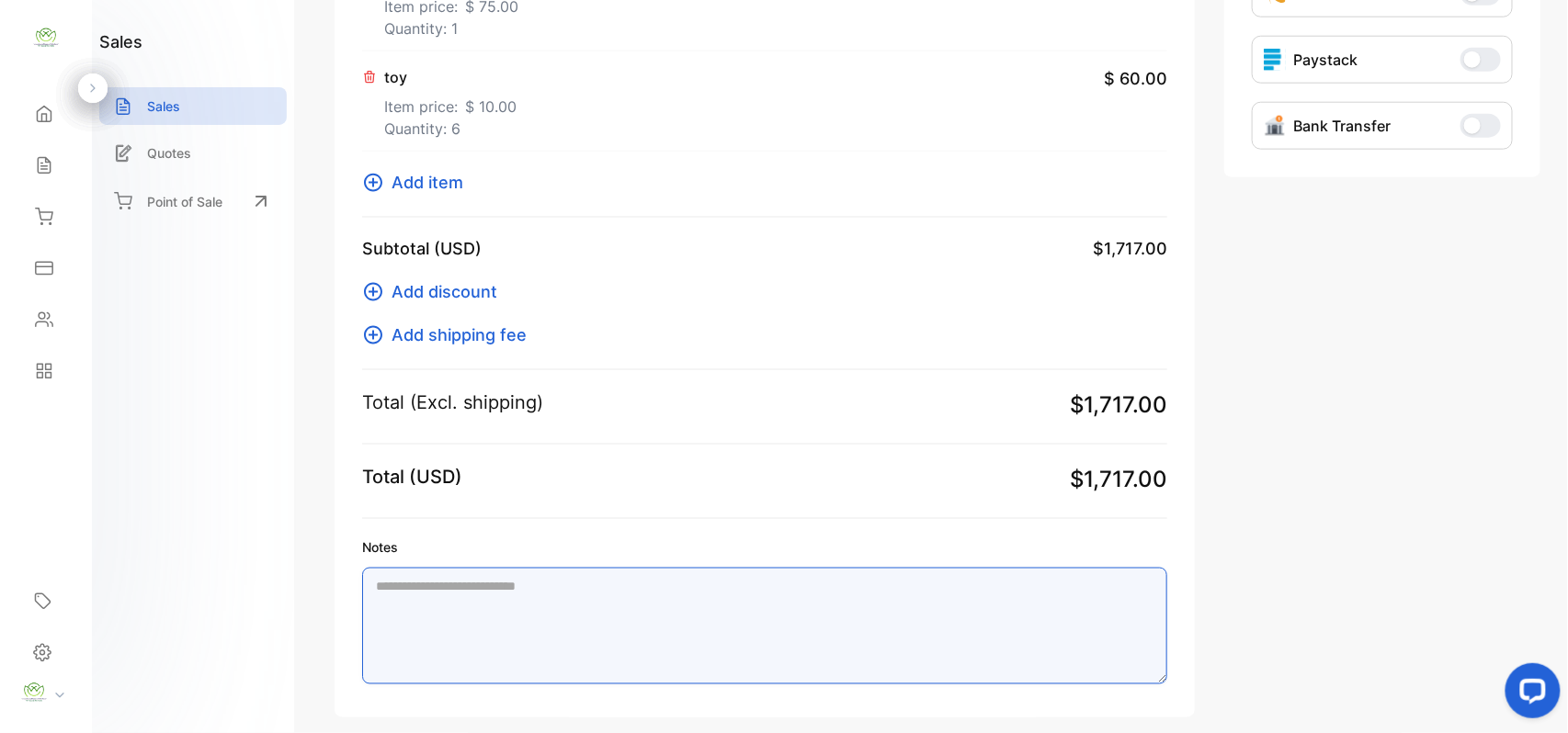
click at [399, 616] on textarea "Notes" at bounding box center [764, 625] width 806 height 116
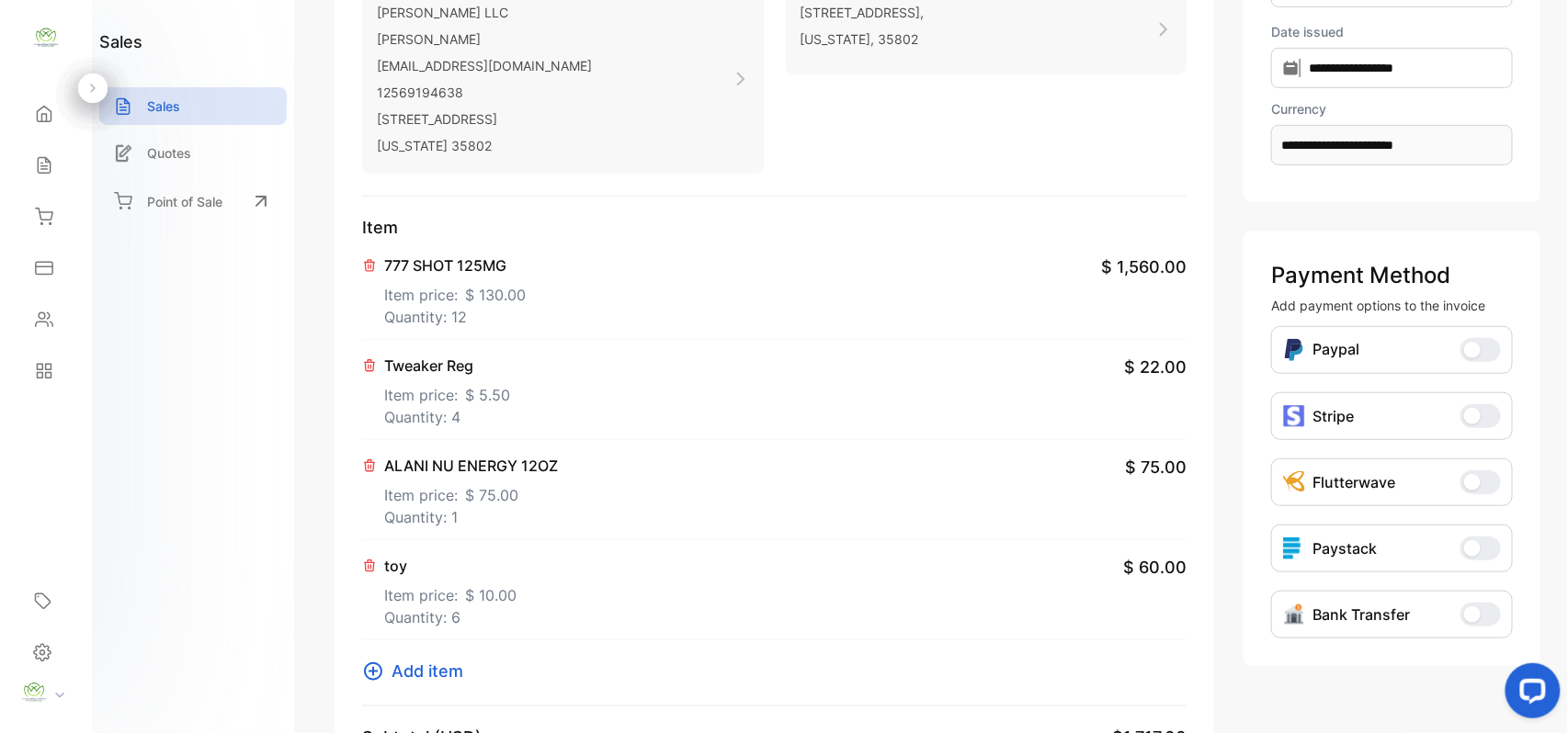
scroll to position [0, 0]
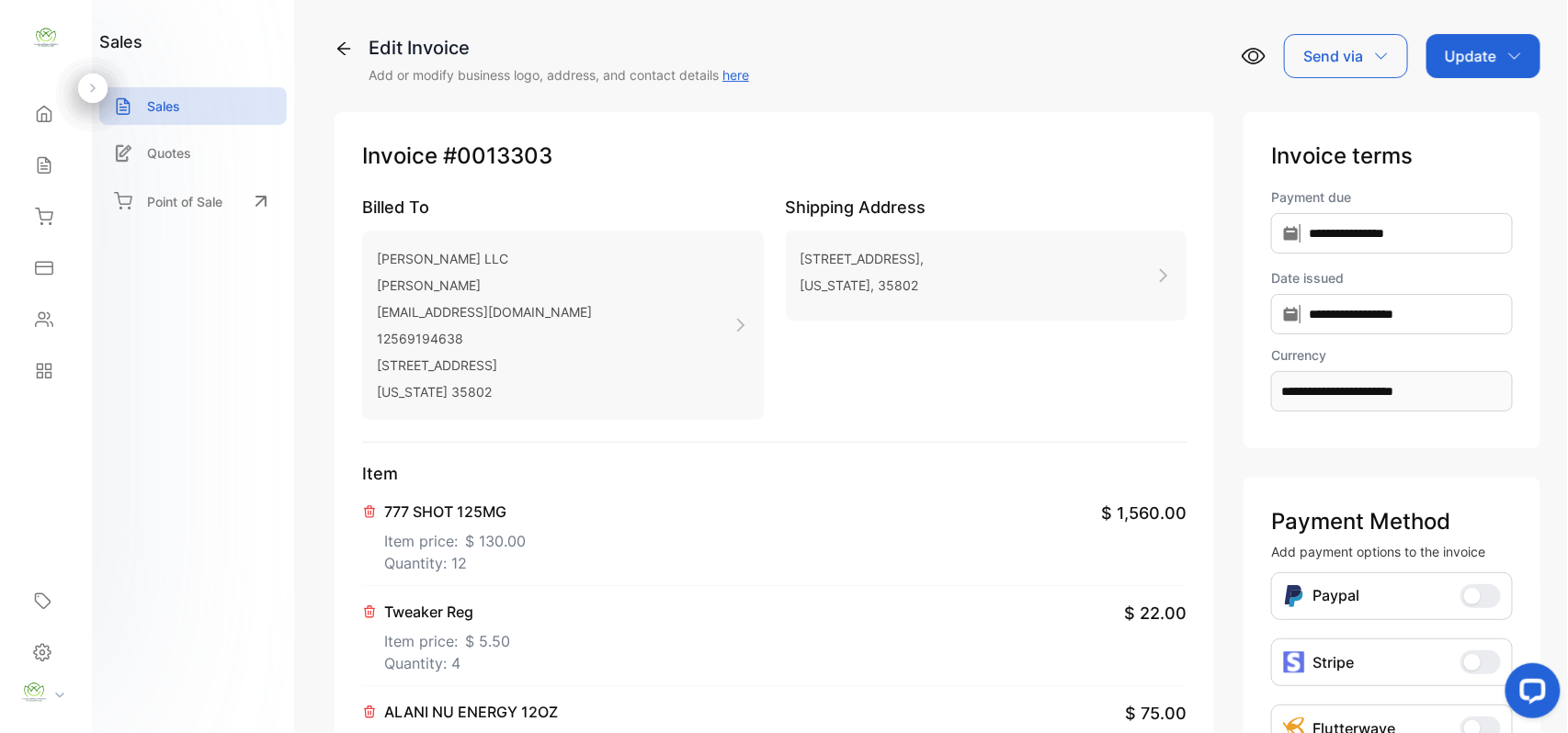
click at [1513, 49] on icon "button" at bounding box center [1514, 56] width 15 height 15
type textarea "**********"
click at [1465, 129] on div "Invoice" at bounding box center [1487, 117] width 106 height 37
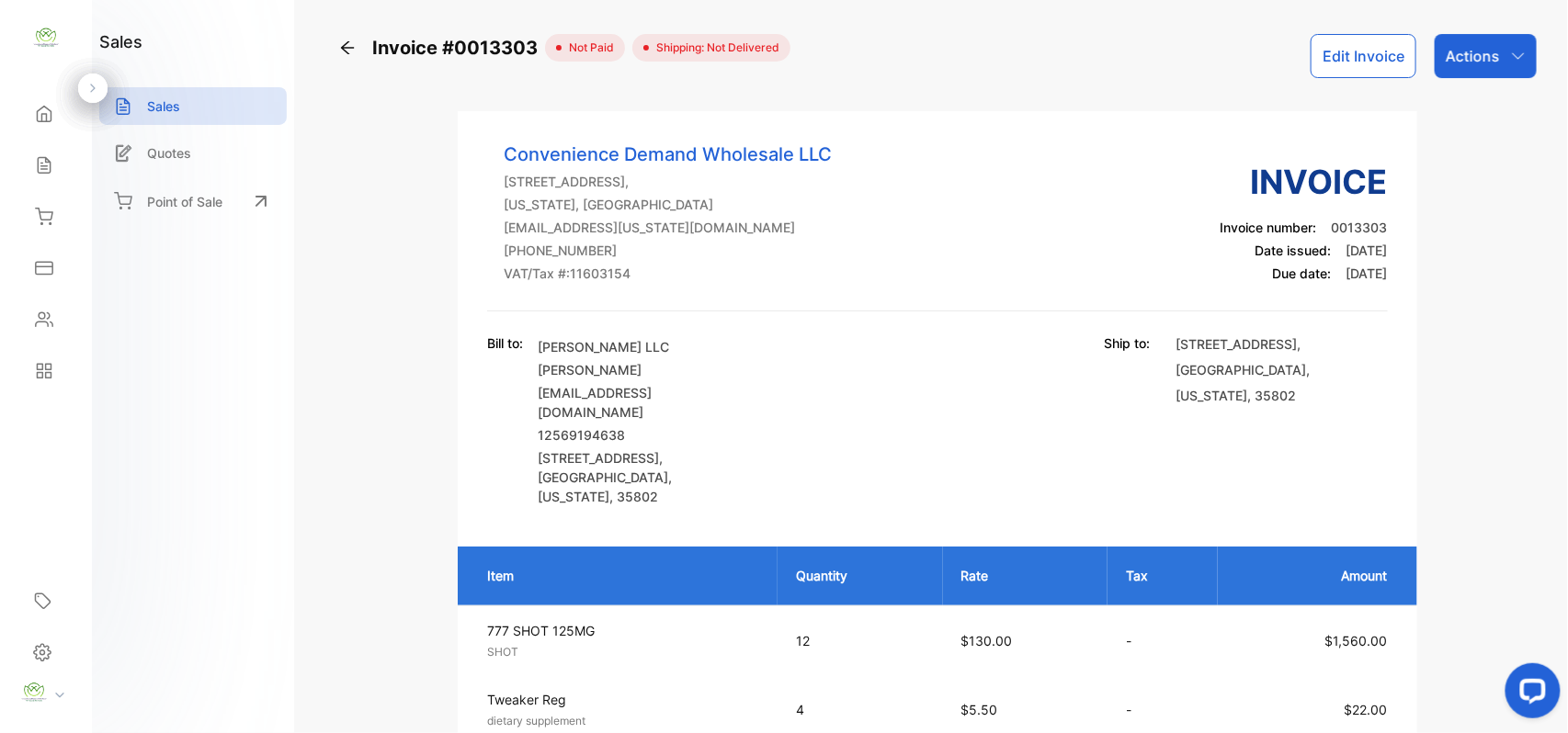
click at [40, 173] on div "Sales" at bounding box center [46, 165] width 63 height 37
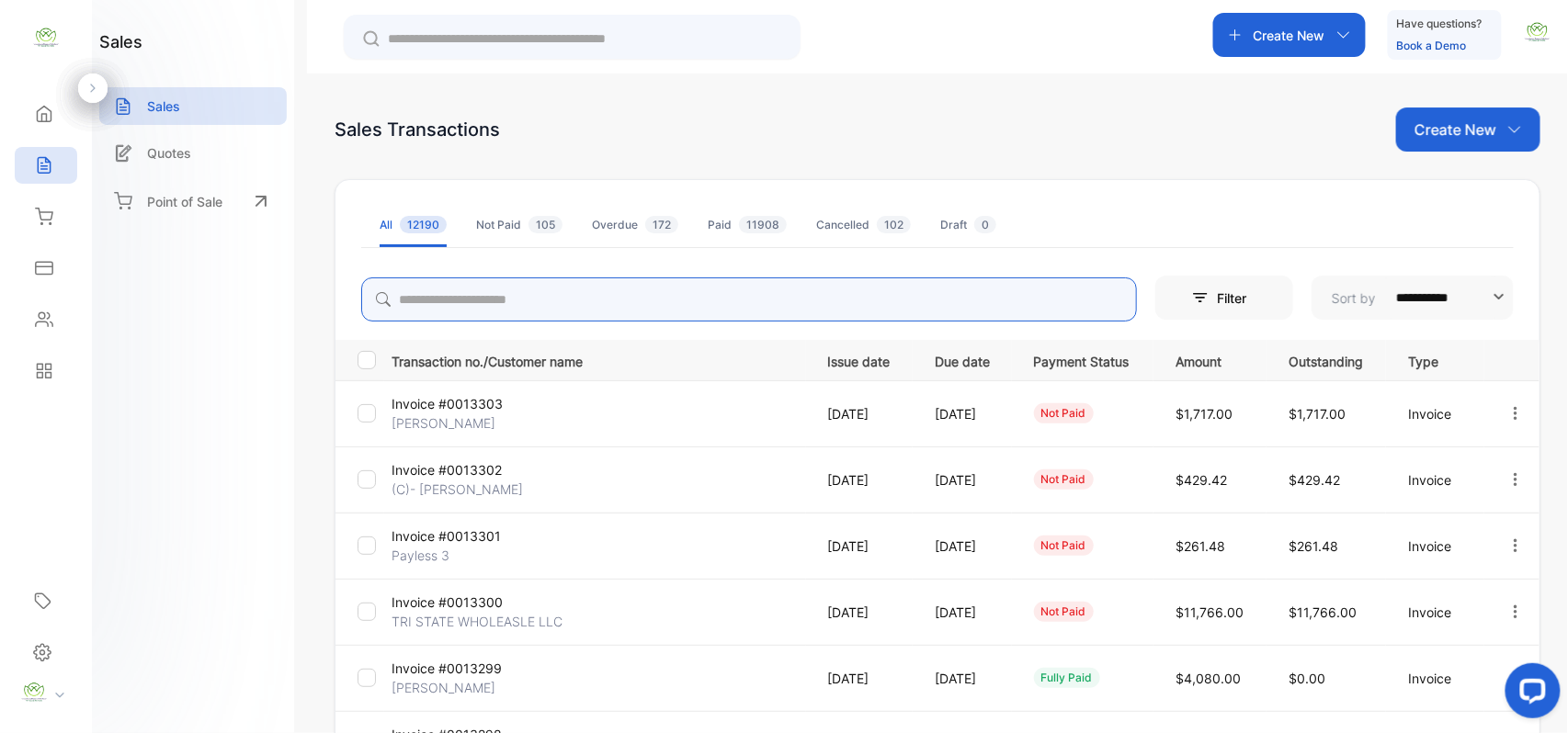
click at [537, 290] on input "search" at bounding box center [750, 299] width 776 height 44
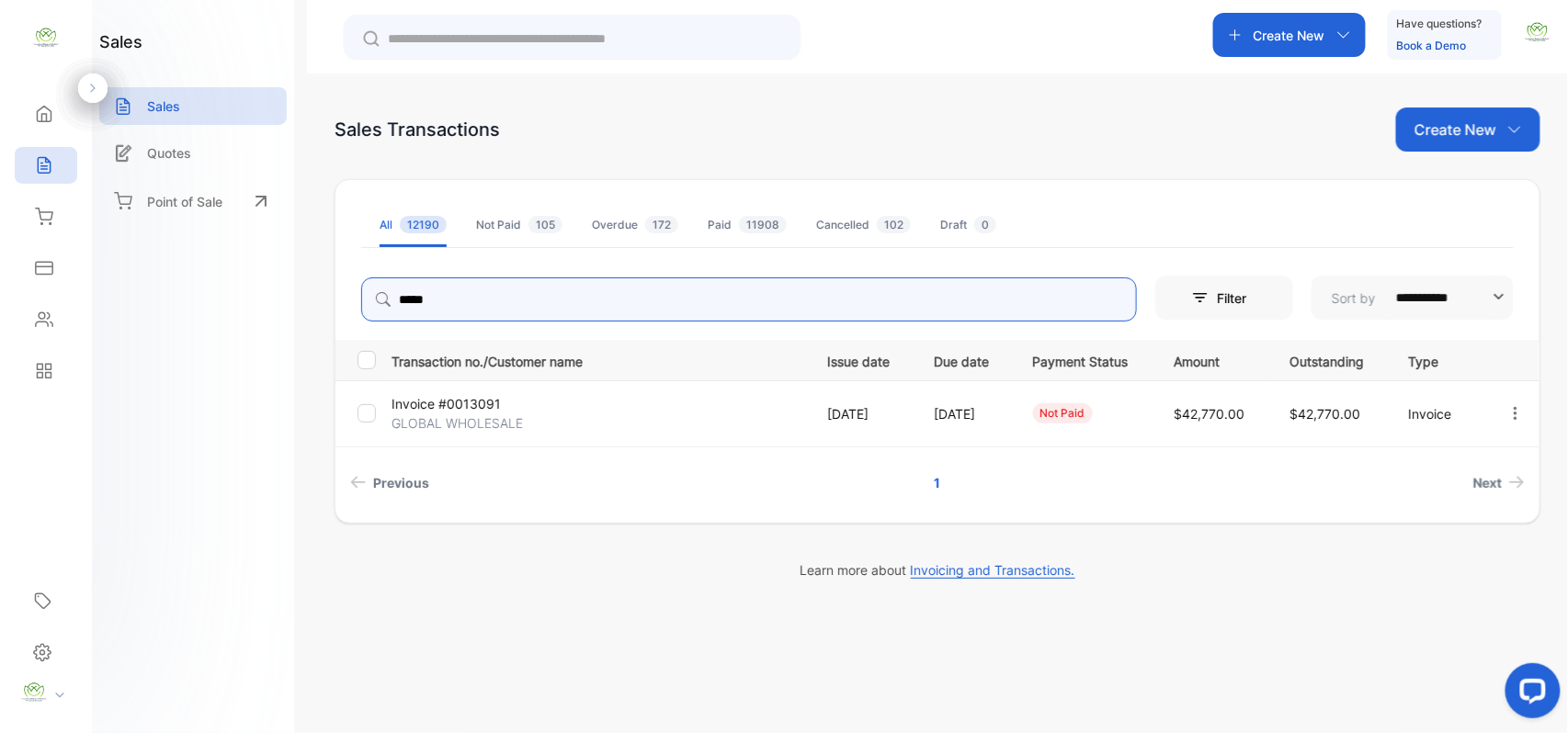
type input "*****"
click at [417, 408] on p "Invoice #0013091" at bounding box center [460, 404] width 138 height 20
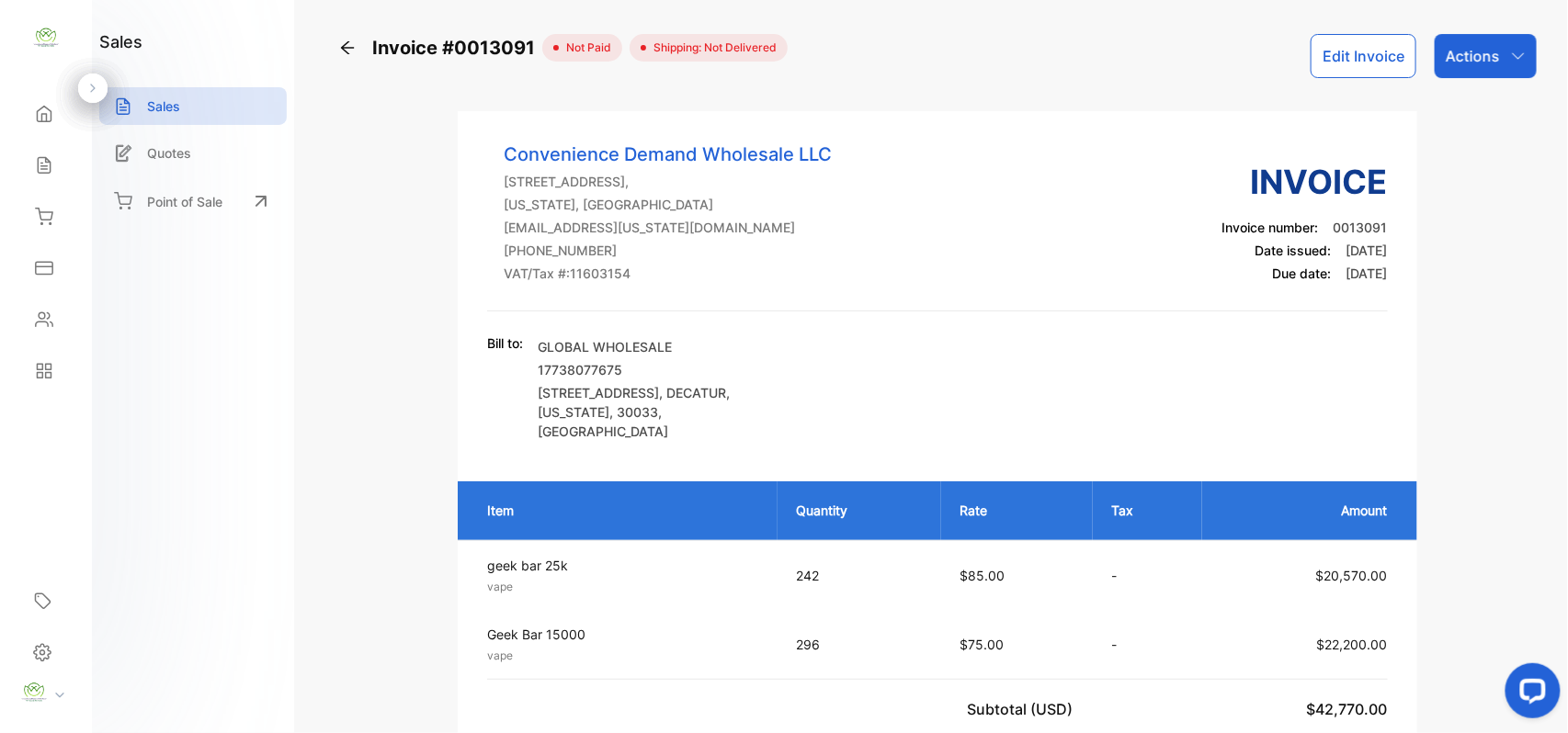
click at [1455, 65] on p "Actions" at bounding box center [1472, 56] width 54 height 22
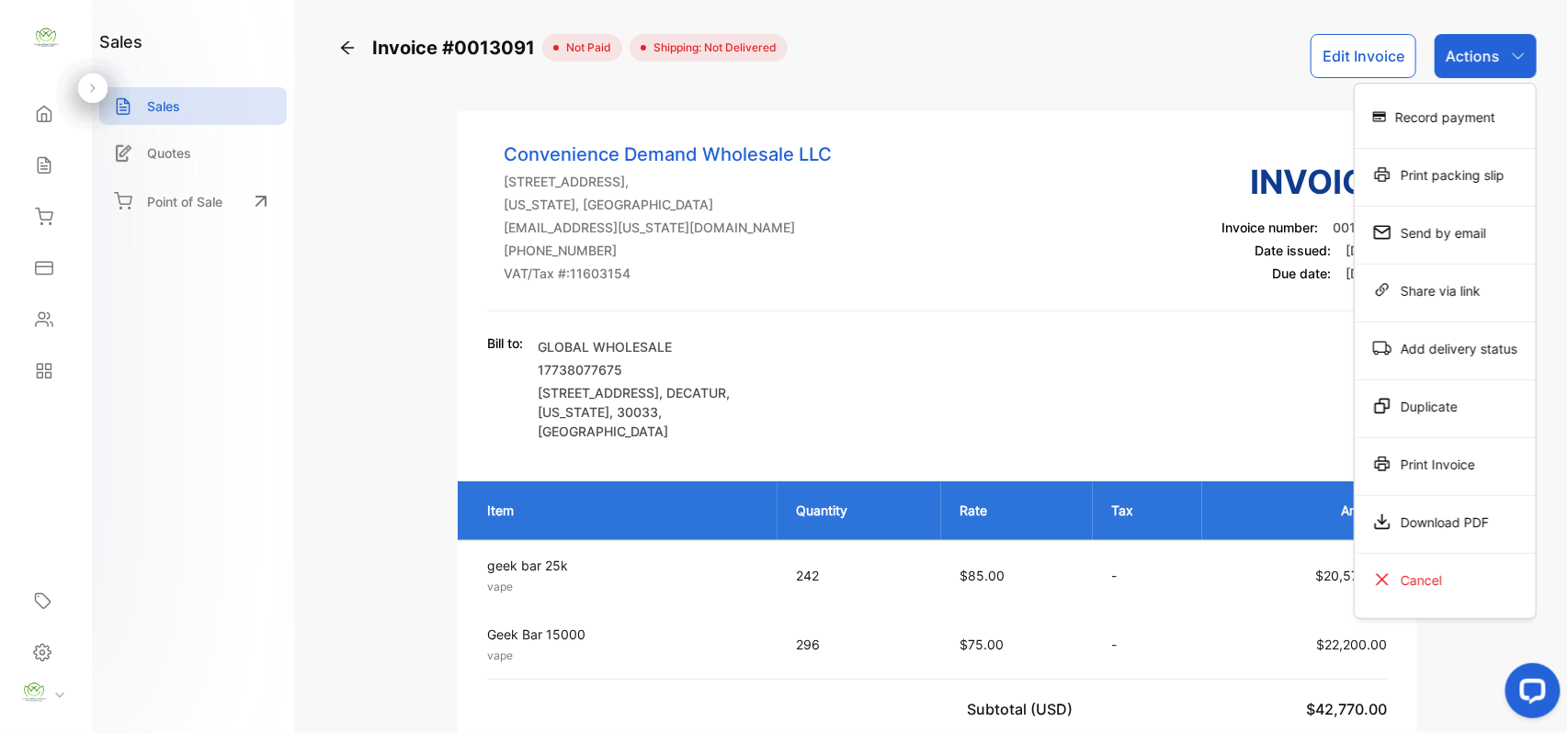
click at [1401, 459] on div "Print Invoice" at bounding box center [1445, 464] width 181 height 37
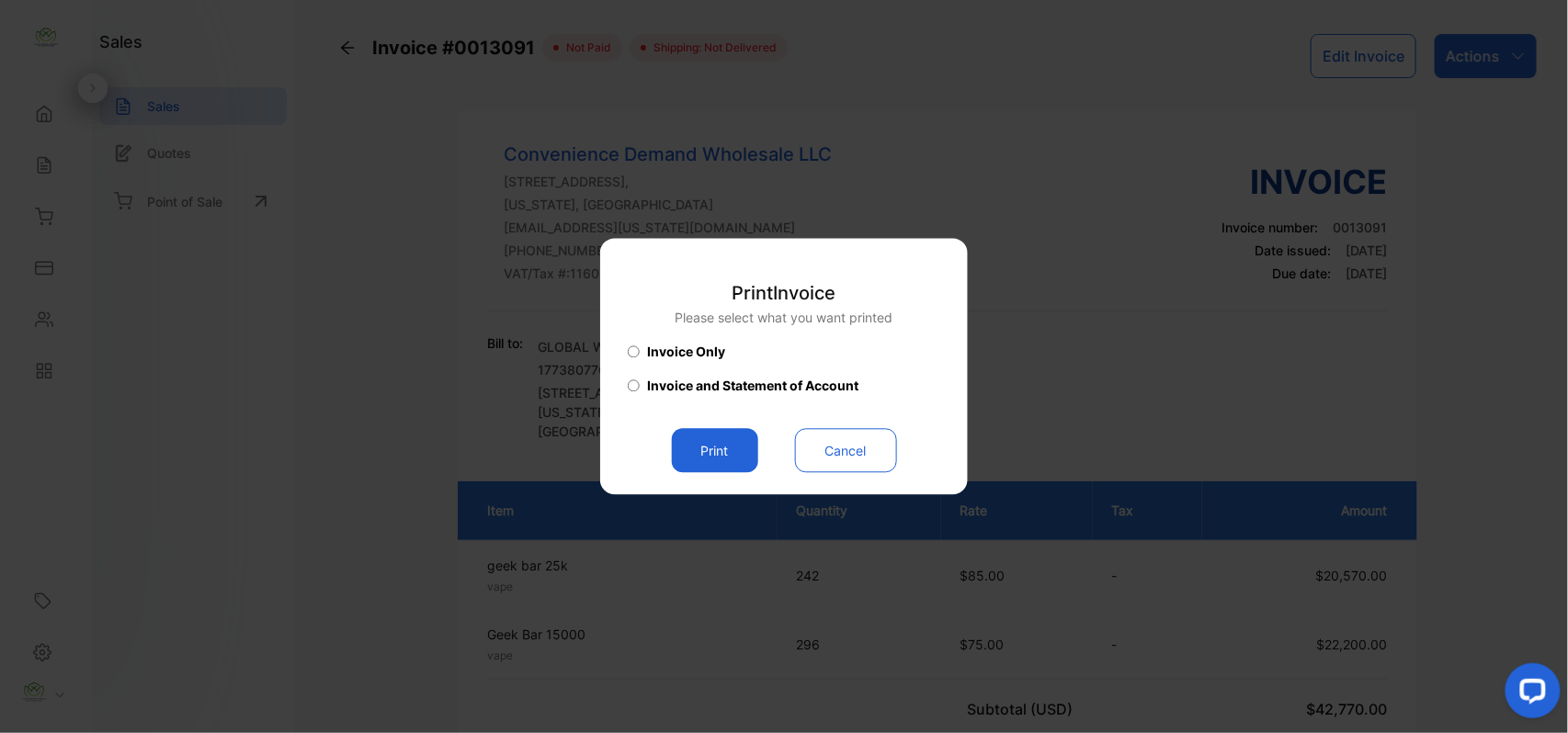
click at [733, 438] on button "Print" at bounding box center [715, 451] width 86 height 44
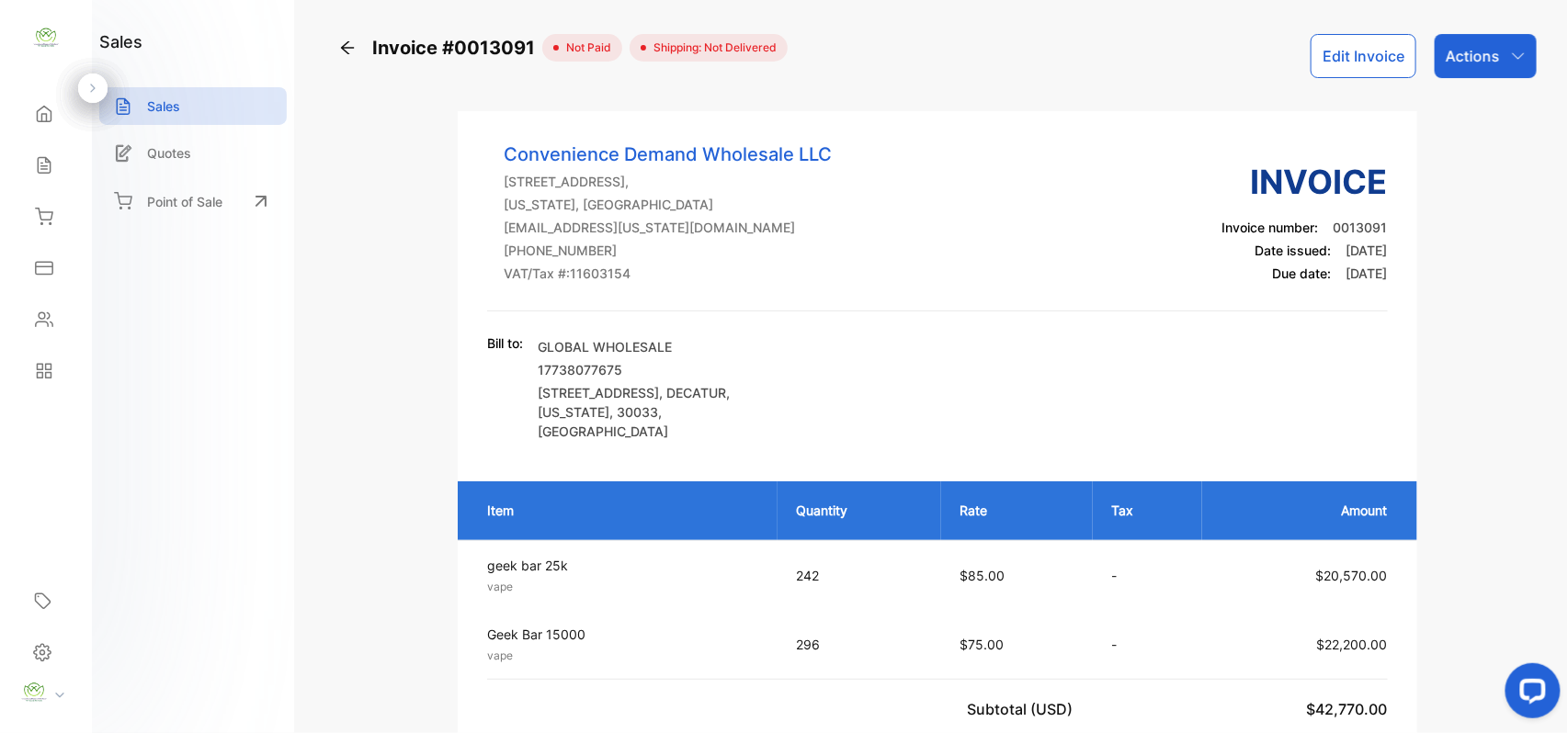
click at [25, 166] on div "Sales" at bounding box center [46, 165] width 63 height 37
